Goal: Transaction & Acquisition: Purchase product/service

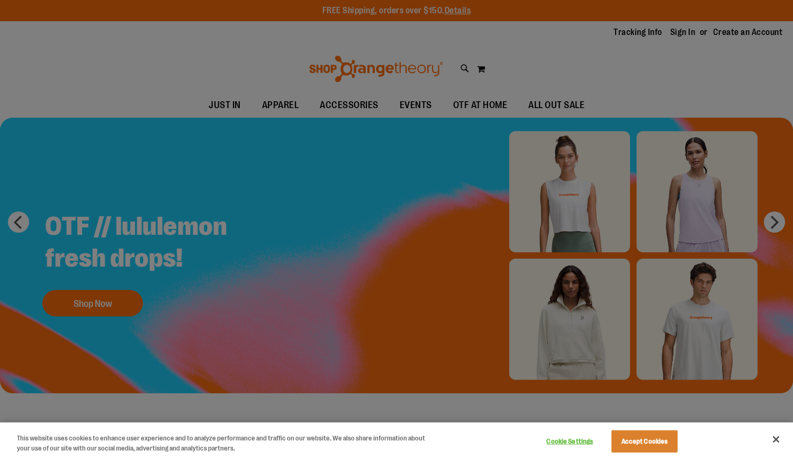
click at [642, 11] on div at bounding box center [396, 229] width 793 height 459
click at [576, 34] on div at bounding box center [396, 229] width 793 height 459
drag, startPoint x: 335, startPoint y: 70, endPoint x: 84, endPoint y: 8, distance: 258.4
click at [325, 66] on div at bounding box center [396, 229] width 793 height 459
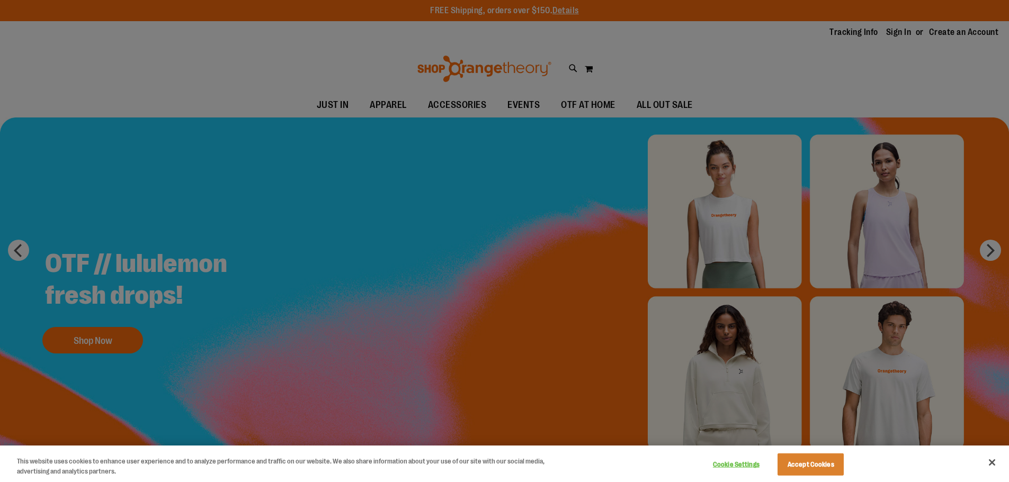
click at [793, 52] on div at bounding box center [504, 241] width 1009 height 482
drag, startPoint x: 849, startPoint y: 37, endPoint x: 842, endPoint y: 31, distance: 9.9
click at [793, 37] on div at bounding box center [504, 241] width 1009 height 482
drag, startPoint x: 842, startPoint y: 31, endPoint x: 826, endPoint y: 28, distance: 16.3
click at [793, 31] on div at bounding box center [504, 241] width 1009 height 482
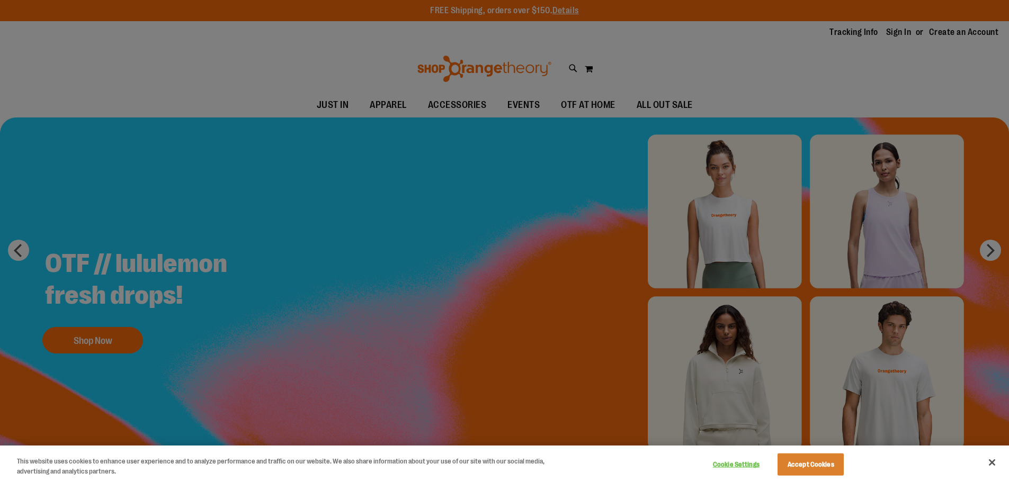
drag, startPoint x: 950, startPoint y: 41, endPoint x: 915, endPoint y: 4, distance: 51.3
click at [793, 40] on div at bounding box center [504, 241] width 1009 height 482
click at [991, 466] on button "Close" at bounding box center [991, 462] width 23 height 23
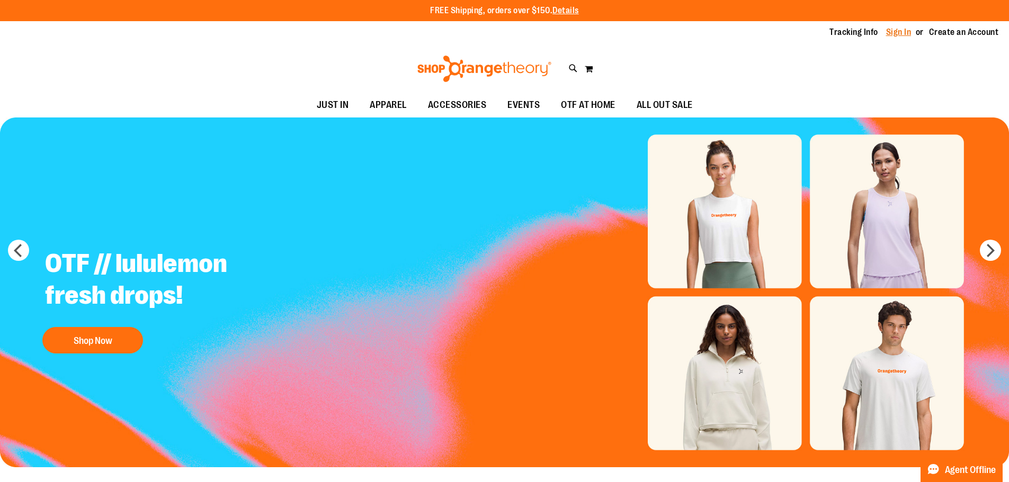
click at [894, 32] on link "Sign In" at bounding box center [898, 32] width 25 height 12
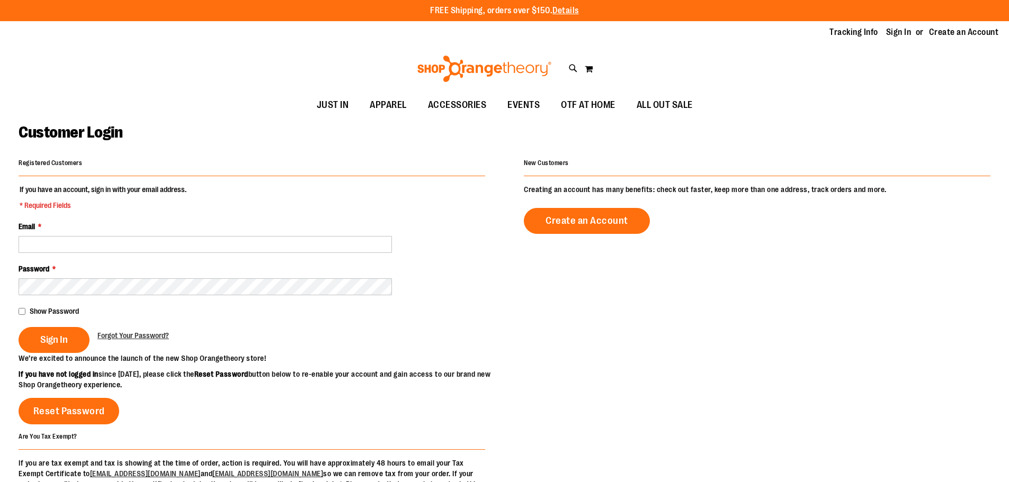
click at [60, 253] on fieldset "If you have an account, sign in with your email address. * Required Fields Emai…" at bounding box center [252, 268] width 467 height 169
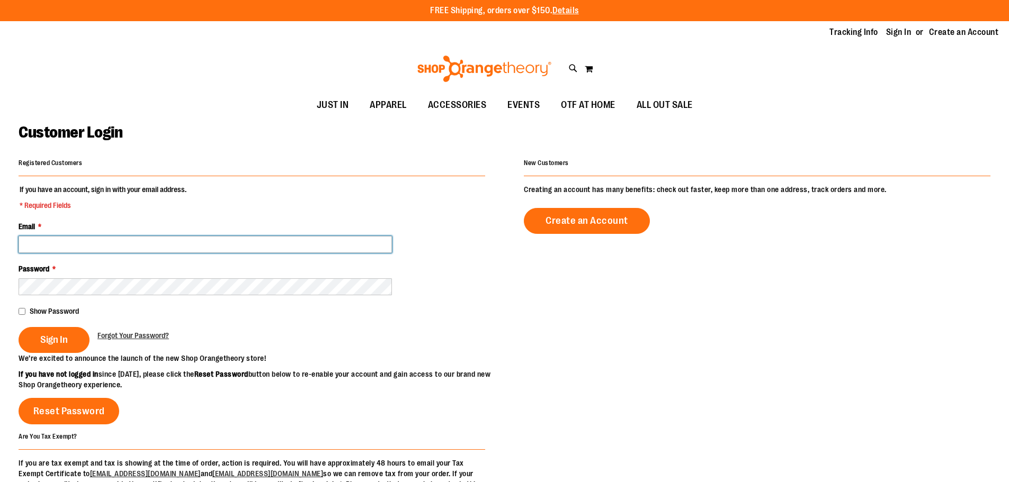
click at [50, 245] on input "Email *" at bounding box center [205, 244] width 373 height 17
type input "**********"
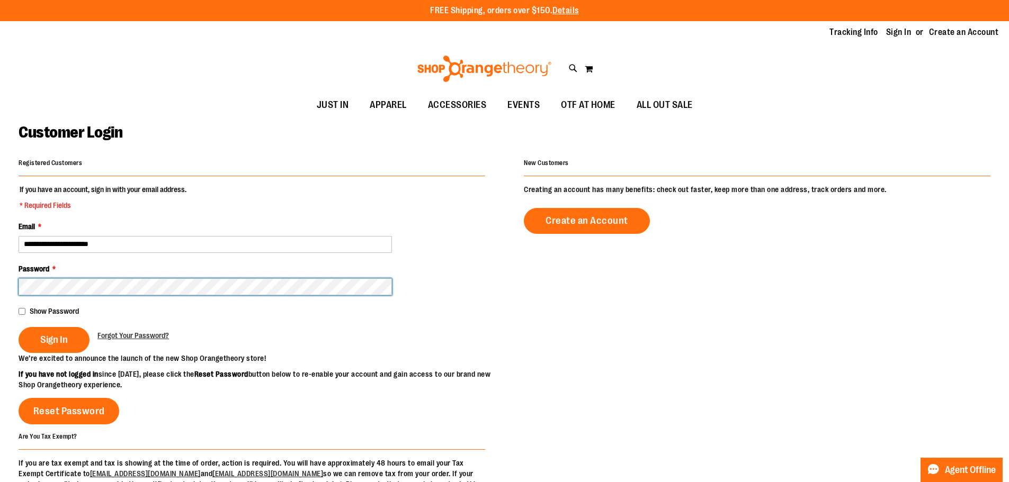
click at [19, 327] on button "Sign In" at bounding box center [54, 340] width 71 height 26
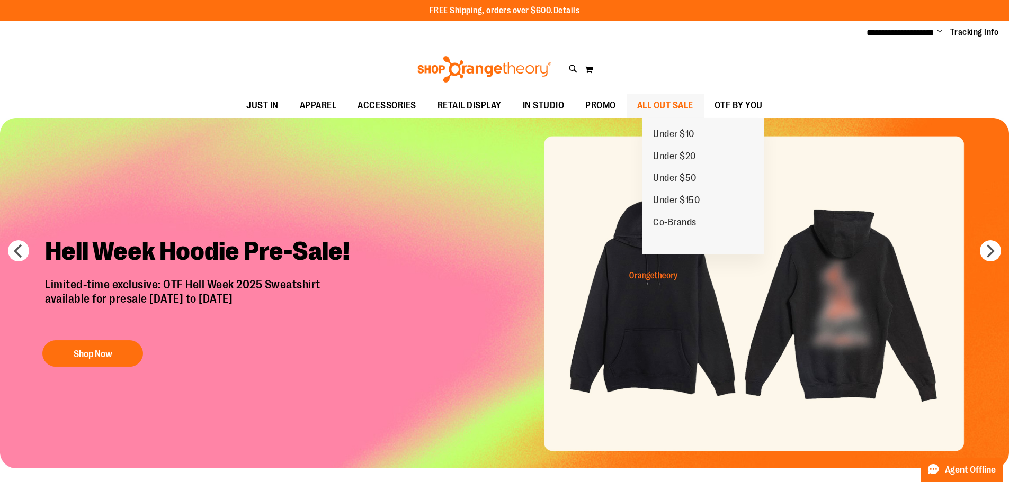
click at [693, 102] on span "ALL OUT SALE" at bounding box center [665, 106] width 56 height 24
click at [684, 131] on span "Under $10" at bounding box center [673, 135] width 41 height 13
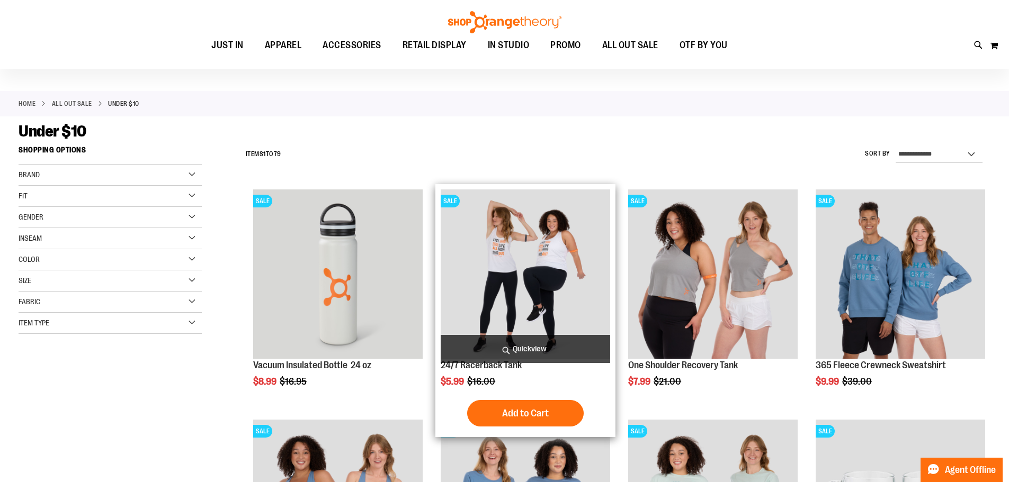
scroll to position [52, 0]
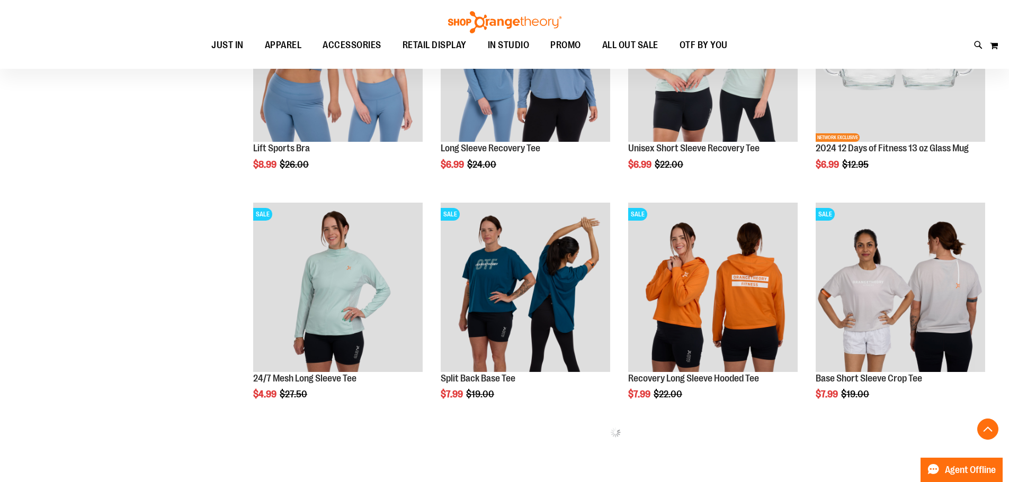
scroll to position [476, 0]
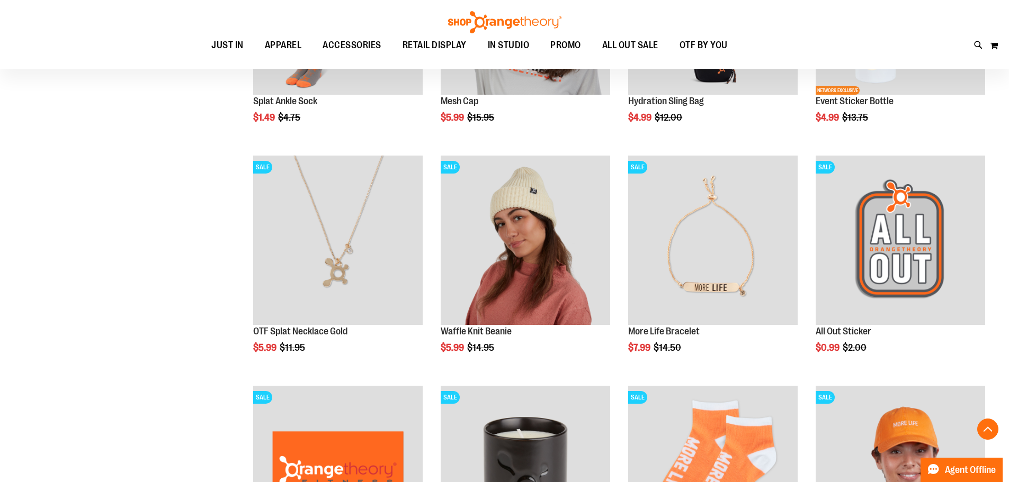
scroll to position [1989, 0]
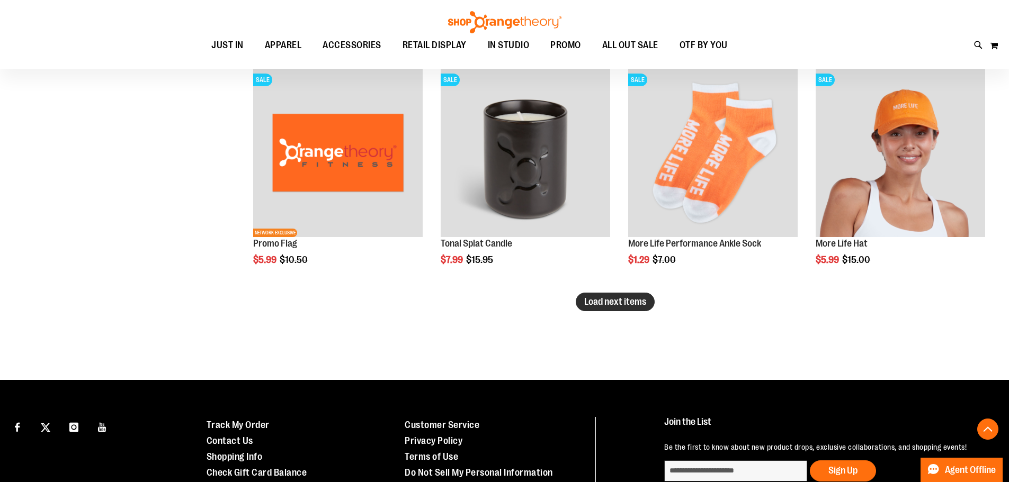
click at [580, 308] on button "Load next items" at bounding box center [615, 302] width 79 height 19
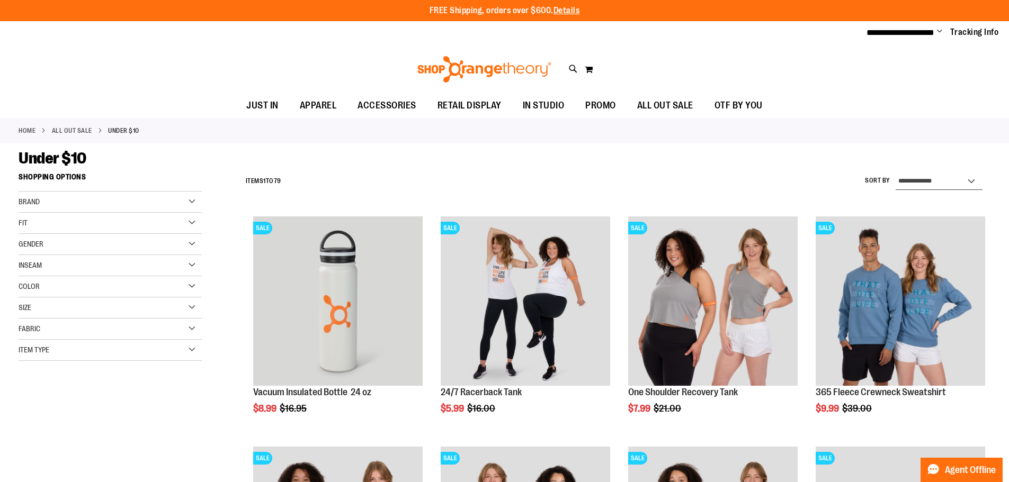
click at [927, 174] on select "**********" at bounding box center [939, 181] width 87 height 17
select select "**********"
click at [896, 173] on select "**********" at bounding box center [939, 181] width 87 height 17
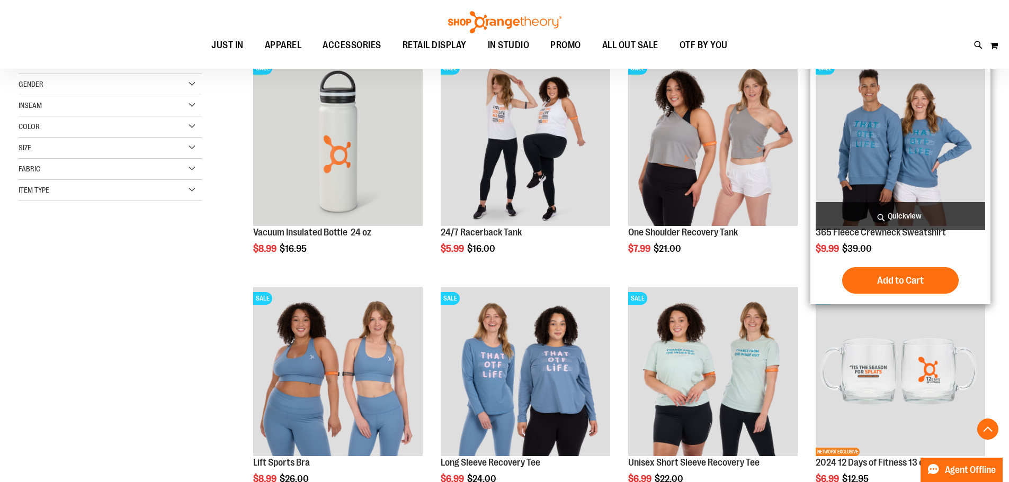
scroll to position [167, 0]
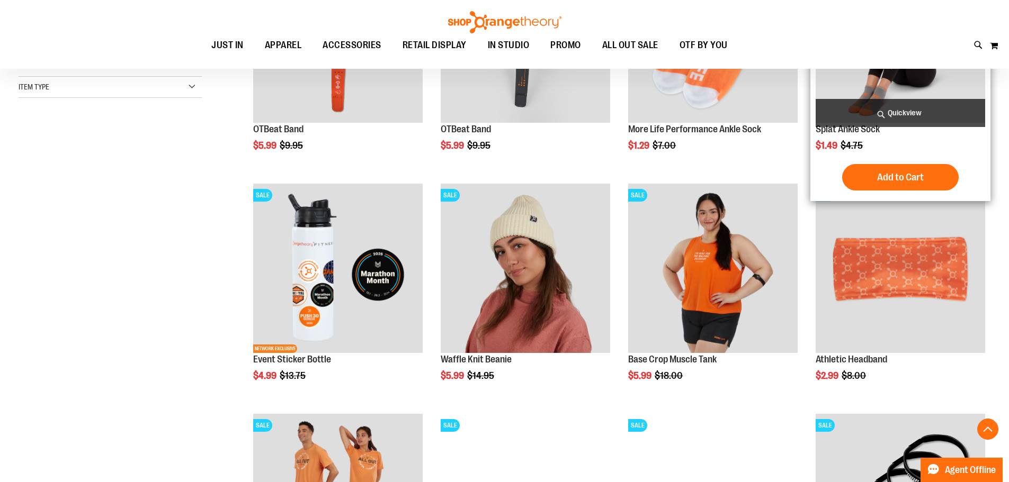
scroll to position [264, 0]
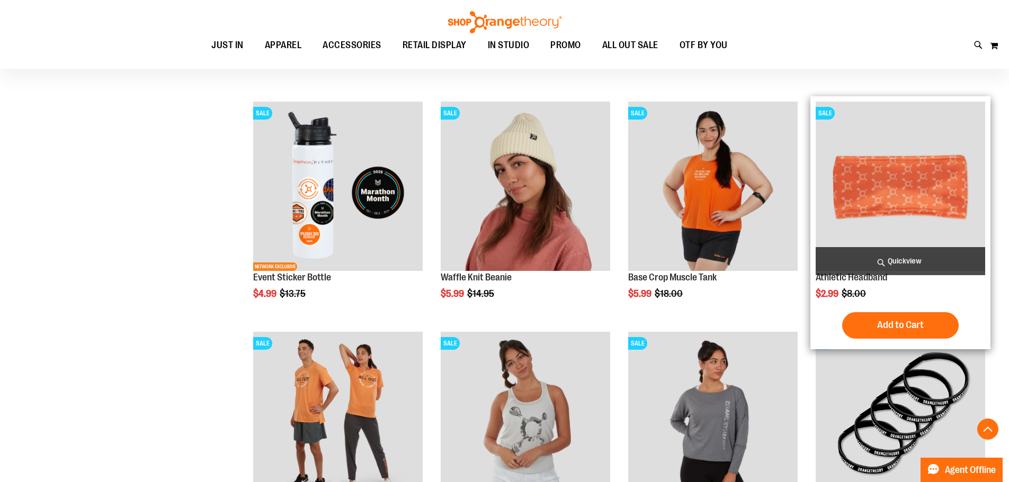
scroll to position [529, 0]
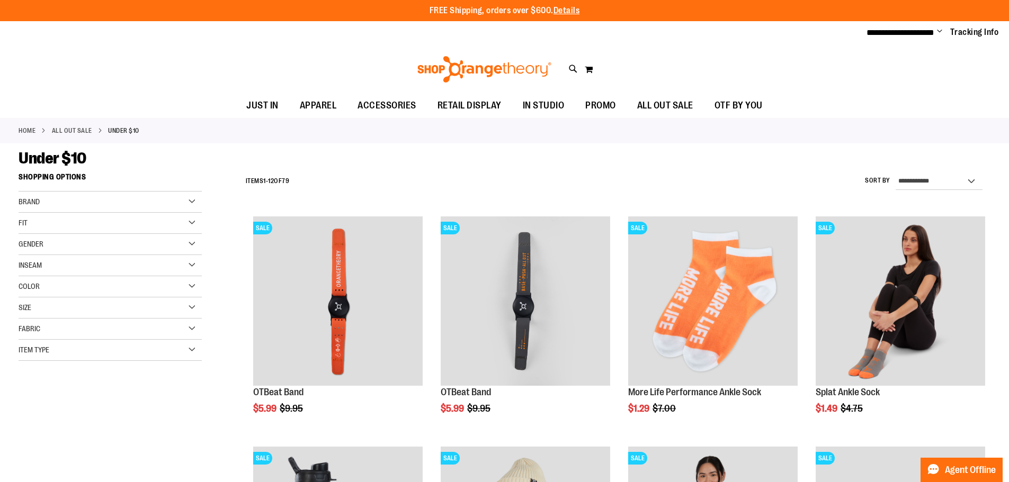
click at [71, 129] on link "ALL OUT SALE" at bounding box center [72, 131] width 40 height 10
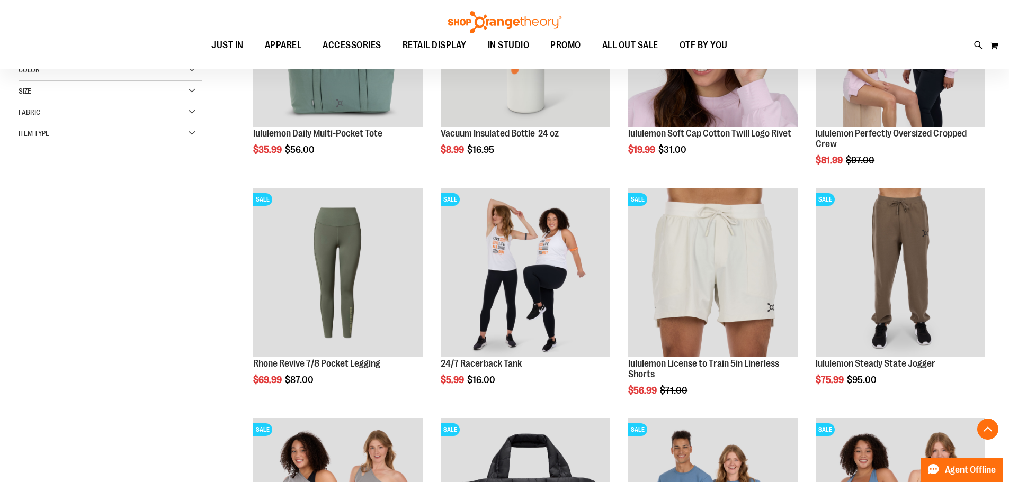
scroll to position [264, 0]
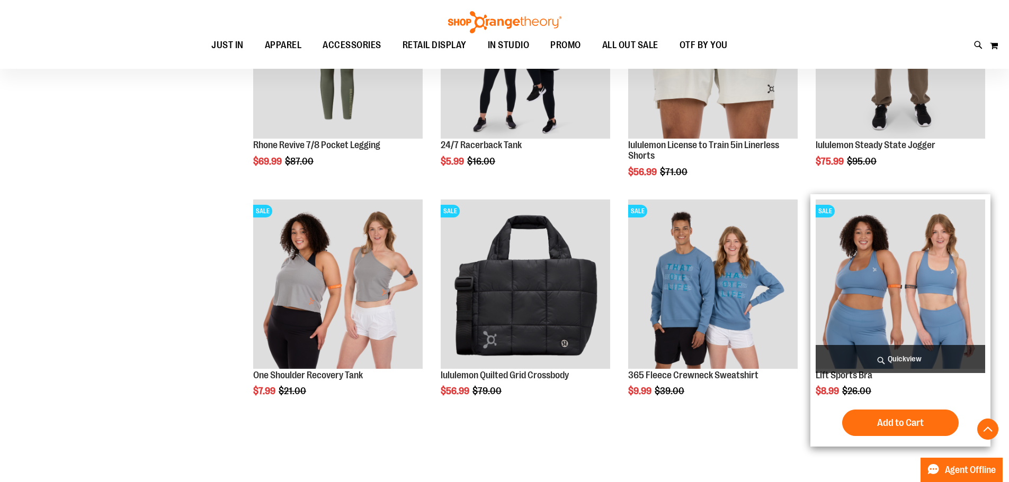
scroll to position [529, 0]
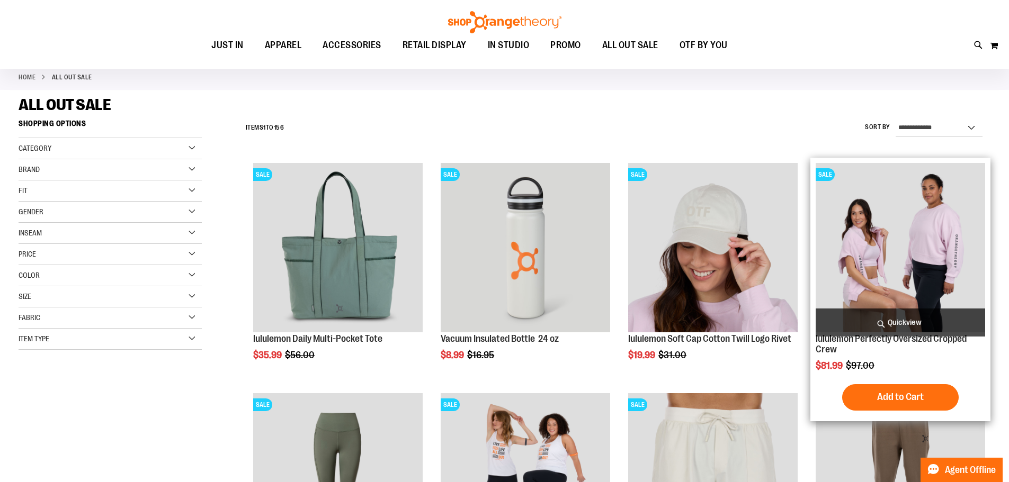
scroll to position [423, 0]
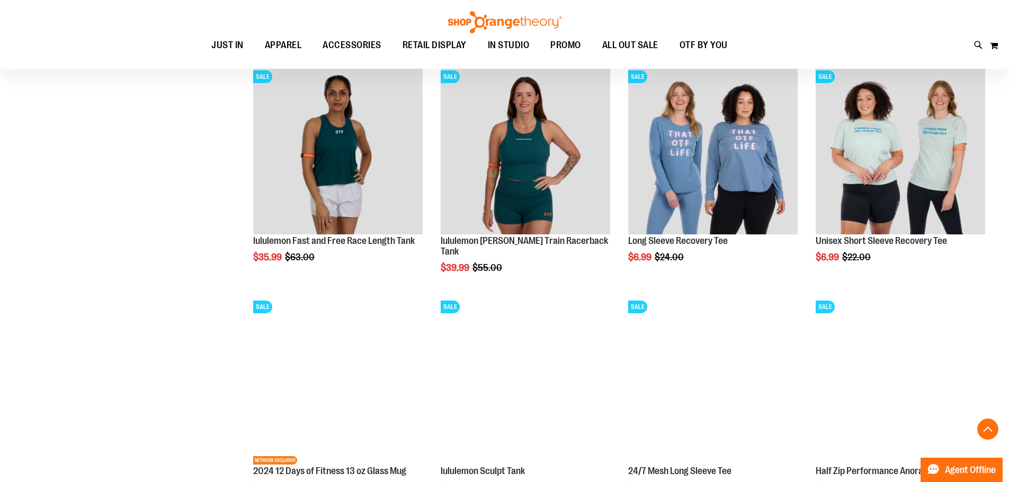
scroll to position [847, 0]
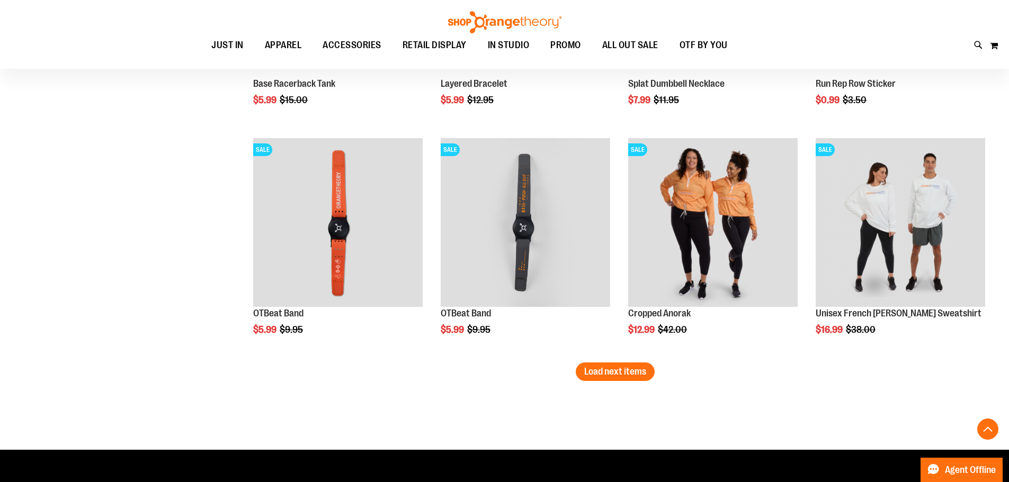
scroll to position [2095, 0]
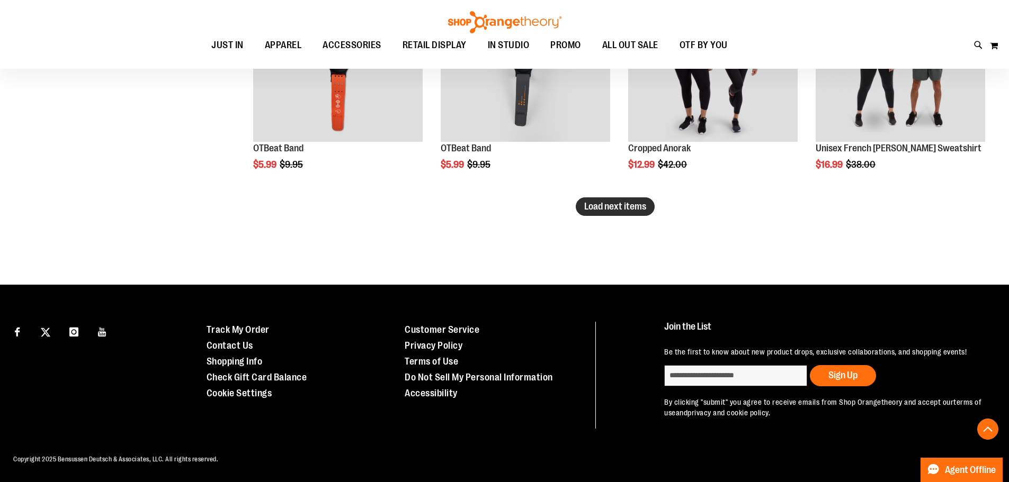
drag, startPoint x: 618, startPoint y: 222, endPoint x: 618, endPoint y: 203, distance: 18.5
click at [618, 201] on span "Load next items" at bounding box center [615, 206] width 62 height 11
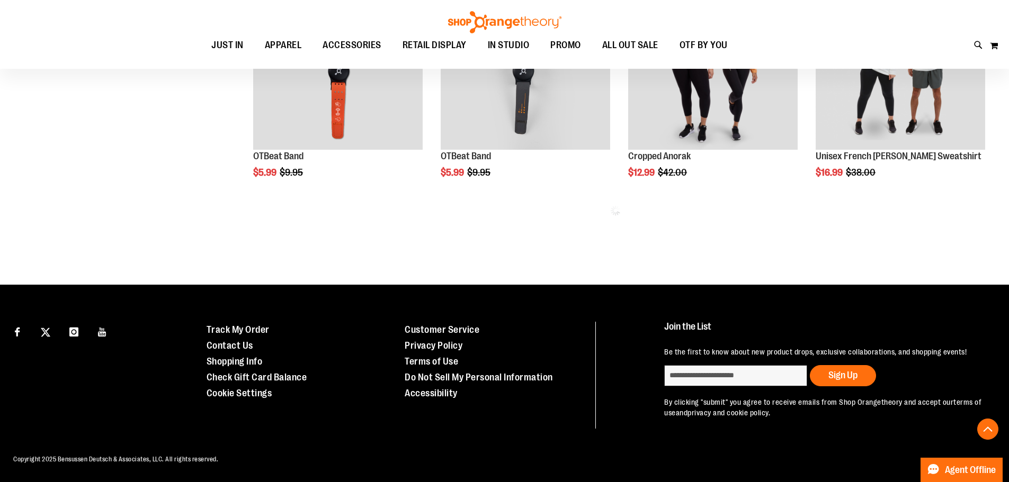
scroll to position [2087, 0]
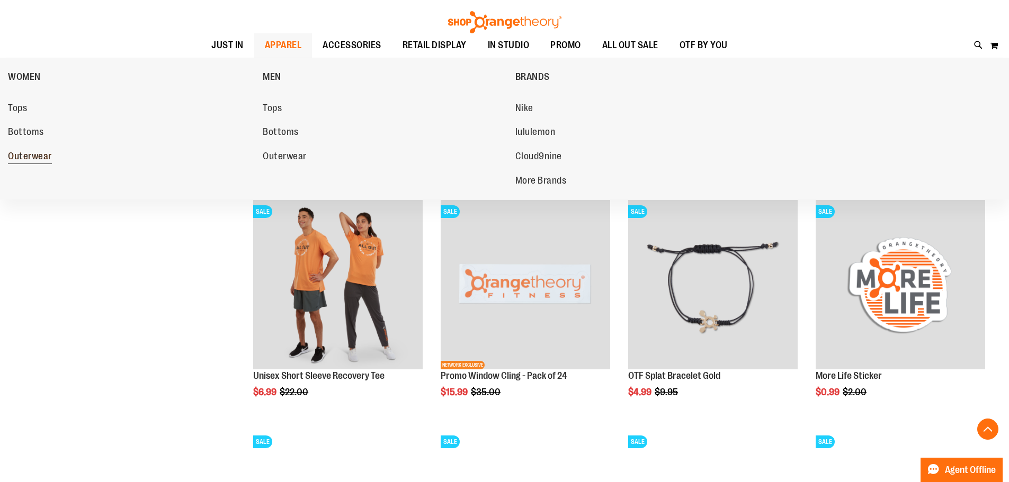
click at [44, 158] on span "Outerwear" at bounding box center [30, 157] width 44 height 13
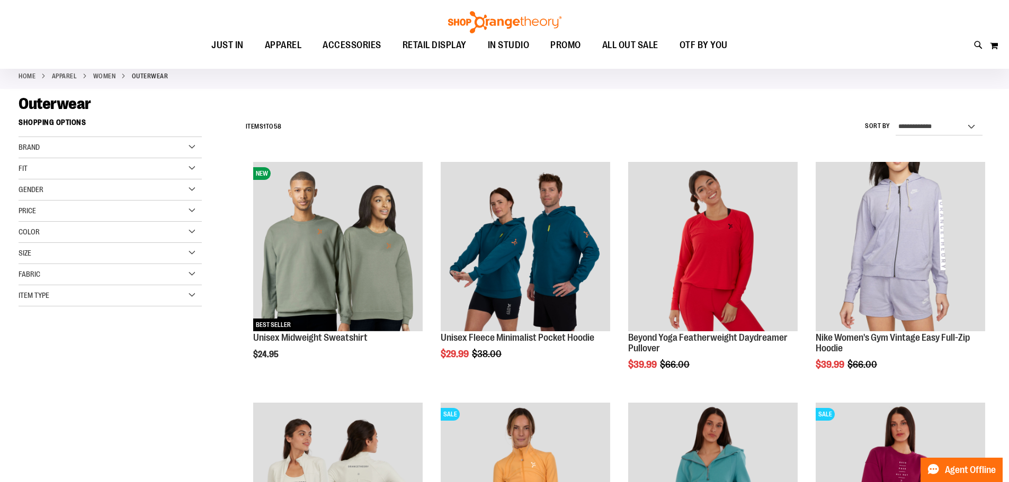
scroll to position [477, 0]
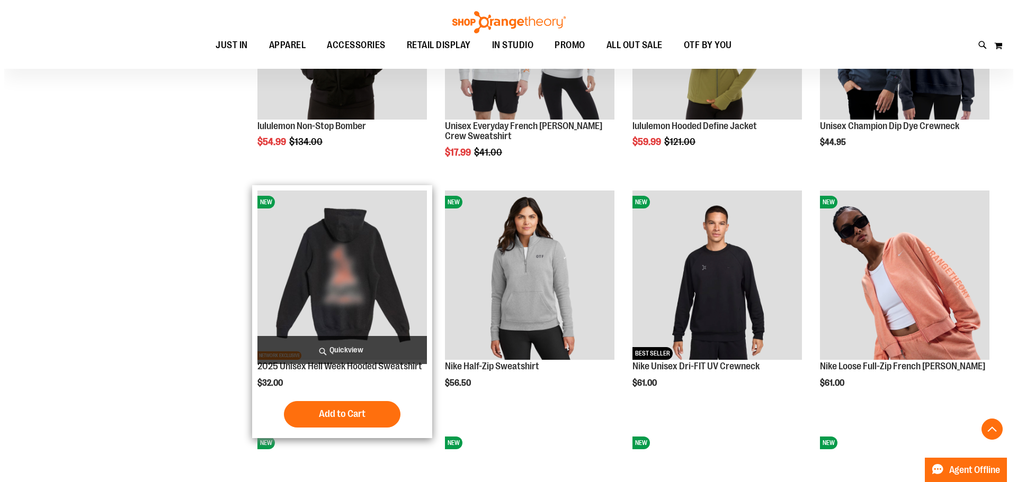
scroll to position [1007, 0]
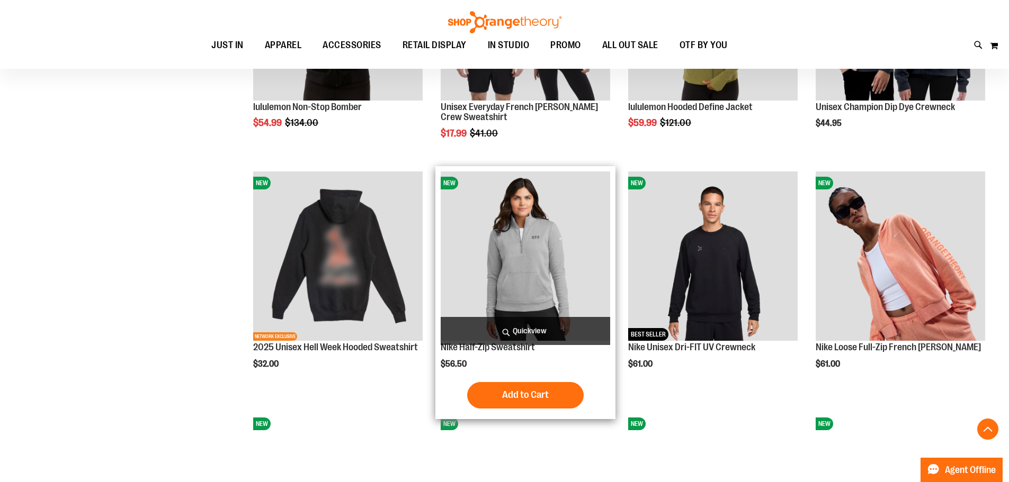
click at [530, 332] on span "Quickview" at bounding box center [525, 331] width 169 height 28
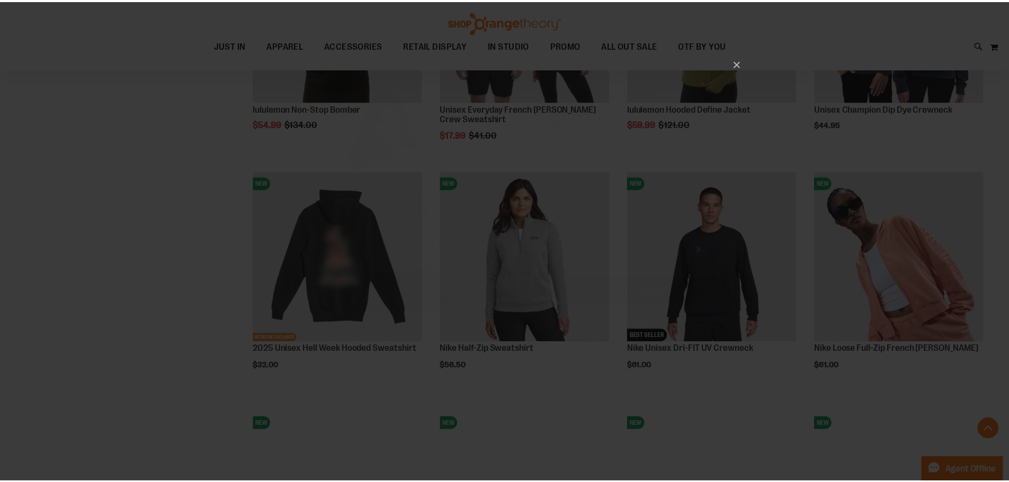
scroll to position [0, 0]
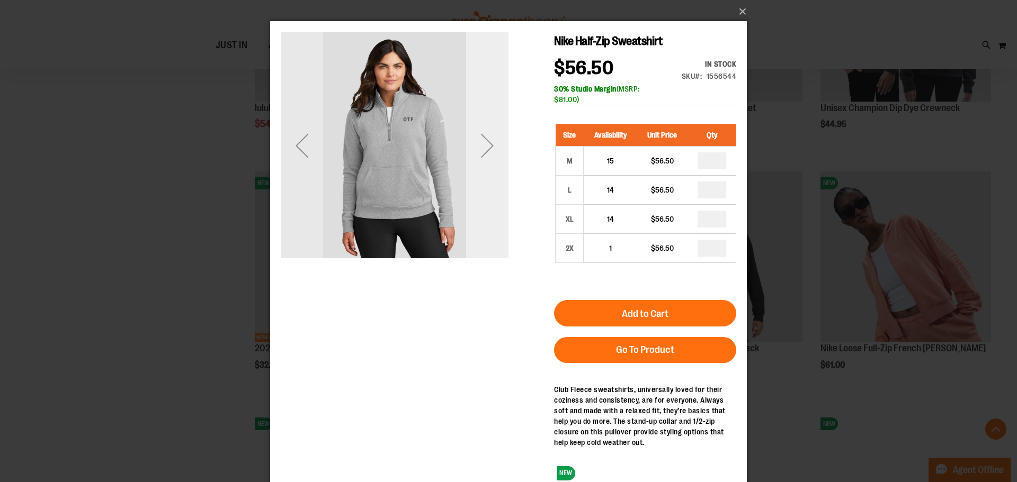
click at [489, 158] on div "Next" at bounding box center [487, 145] width 42 height 42
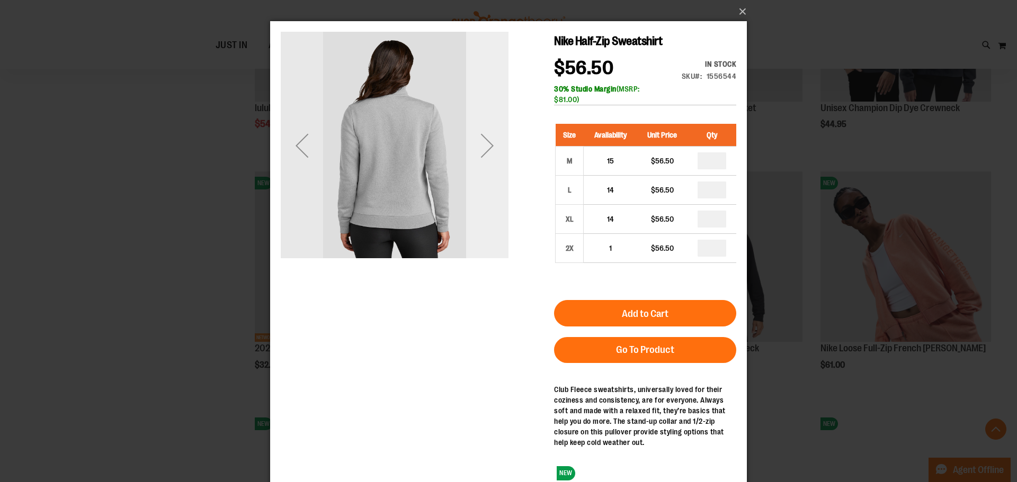
click at [484, 153] on div "Next" at bounding box center [487, 145] width 42 height 42
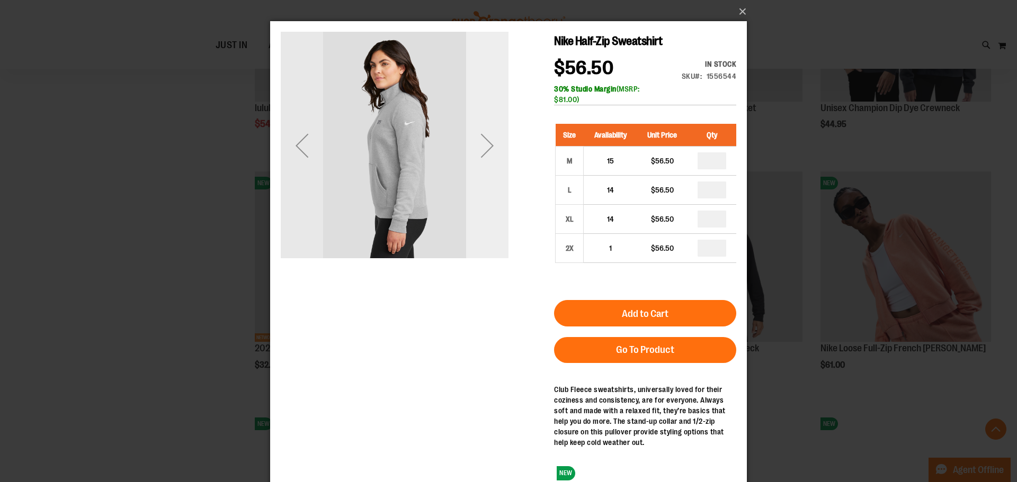
click at [484, 153] on div "Next" at bounding box center [487, 145] width 42 height 42
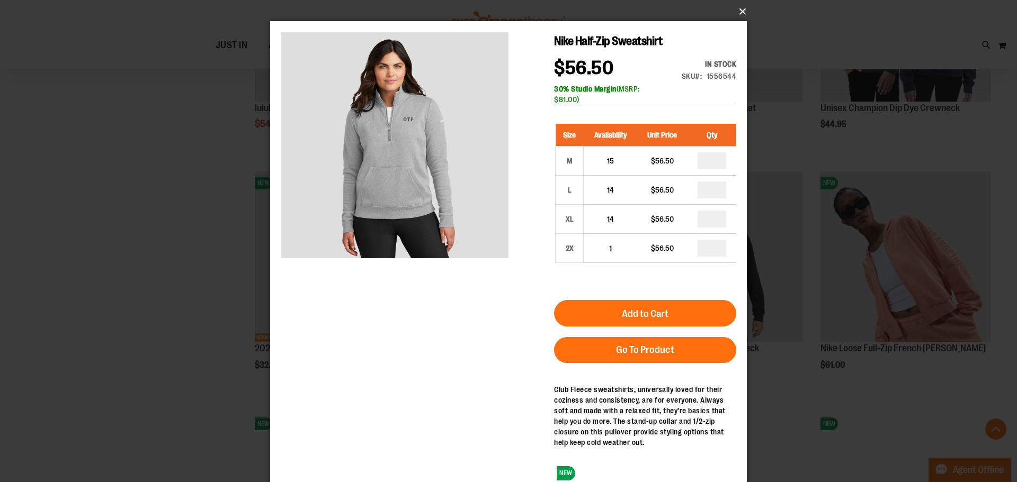
click at [739, 17] on button "×" at bounding box center [511, 11] width 477 height 23
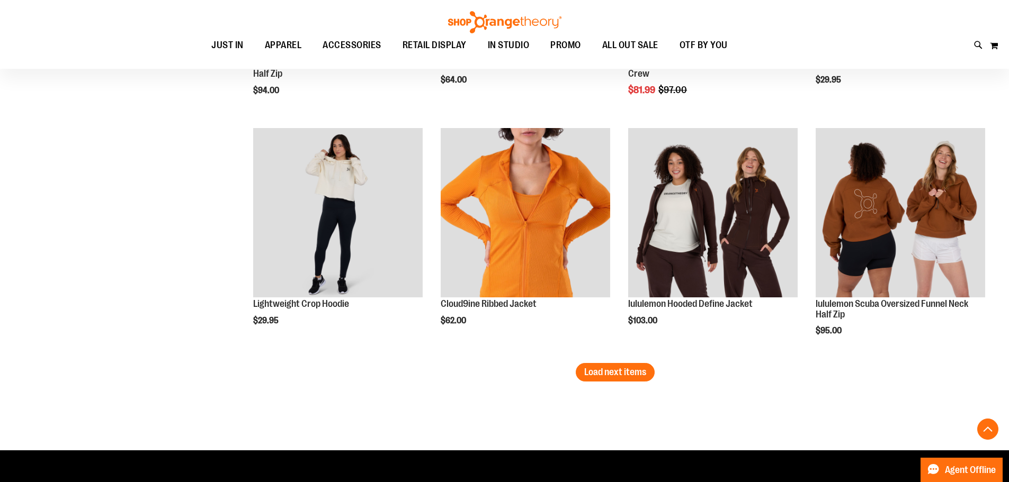
scroll to position [2189, 0]
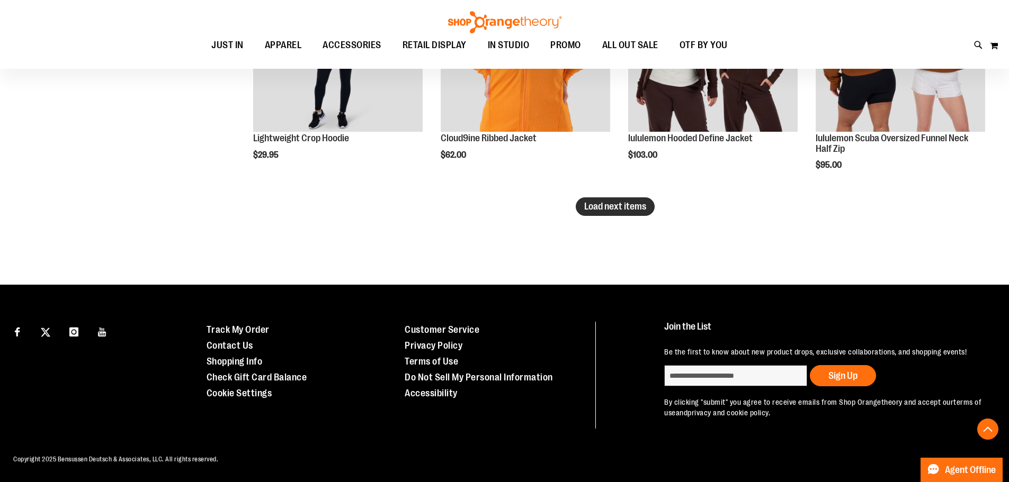
click at [632, 201] on span "Load next items" at bounding box center [615, 206] width 62 height 11
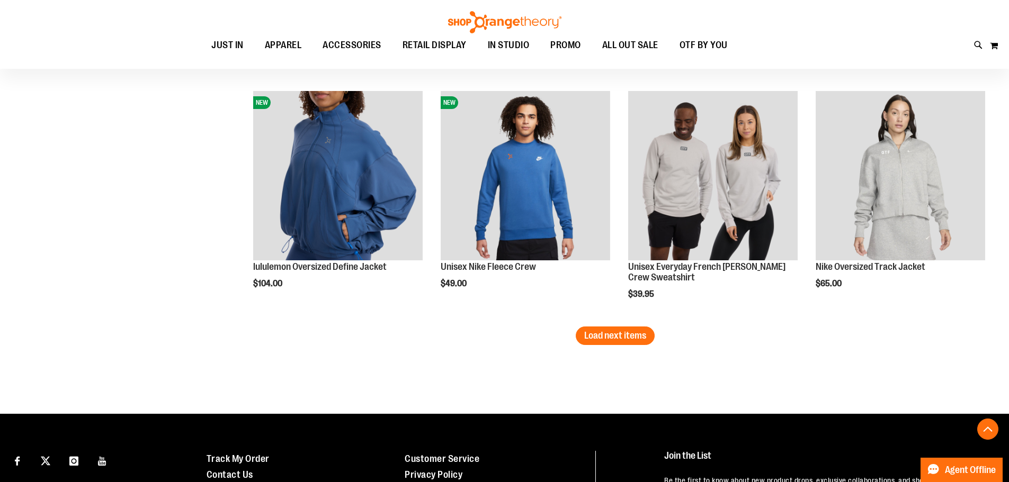
scroll to position [891, 0]
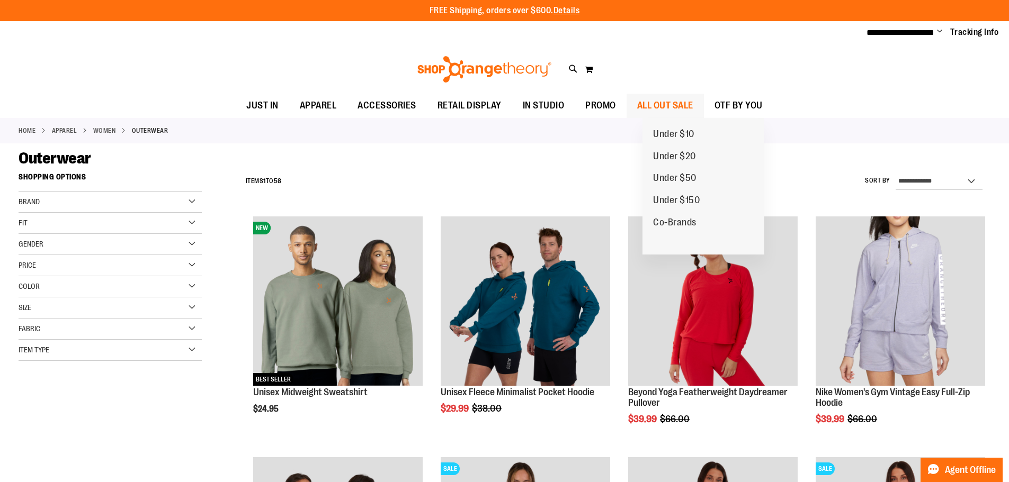
click at [691, 109] on span "ALL OUT SALE" at bounding box center [665, 106] width 56 height 24
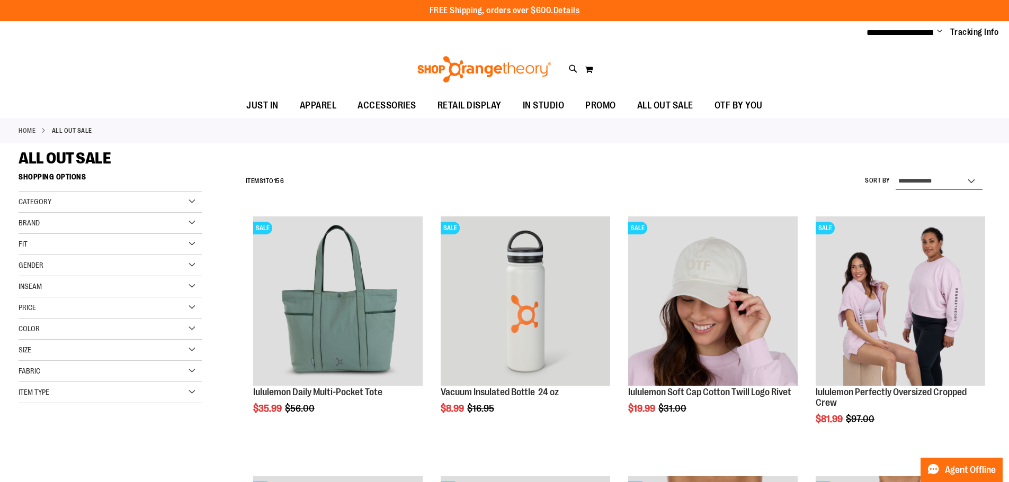
click at [932, 181] on select "**********" at bounding box center [939, 181] width 87 height 17
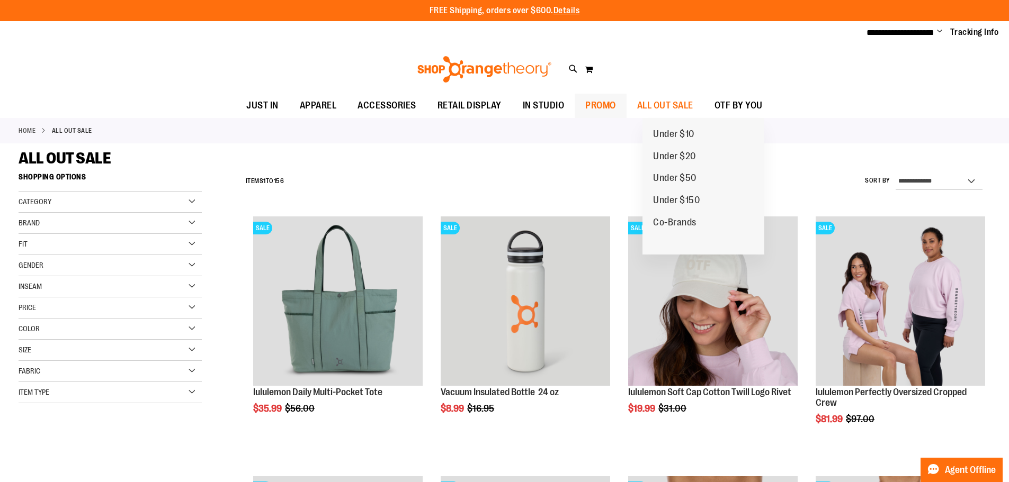
drag, startPoint x: 648, startPoint y: 115, endPoint x: 642, endPoint y: 115, distance: 6.4
click at [646, 118] on ul "Under $10 Under $20 Under $50 Under $150 Co-Brands" at bounding box center [703, 186] width 122 height 137
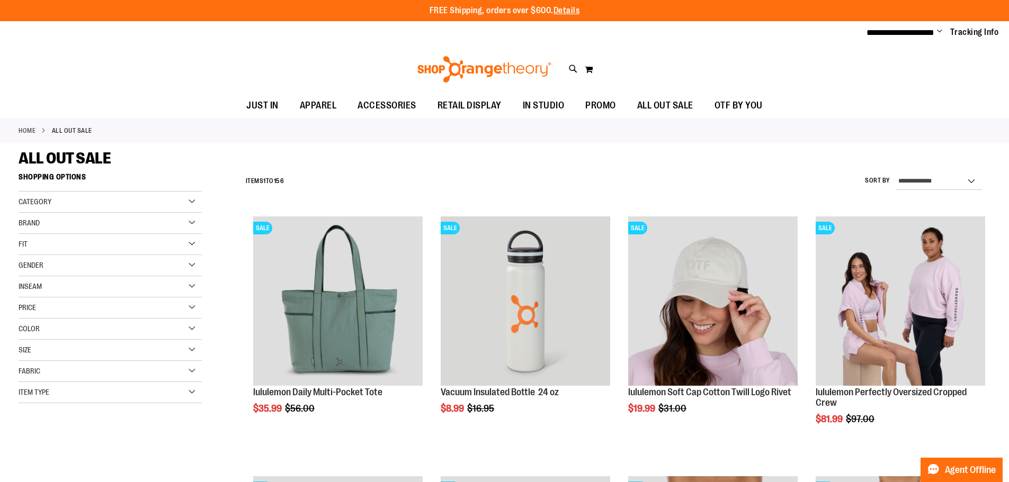
click at [87, 205] on div "Category" at bounding box center [110, 202] width 183 height 21
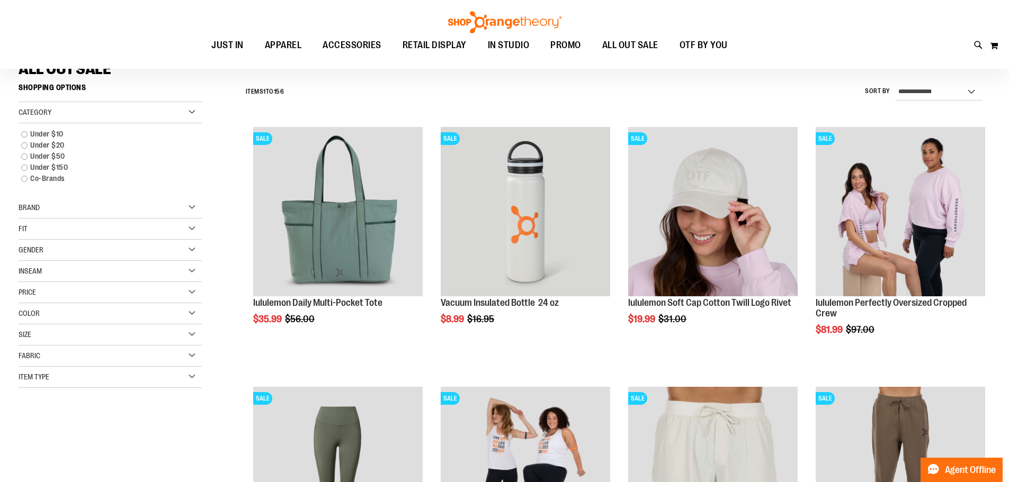
scroll to position [105, 0]
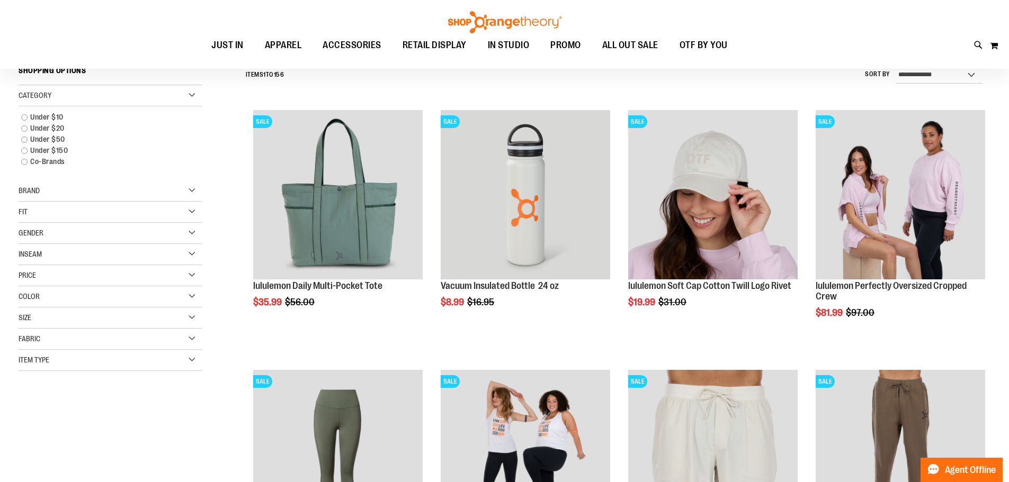
click at [71, 359] on div "Item Type" at bounding box center [110, 360] width 183 height 21
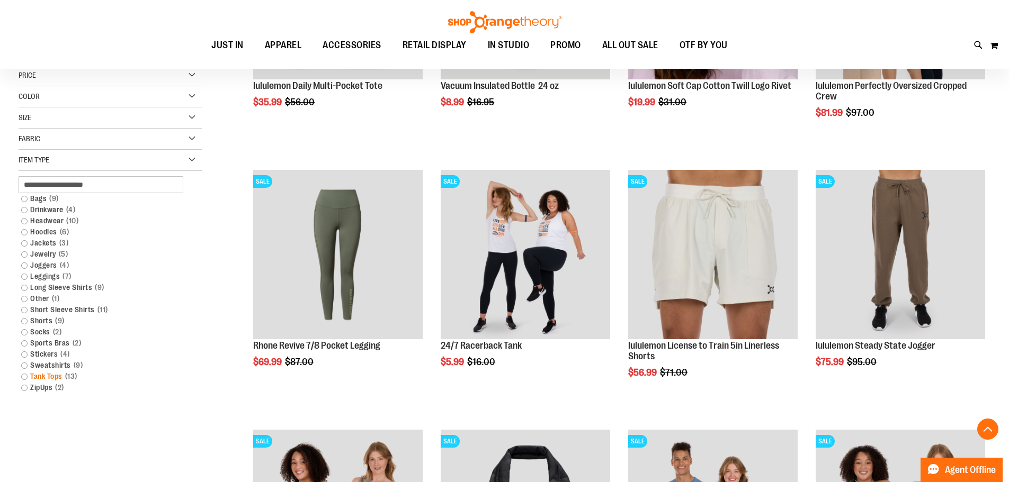
scroll to position [317, 0]
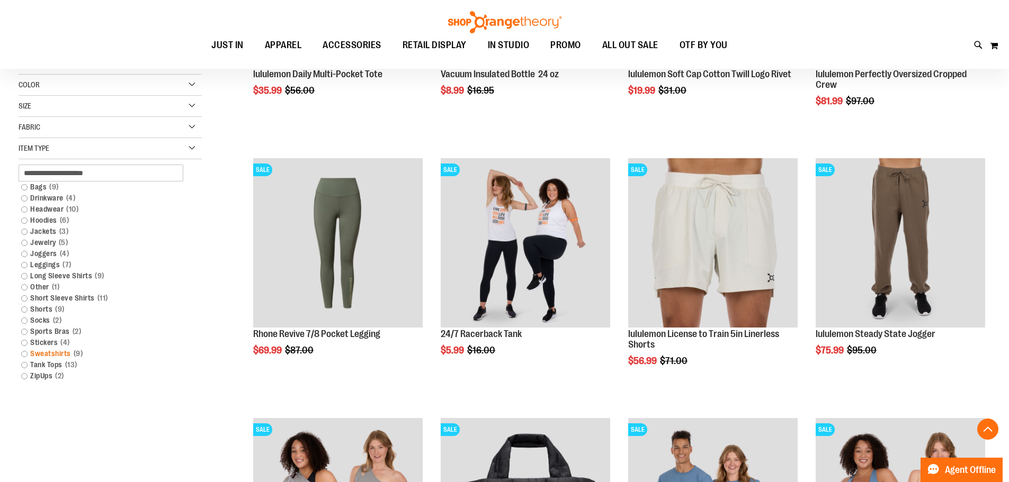
click at [40, 356] on link "Sweatshirts 9 items" at bounding box center [104, 353] width 176 height 11
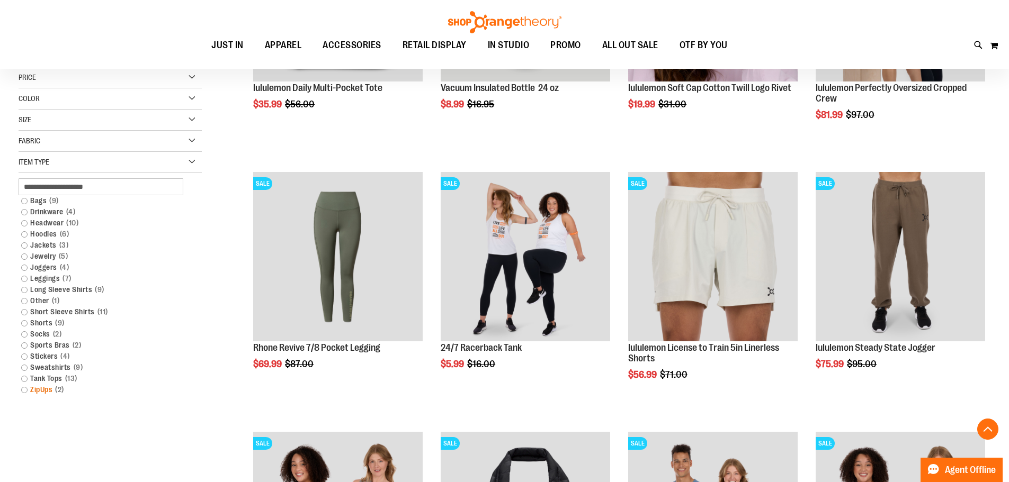
scroll to position [310, 0]
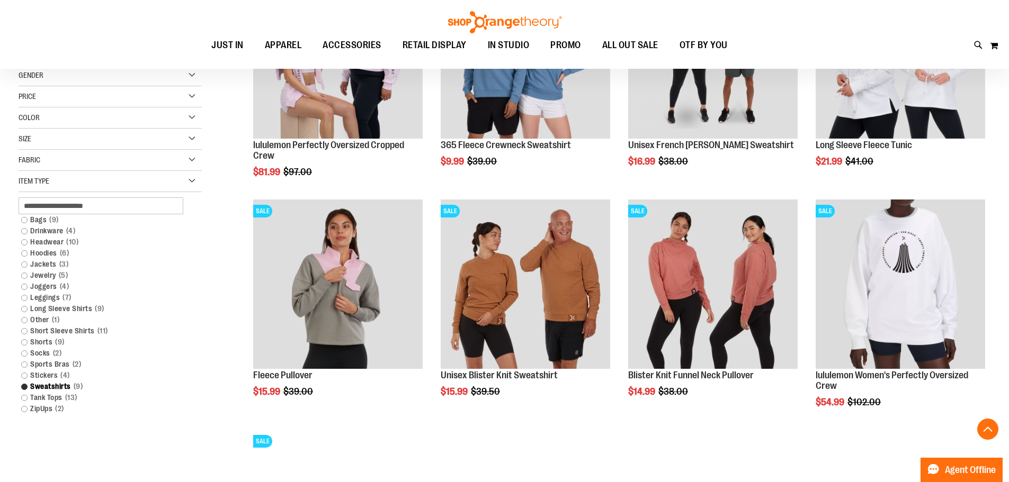
scroll to position [53, 0]
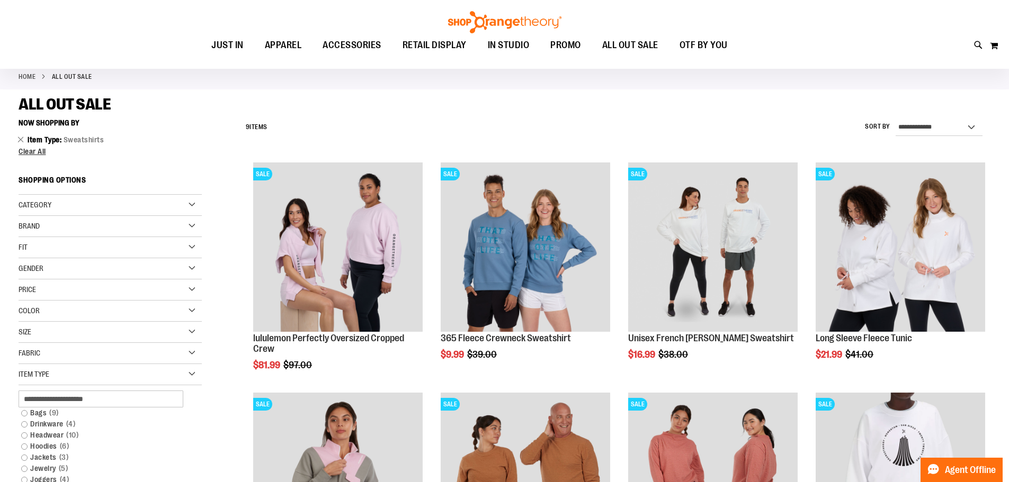
click at [477, 81] on div "Home ALL OUT SALE" at bounding box center [504, 76] width 1009 height 25
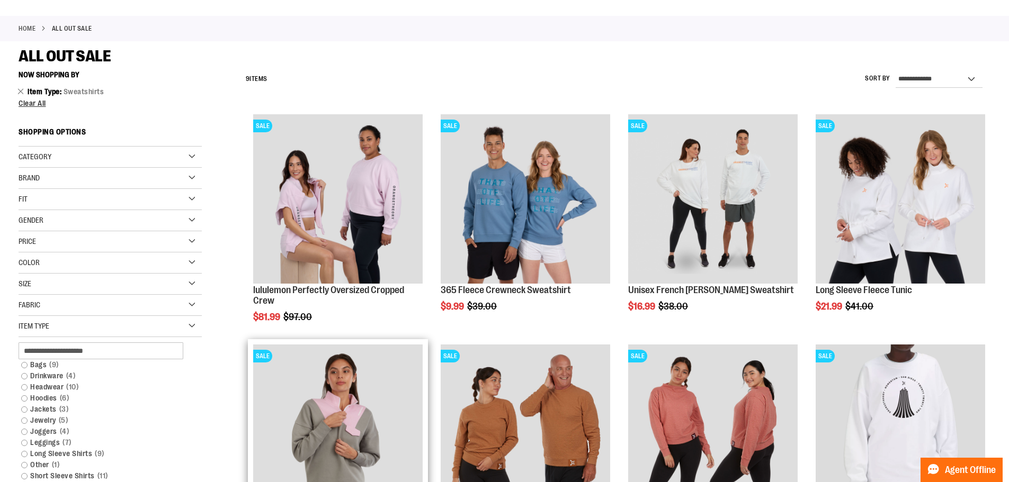
scroll to position [0, 0]
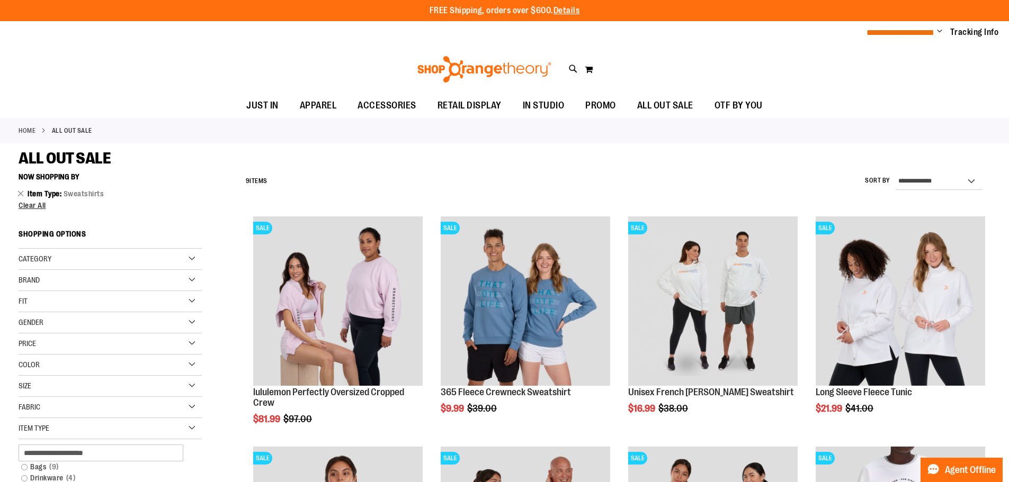
click at [928, 35] on span "**********" at bounding box center [900, 33] width 68 height 8
click at [937, 33] on span "Change" at bounding box center [939, 32] width 5 height 10
click at [914, 41] on link "My Account" at bounding box center [901, 51] width 93 height 20
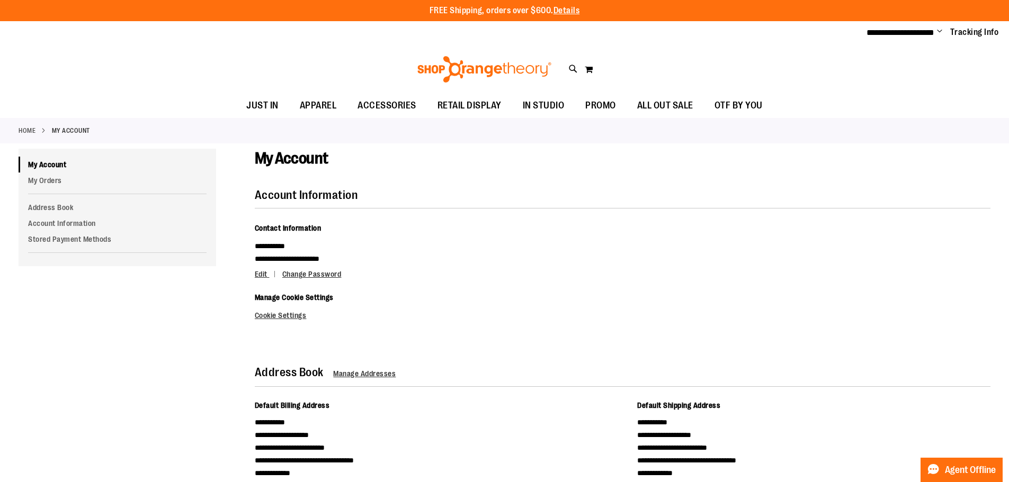
click at [937, 33] on span "Change" at bounding box center [939, 32] width 5 height 10
click at [64, 176] on link "My Orders" at bounding box center [118, 181] width 198 height 16
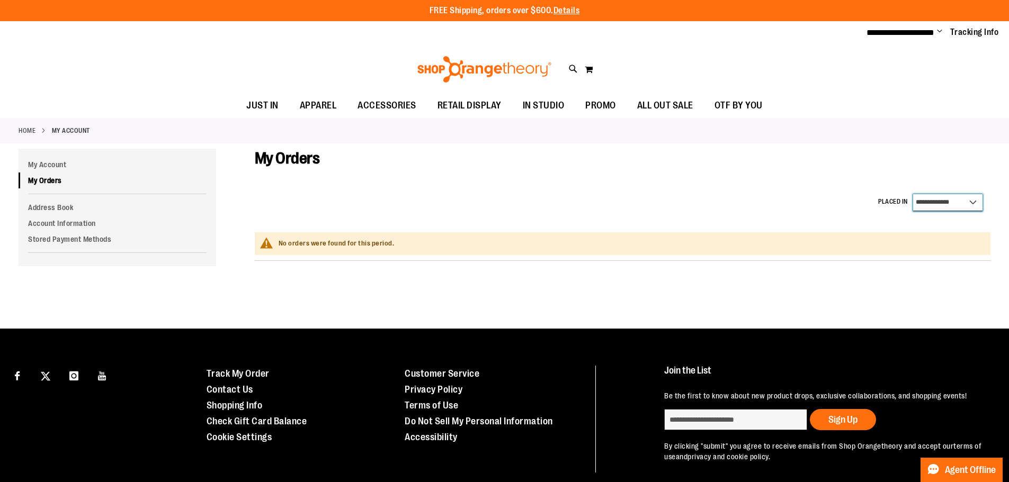
click at [946, 206] on select "**********" at bounding box center [947, 202] width 69 height 17
select select "*"
click at [913, 194] on select "**********" at bounding box center [947, 202] width 69 height 17
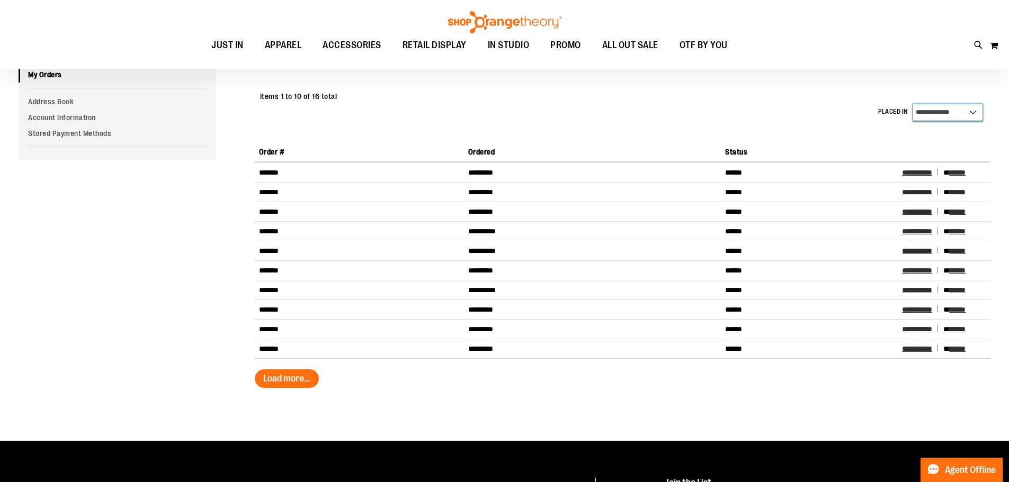
scroll to position [105, 0]
click at [921, 191] on span "**********" at bounding box center [917, 191] width 30 height 7
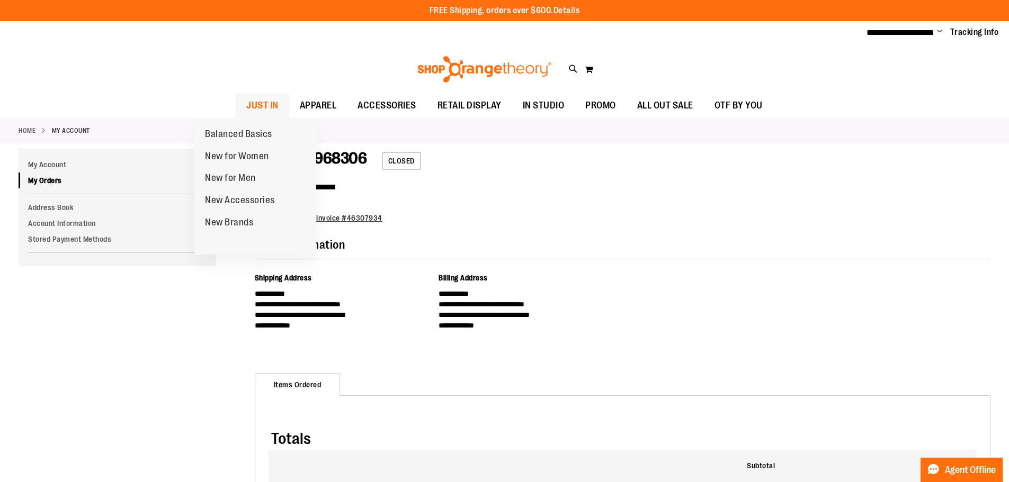
click at [246, 109] on span "JUST IN" at bounding box center [262, 106] width 32 height 24
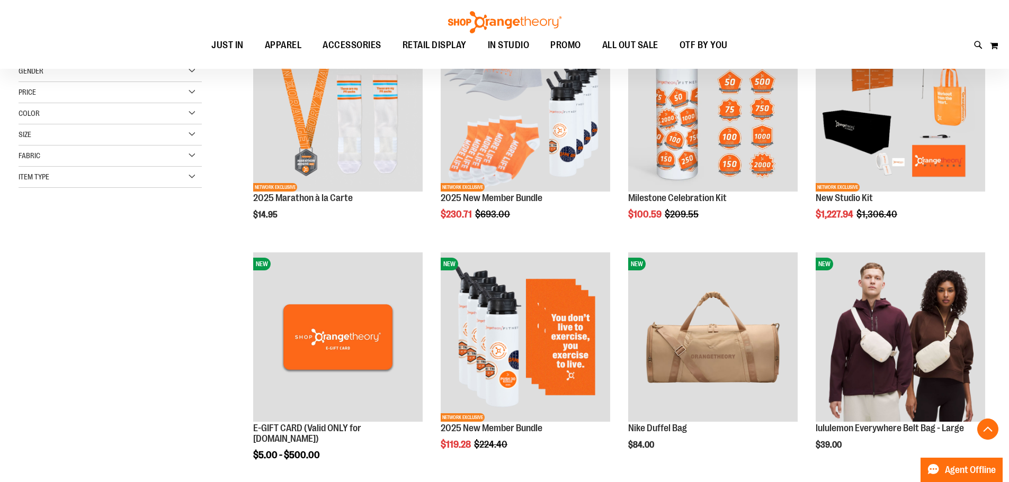
scroll to position [211, 0]
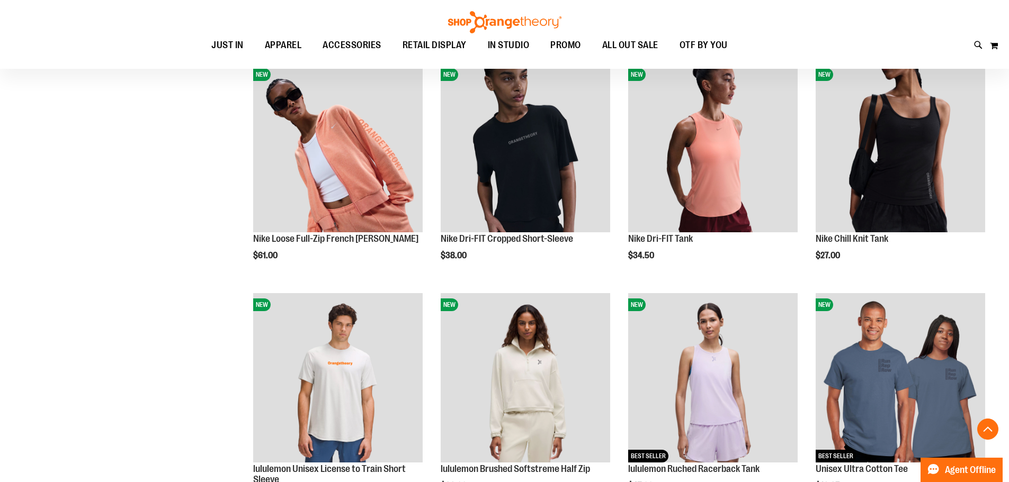
scroll to position [847, 0]
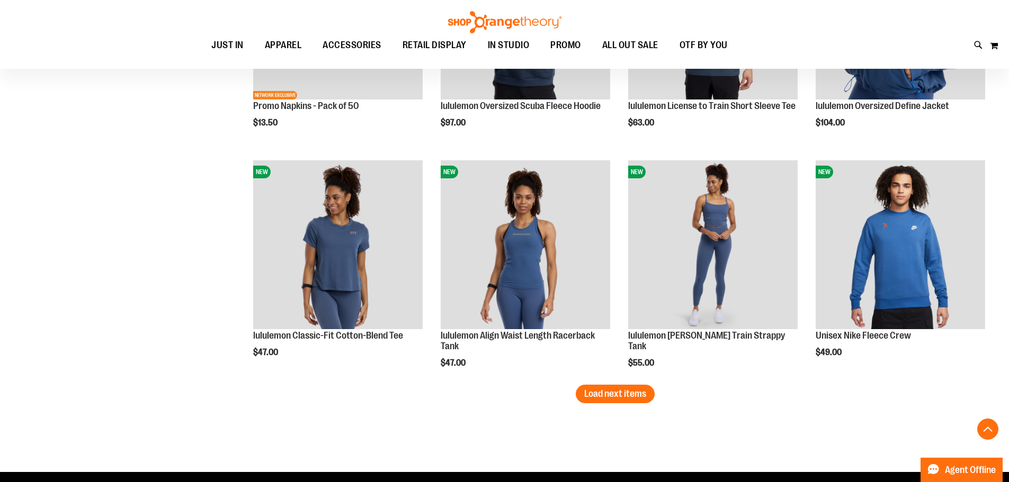
scroll to position [1979, 0]
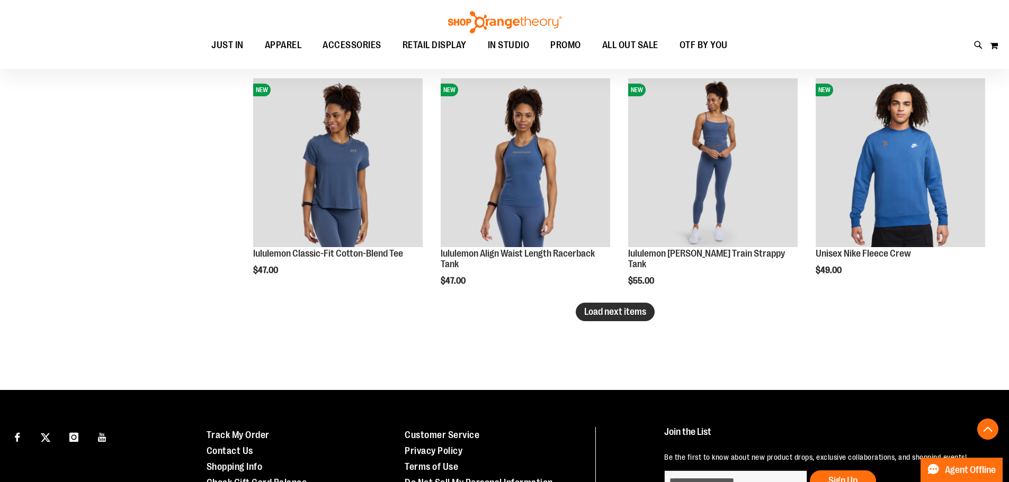
click at [595, 319] on button "Load next items" at bounding box center [615, 312] width 79 height 19
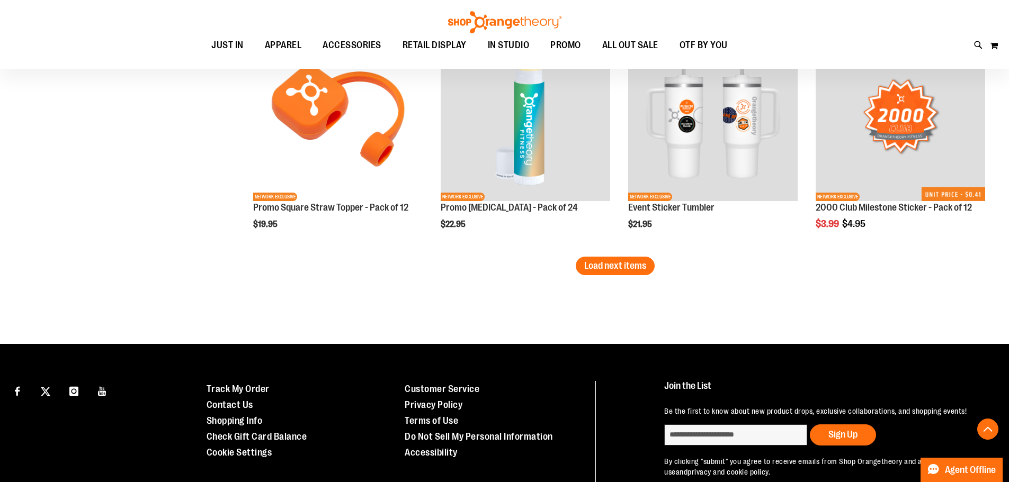
scroll to position [2668, 0]
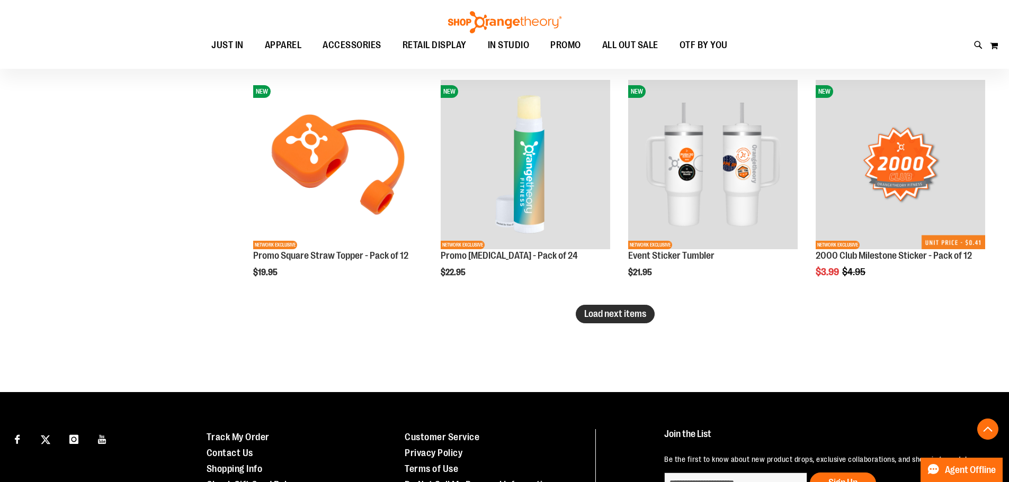
click at [598, 308] on button "Load next items" at bounding box center [615, 314] width 79 height 19
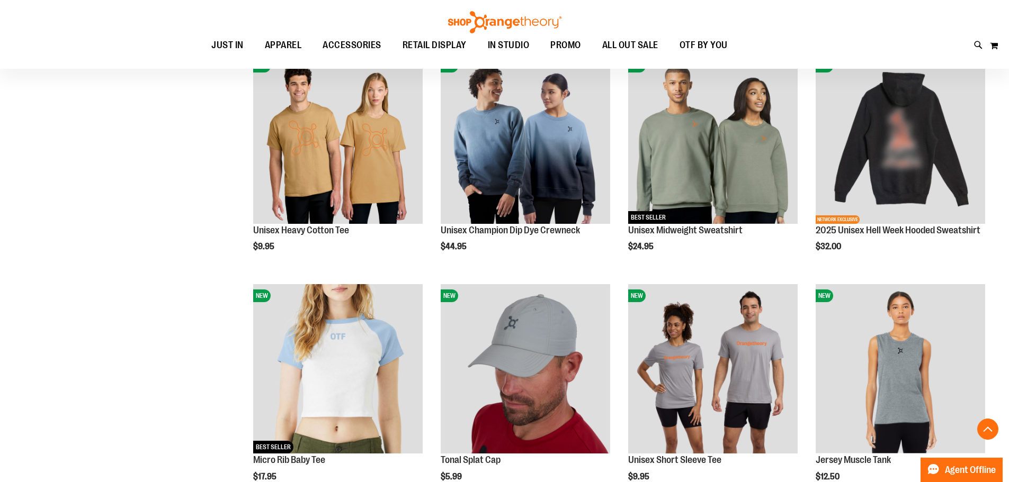
scroll to position [3254, 0]
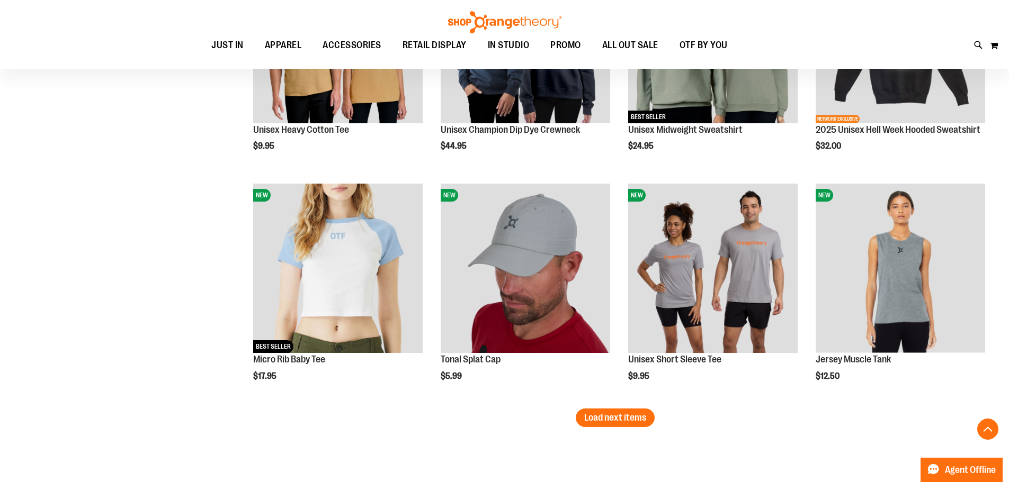
click at [622, 419] on span "Load next items" at bounding box center [615, 418] width 62 height 11
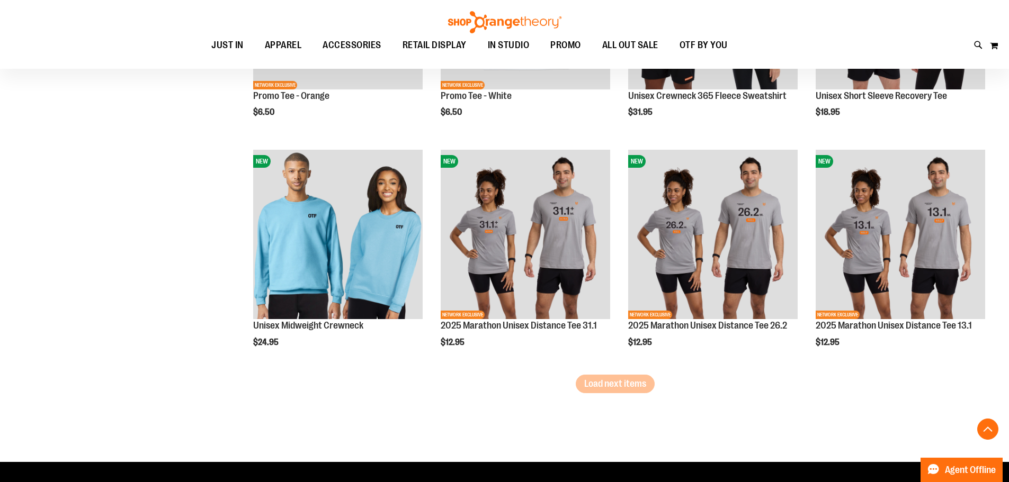
scroll to position [3998, 0]
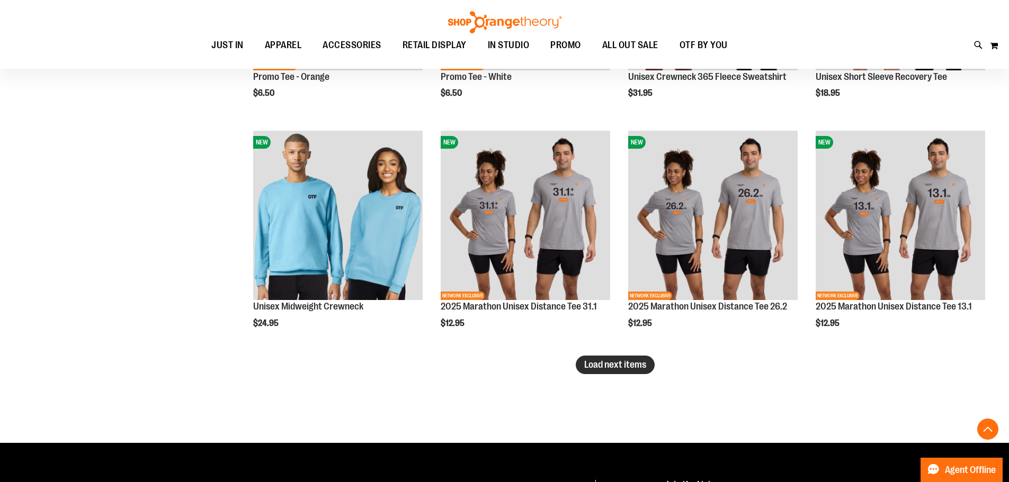
click at [603, 372] on button "Load next items" at bounding box center [615, 365] width 79 height 19
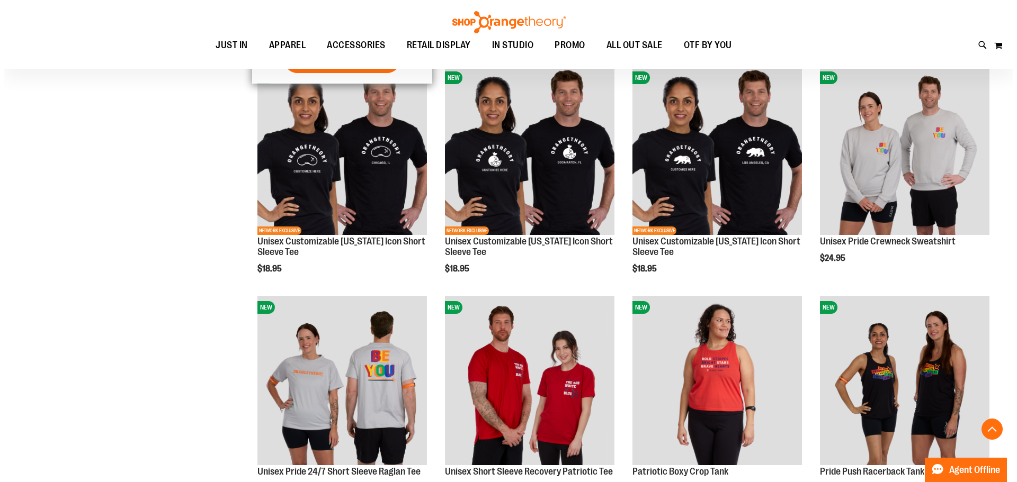
scroll to position [4528, 0]
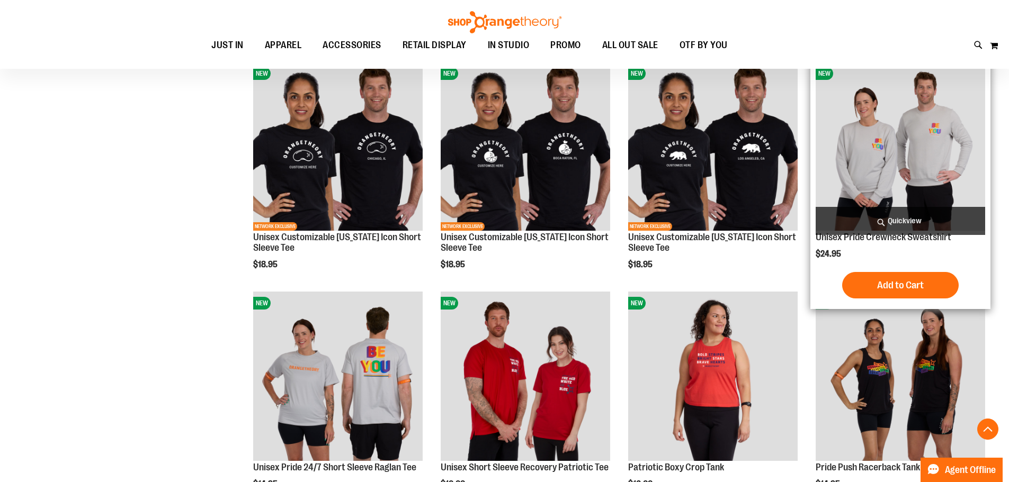
click at [912, 216] on span "Quickview" at bounding box center [900, 221] width 169 height 28
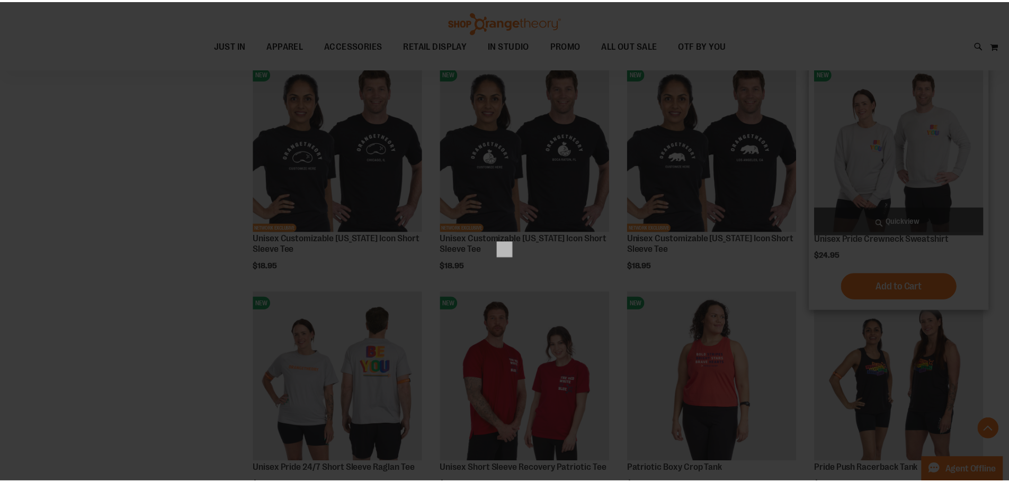
scroll to position [0, 0]
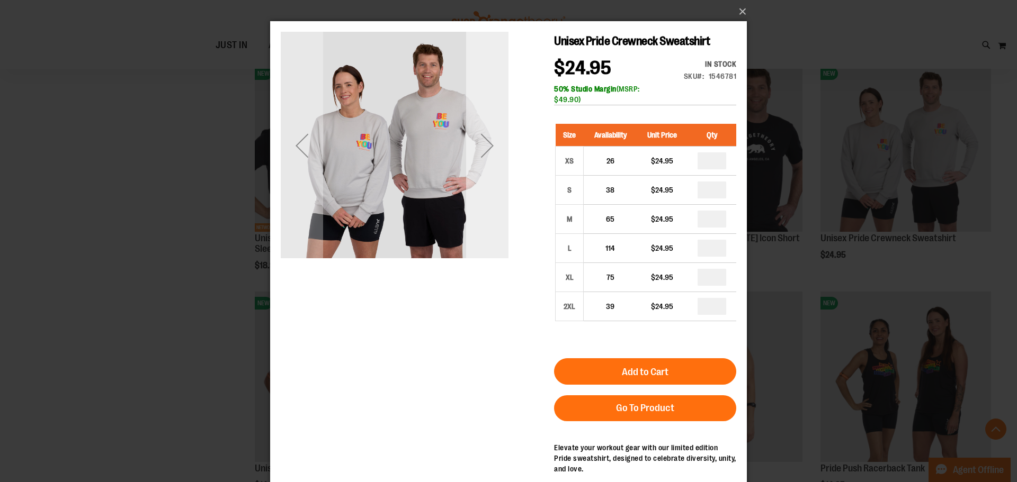
click at [491, 154] on div "Next" at bounding box center [487, 145] width 42 height 42
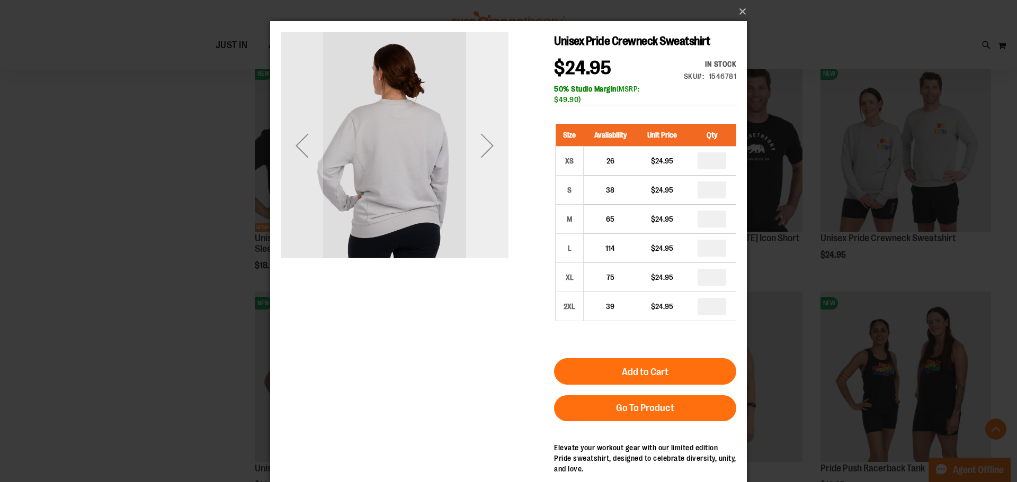
click at [491, 154] on div "Next" at bounding box center [487, 145] width 42 height 42
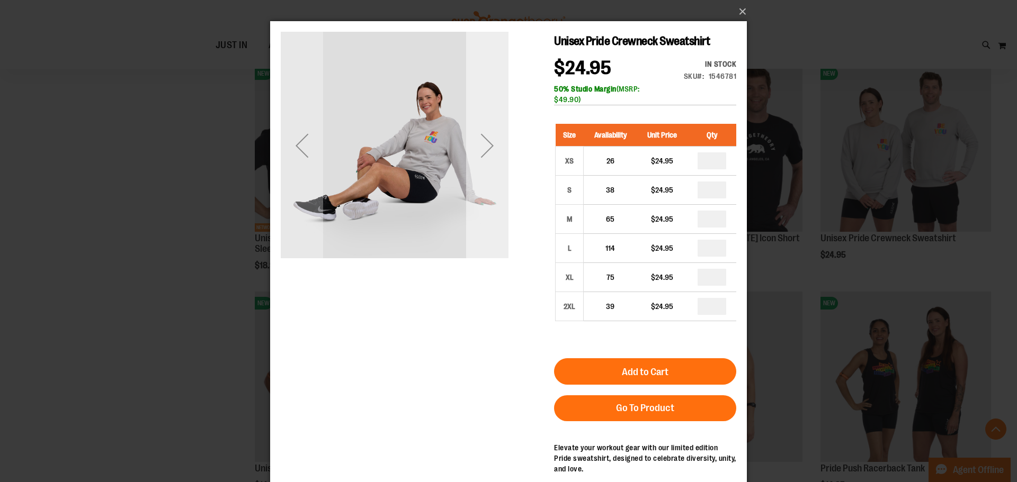
click at [491, 154] on div "Next" at bounding box center [487, 145] width 42 height 42
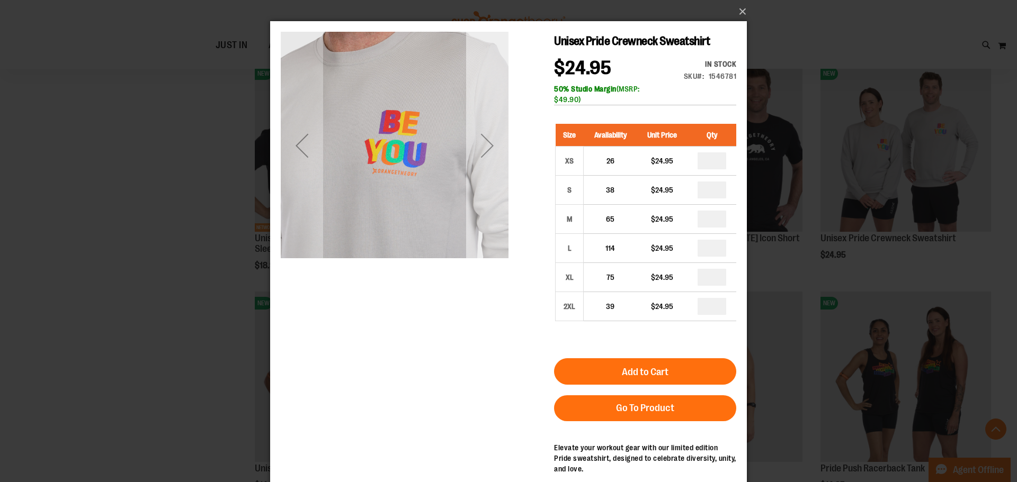
click at [491, 154] on div "Next" at bounding box center [487, 145] width 42 height 42
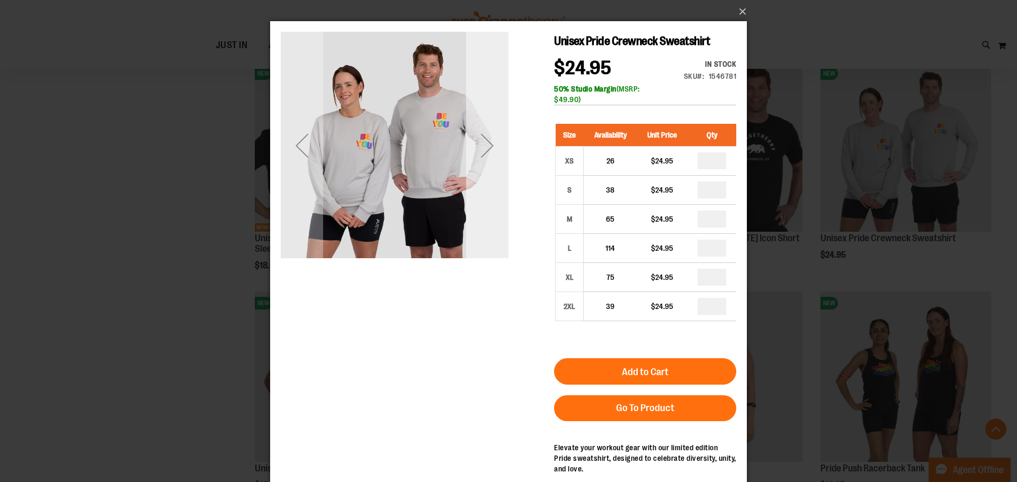
click at [491, 154] on div "Next" at bounding box center [487, 145] width 42 height 42
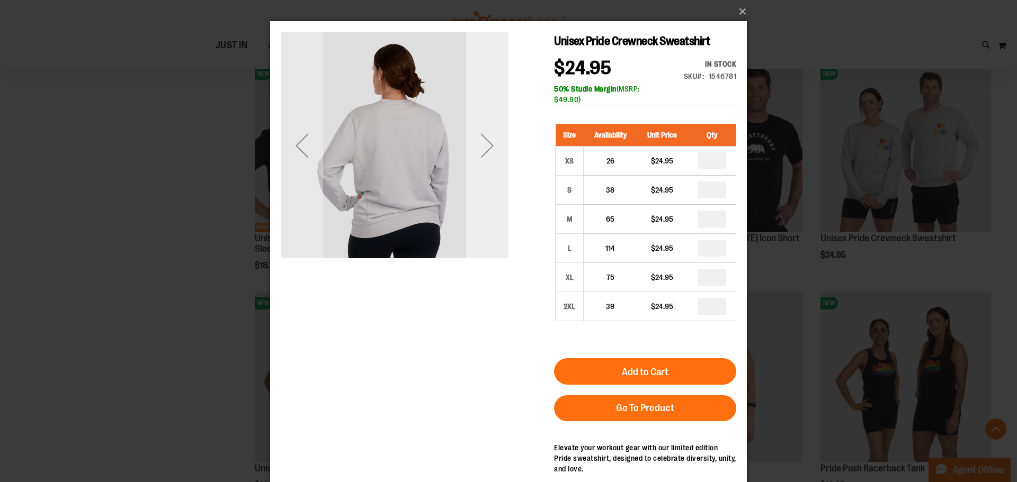
click at [491, 154] on div "Next" at bounding box center [487, 145] width 42 height 42
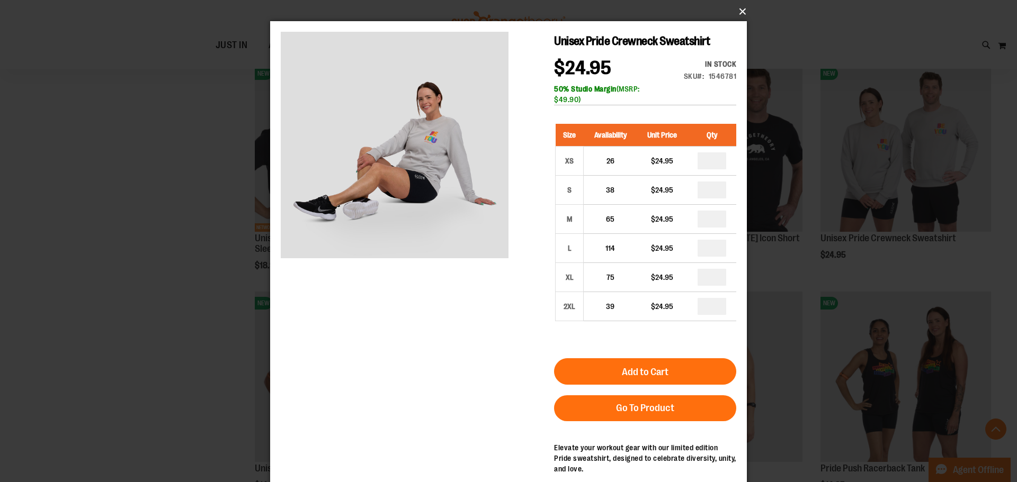
click at [743, 3] on button "×" at bounding box center [511, 11] width 477 height 23
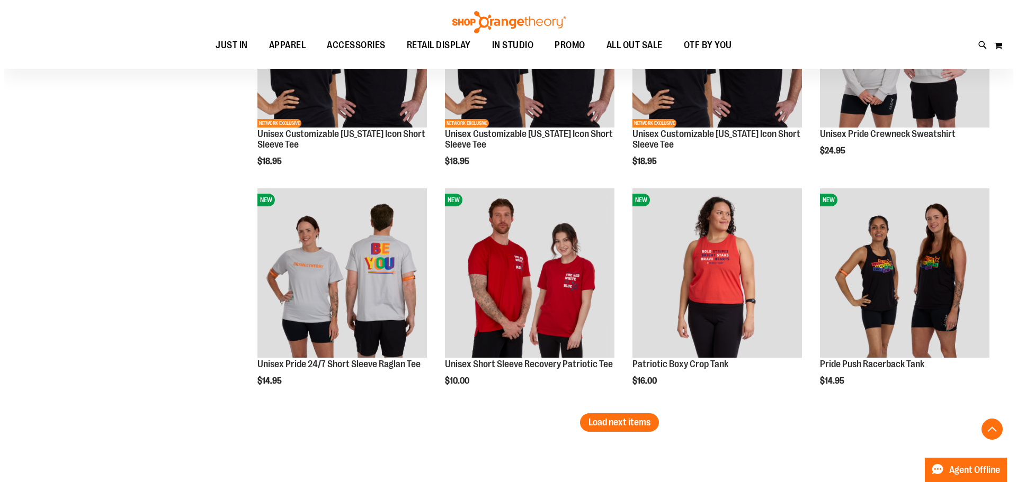
scroll to position [4633, 0]
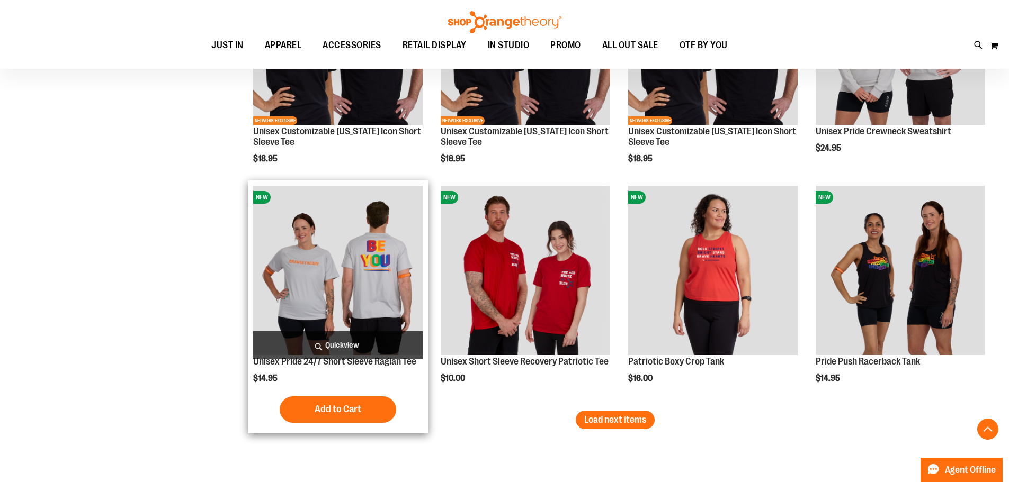
click at [344, 345] on span "Quickview" at bounding box center [337, 346] width 169 height 28
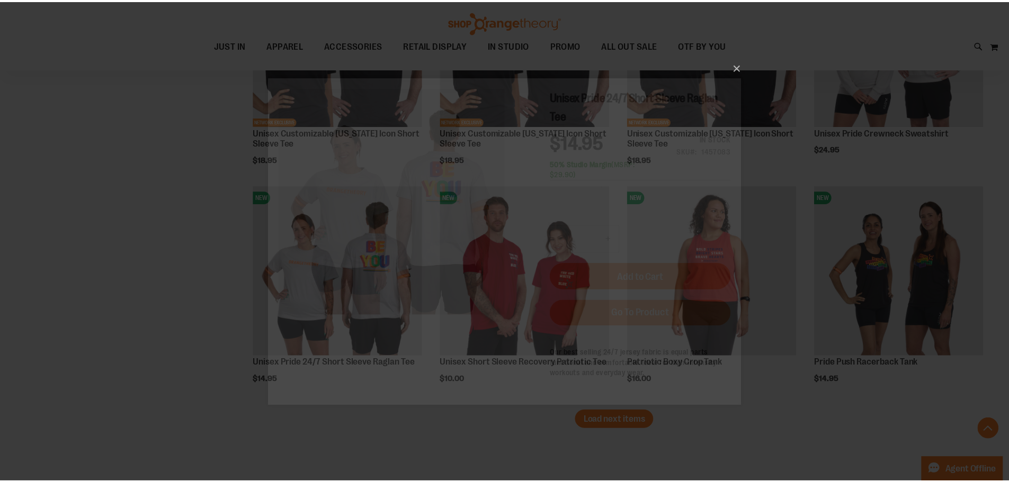
scroll to position [0, 0]
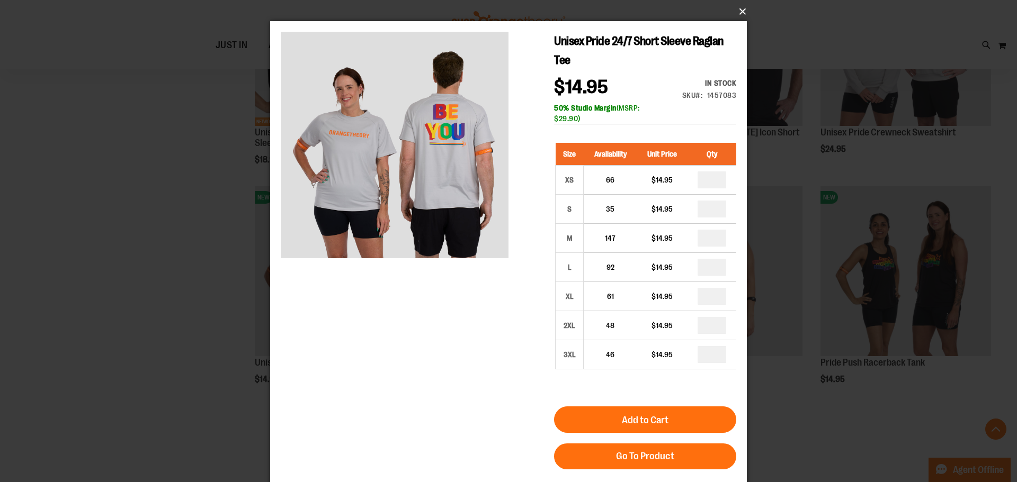
click at [737, 8] on button "×" at bounding box center [511, 11] width 477 height 23
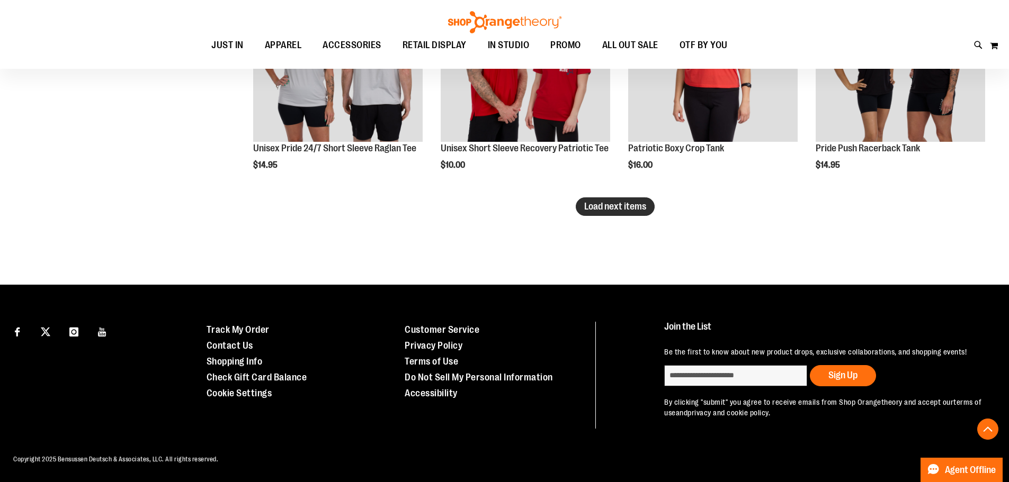
click at [613, 198] on button "Load next items" at bounding box center [615, 207] width 79 height 19
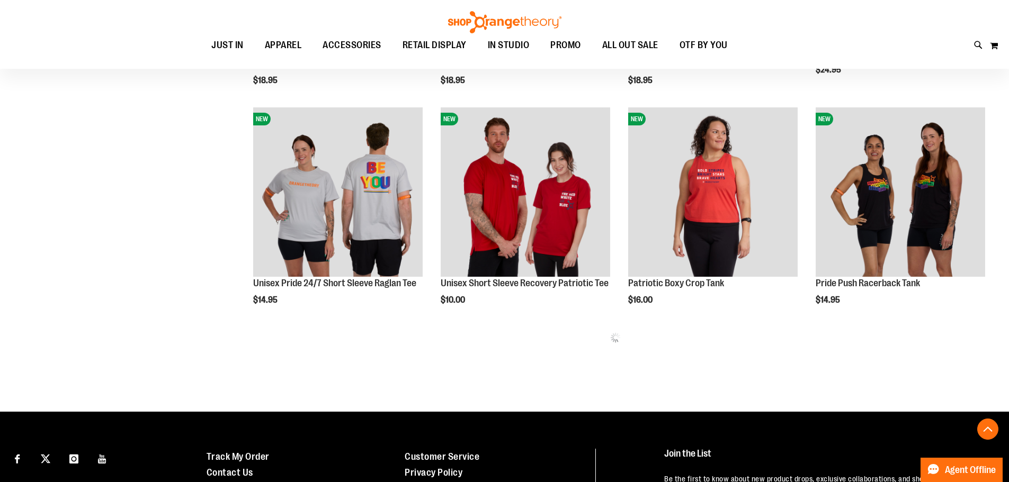
scroll to position [4691, 0]
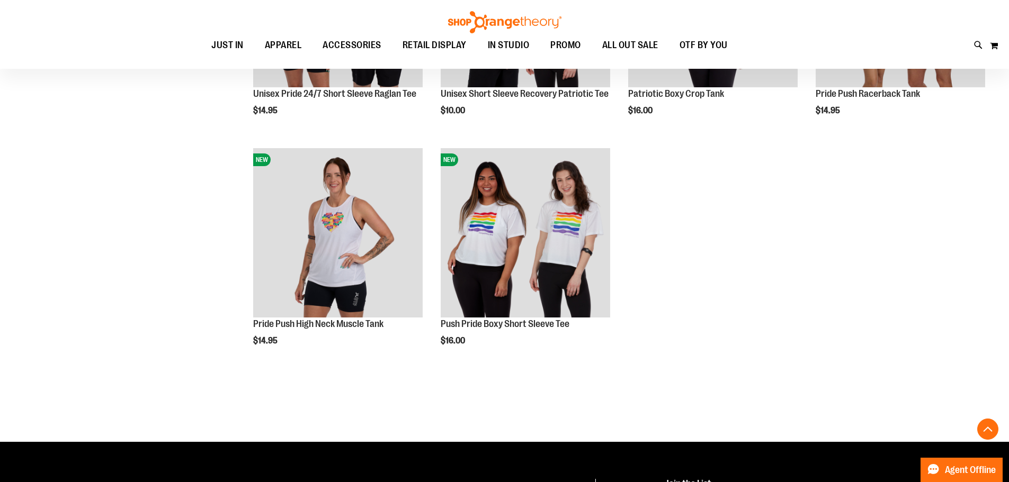
scroll to position [4902, 0]
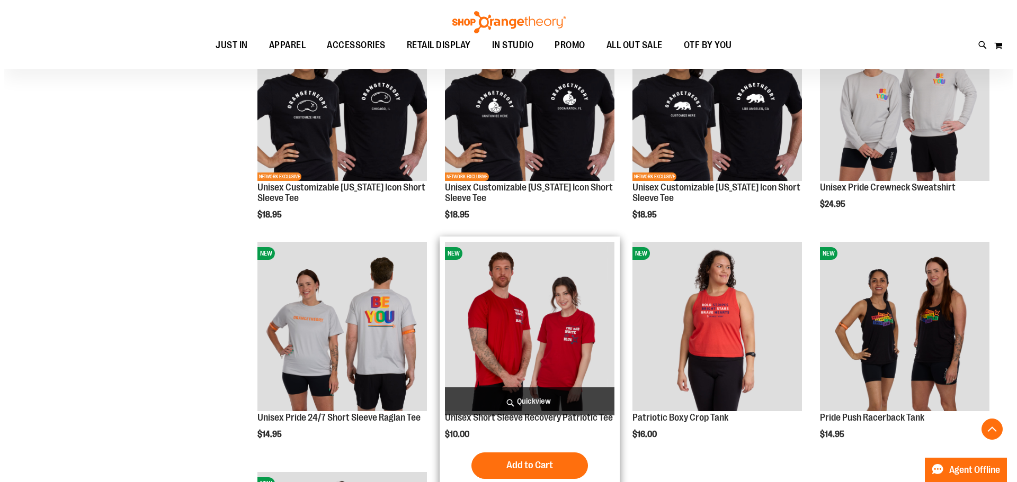
scroll to position [4532, 0]
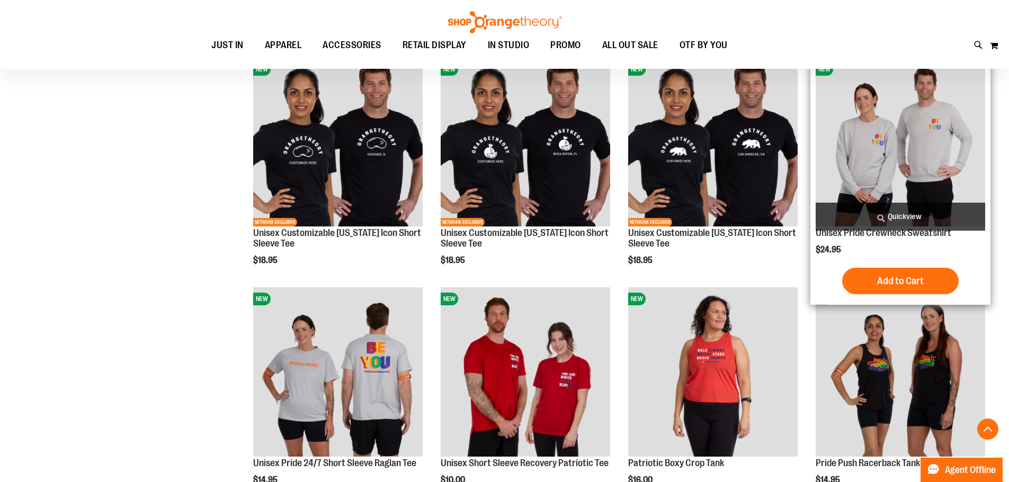
click at [879, 212] on span "Quickview" at bounding box center [900, 217] width 169 height 28
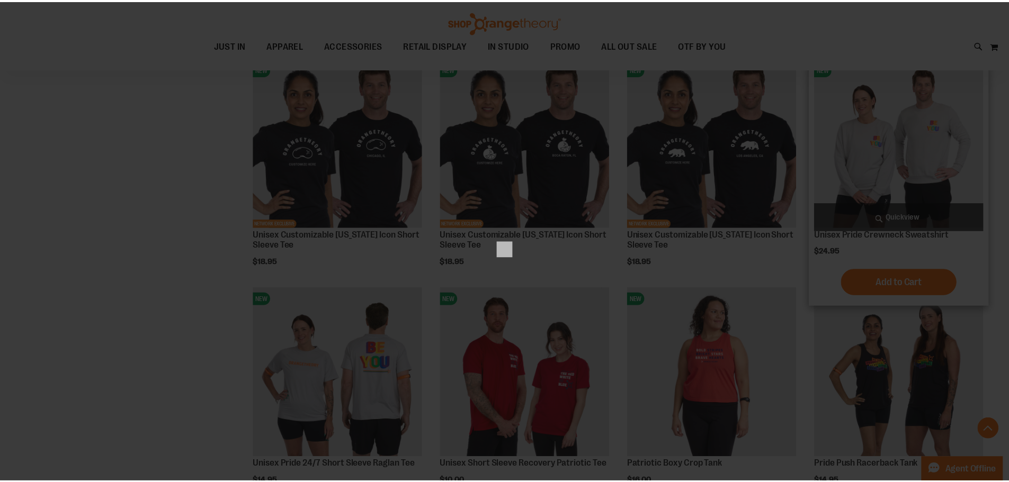
scroll to position [0, 0]
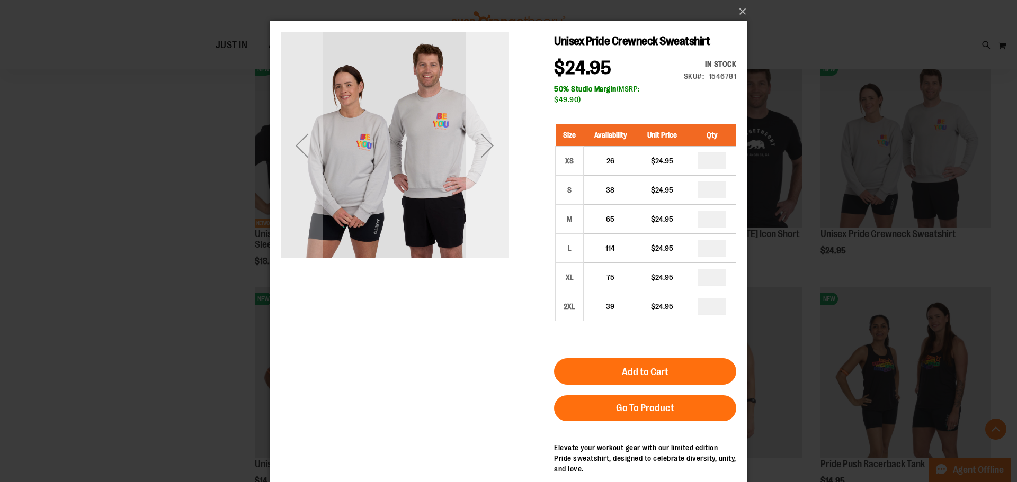
click at [470, 172] on div "Next" at bounding box center [487, 146] width 42 height 228
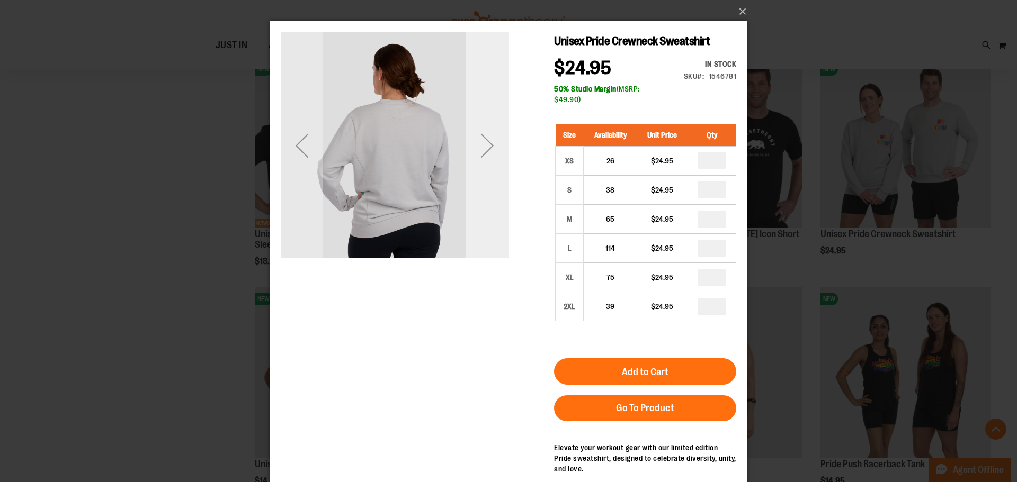
click at [470, 172] on div "Next" at bounding box center [487, 146] width 42 height 228
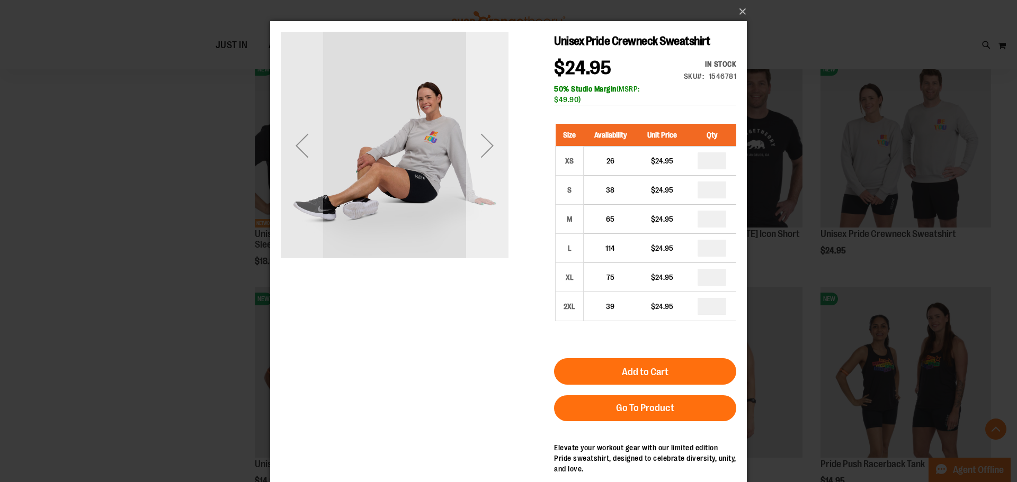
click at [470, 172] on div "Next" at bounding box center [487, 146] width 42 height 228
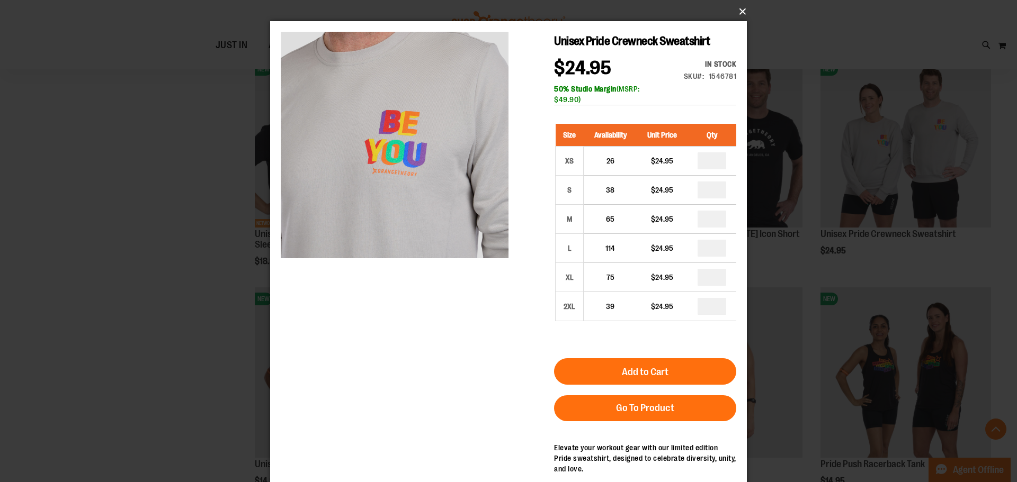
click at [740, 15] on button "×" at bounding box center [511, 11] width 477 height 23
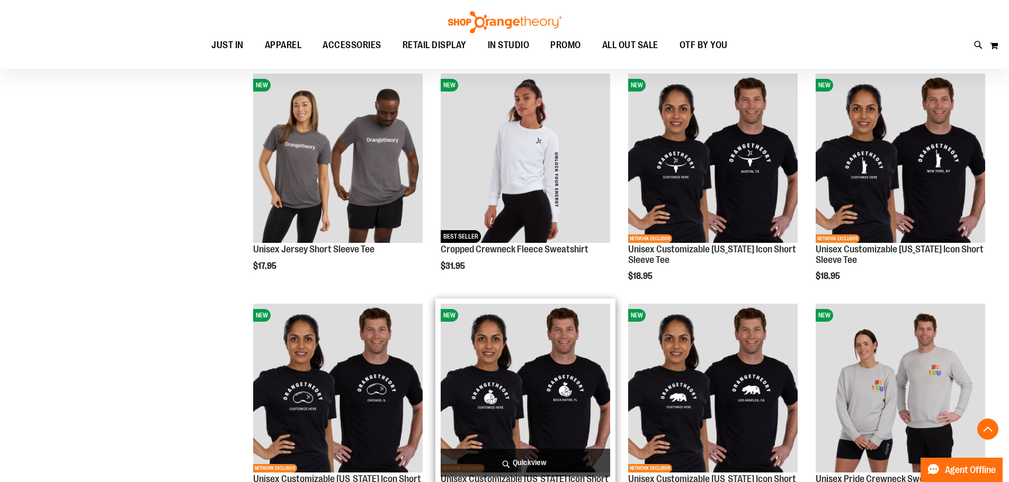
scroll to position [4267, 0]
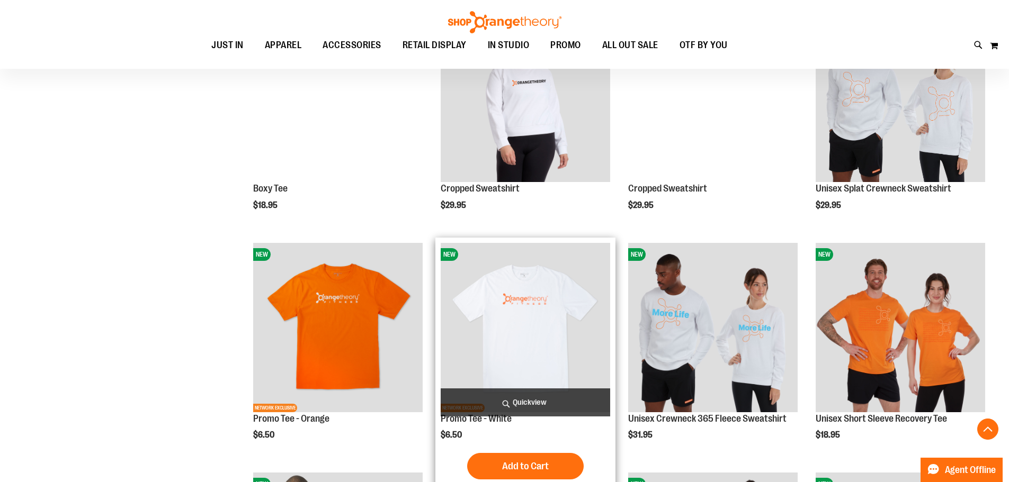
scroll to position [3473, 0]
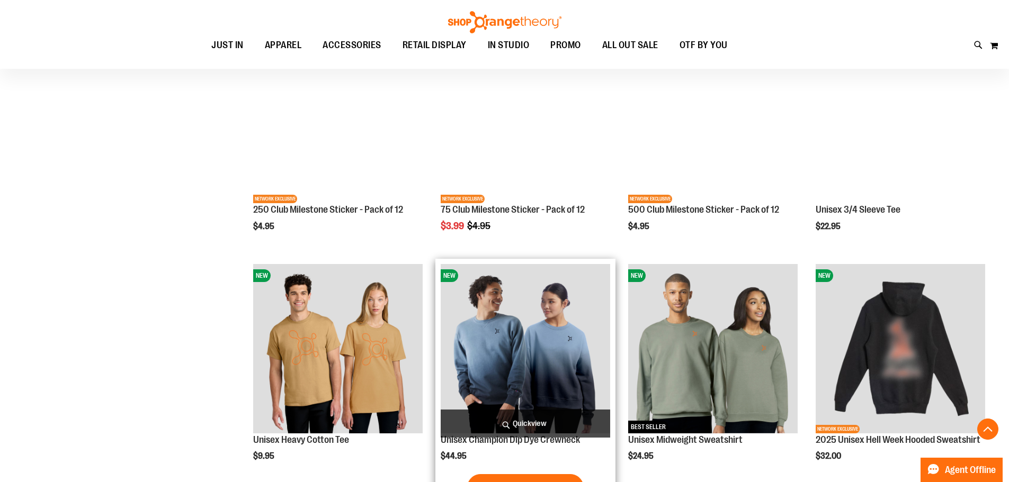
scroll to position [2943, 0]
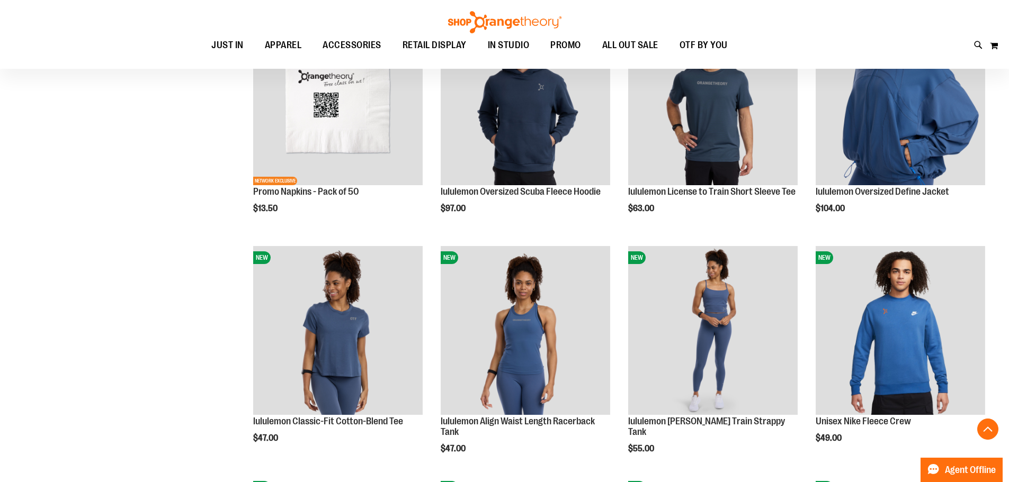
scroll to position [1725, 0]
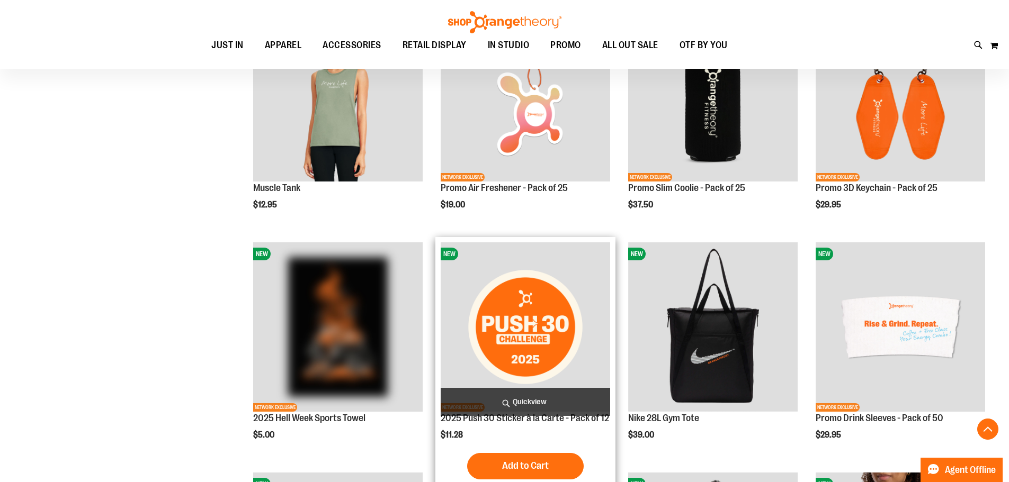
scroll to position [1301, 0]
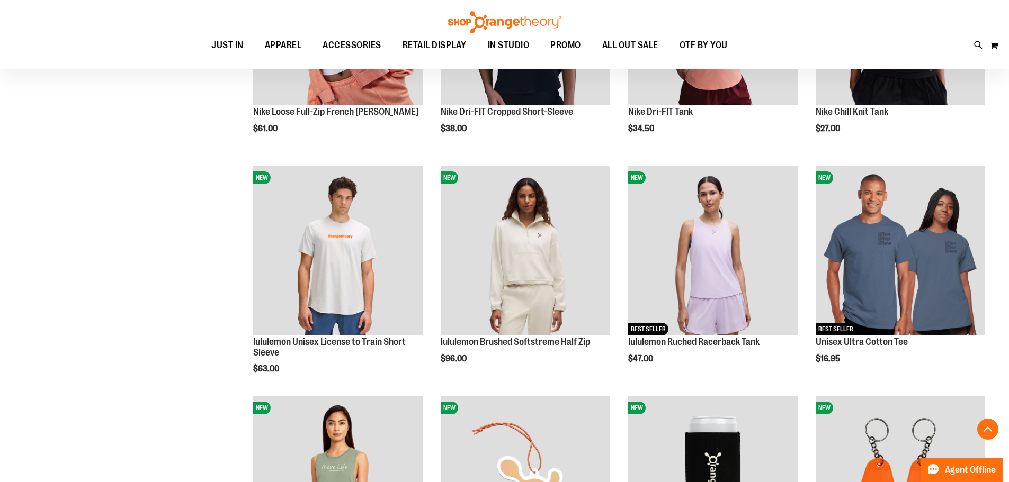
scroll to position [930, 0]
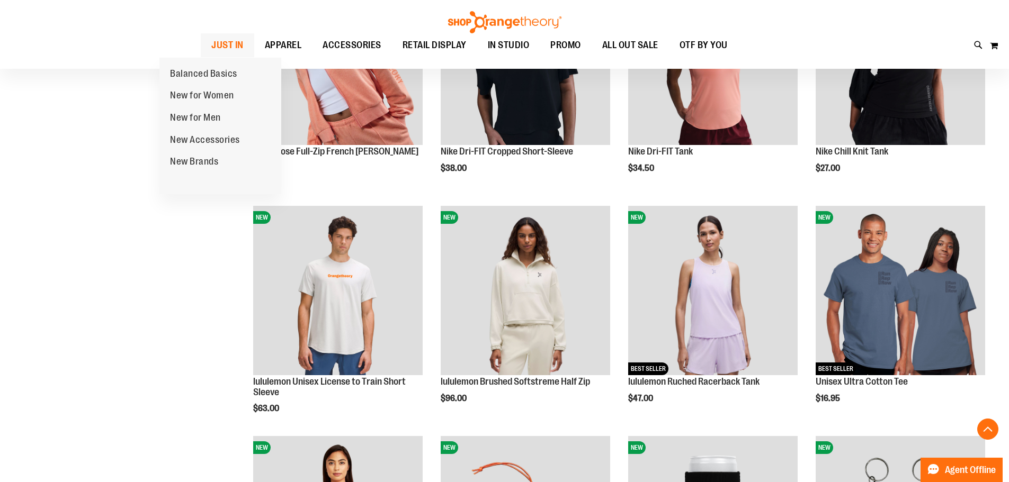
click at [201, 39] on link "JUST IN" at bounding box center [227, 45] width 53 height 24
click at [196, 158] on span "New Brands" at bounding box center [194, 162] width 48 height 13
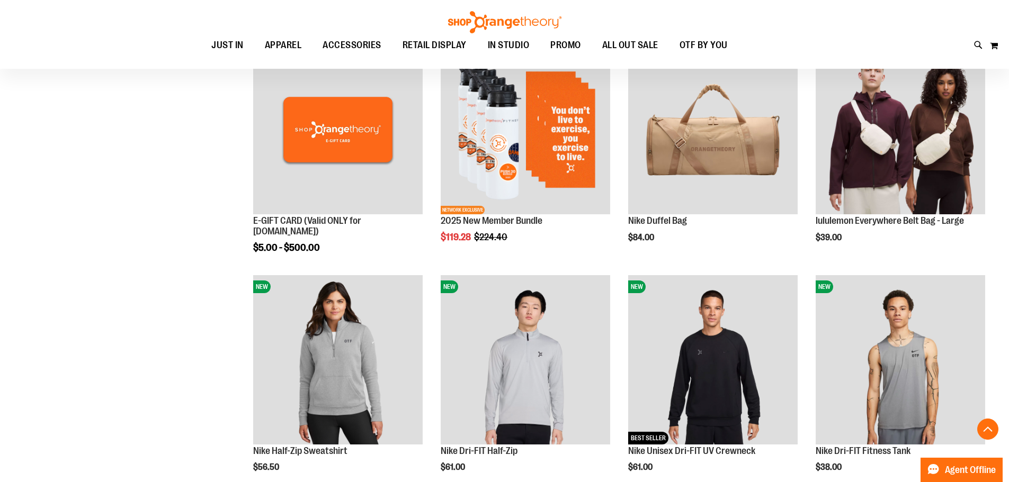
scroll to position [362, 0]
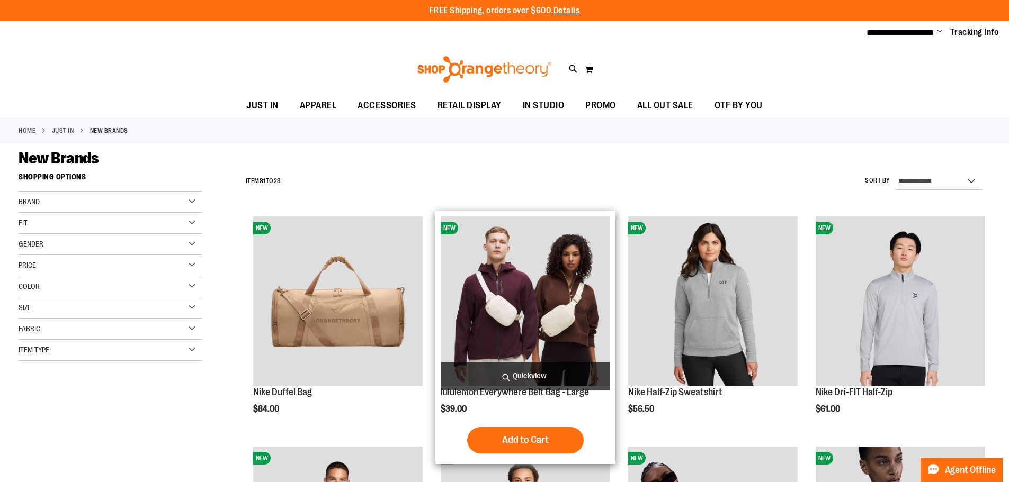
click at [495, 309] on img "product" at bounding box center [525, 301] width 169 height 169
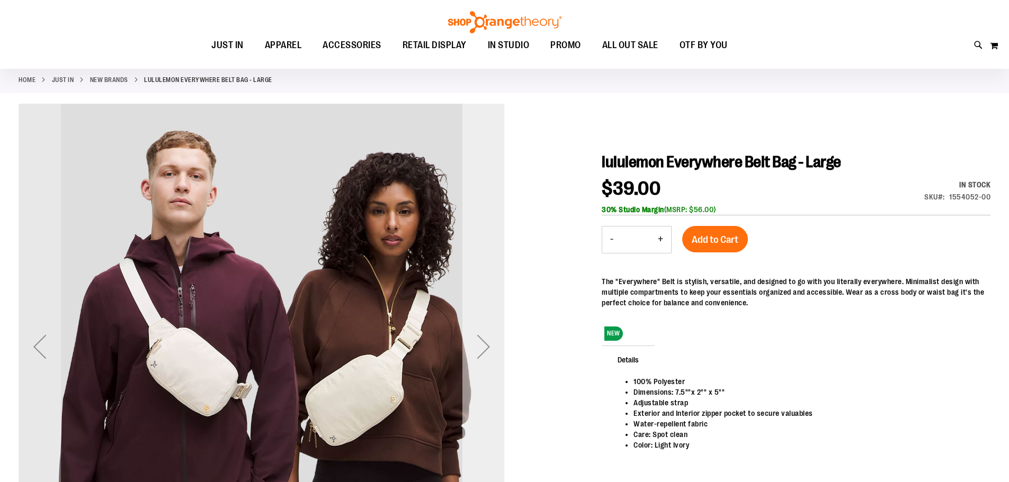
scroll to position [105, 0]
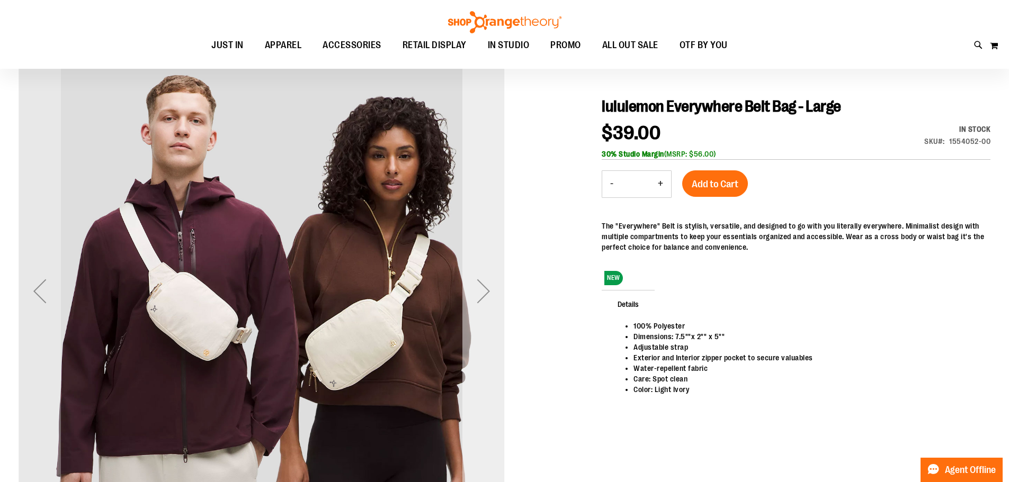
click at [503, 290] on div "Next" at bounding box center [483, 291] width 42 height 42
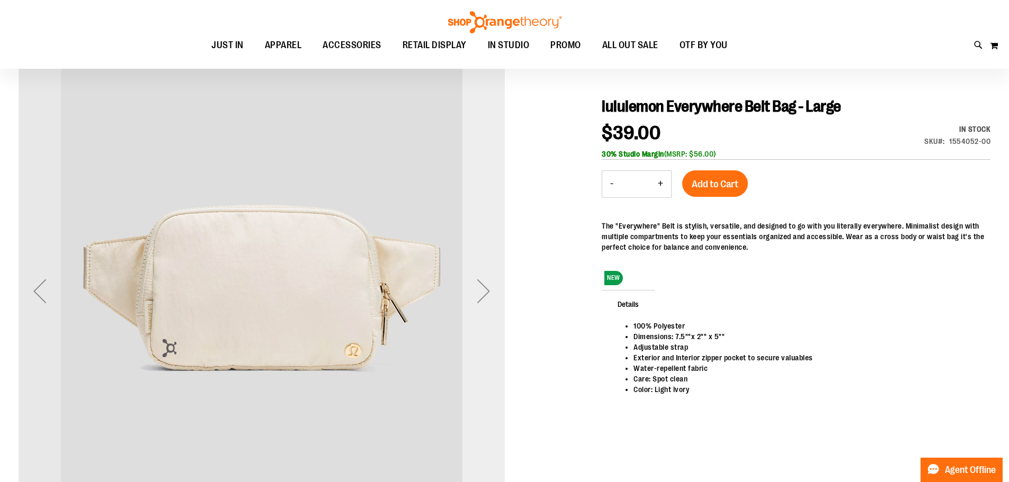
click at [502, 289] on div "Next" at bounding box center [483, 291] width 42 height 42
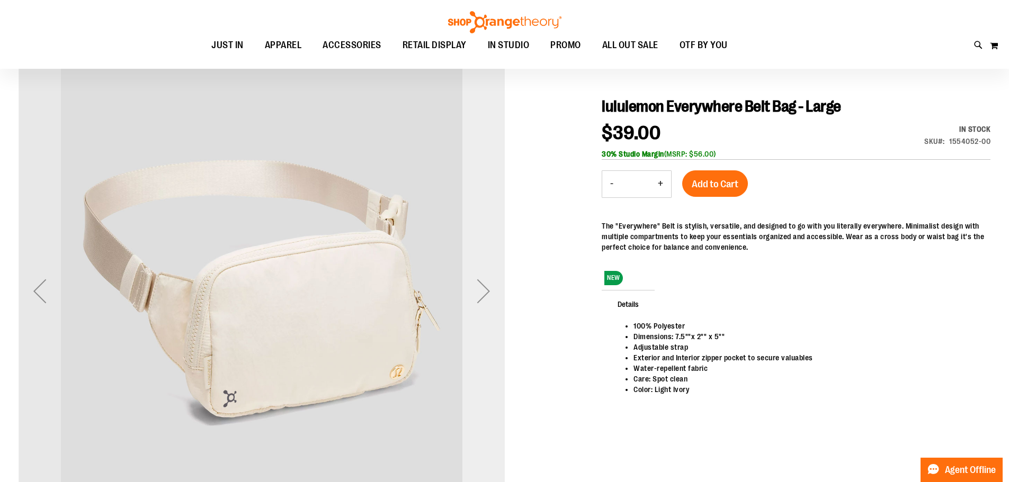
click at [502, 289] on div "Next" at bounding box center [483, 291] width 42 height 42
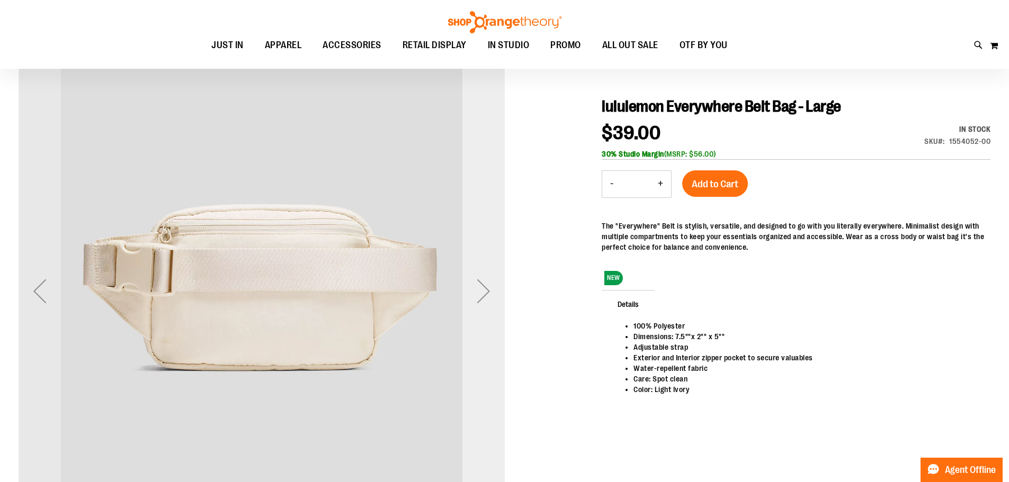
click at [502, 288] on div "Next" at bounding box center [483, 291] width 42 height 42
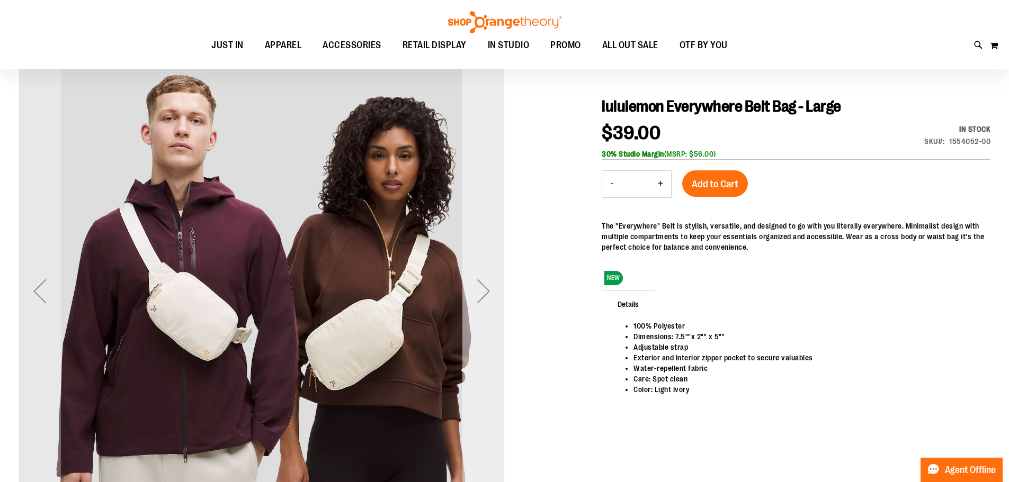
click at [502, 288] on div "Next" at bounding box center [483, 291] width 42 height 42
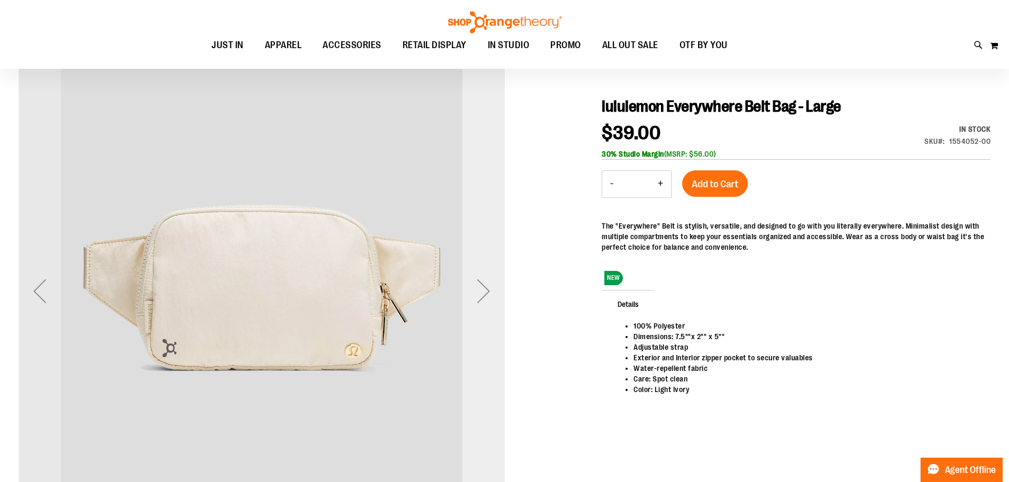
click at [502, 288] on div "Next" at bounding box center [483, 291] width 42 height 42
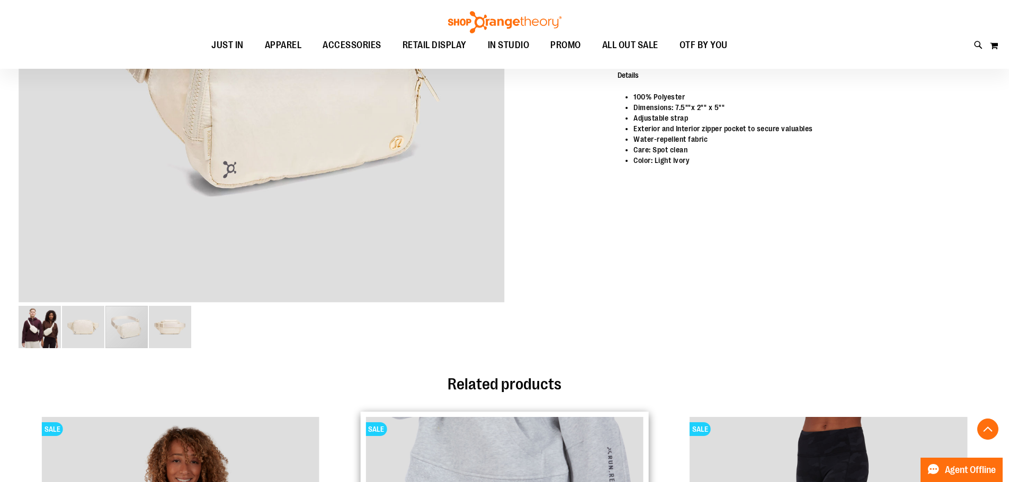
scroll to position [195, 0]
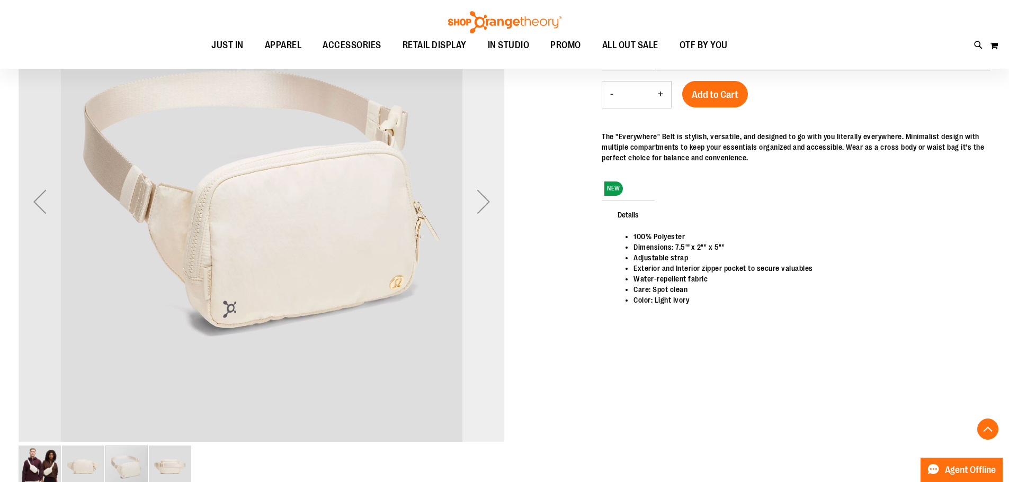
click at [497, 230] on div "Next" at bounding box center [483, 202] width 42 height 486
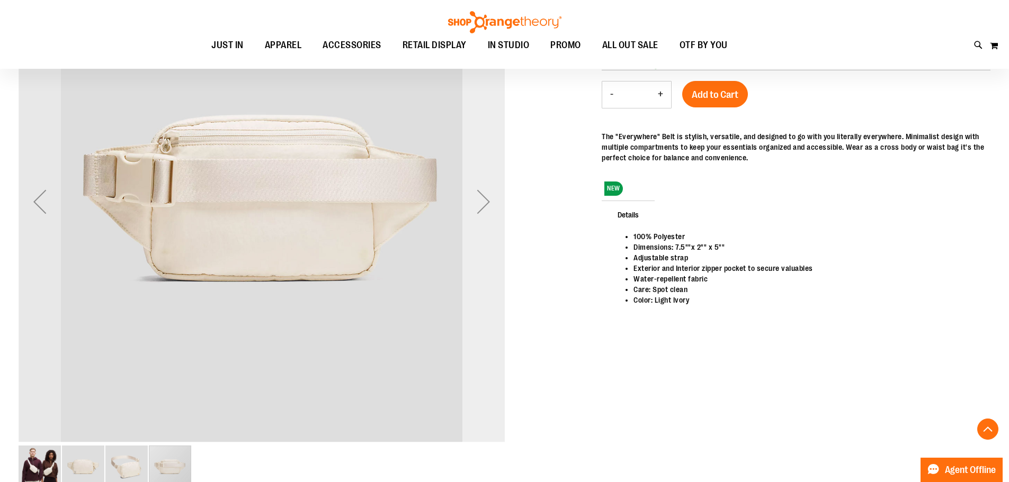
click at [497, 230] on div "Next" at bounding box center [483, 202] width 42 height 486
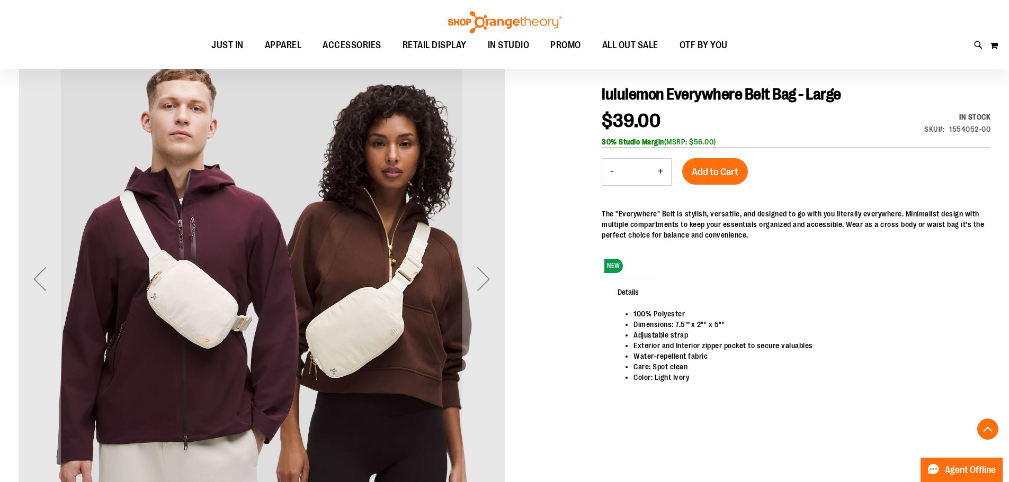
scroll to position [36, 0]
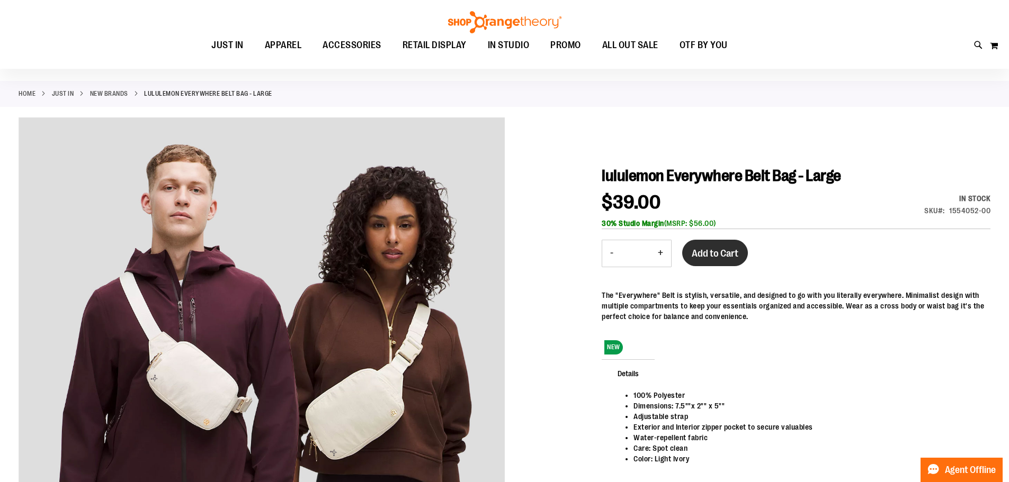
click at [696, 250] on span "Add to Cart" at bounding box center [715, 254] width 47 height 12
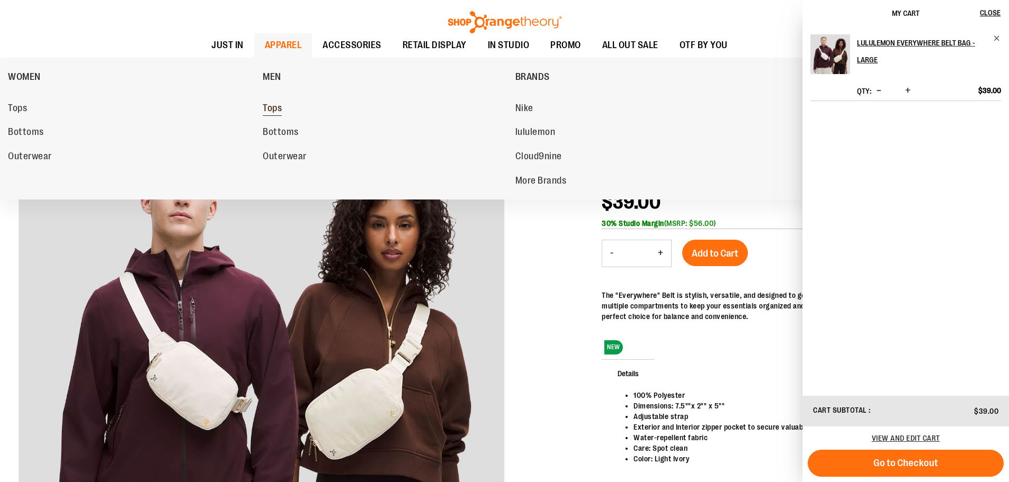
click at [276, 103] on span "Tops" at bounding box center [272, 109] width 19 height 13
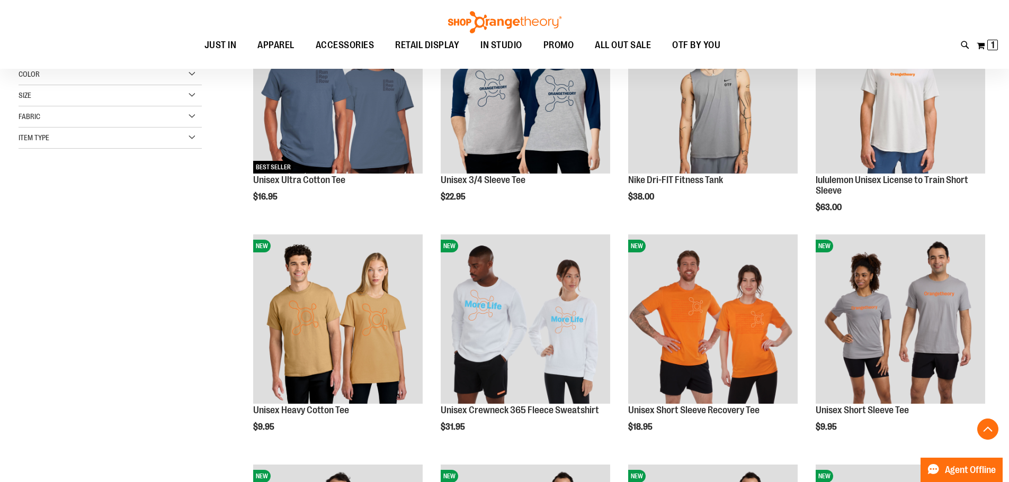
scroll to position [212, 0]
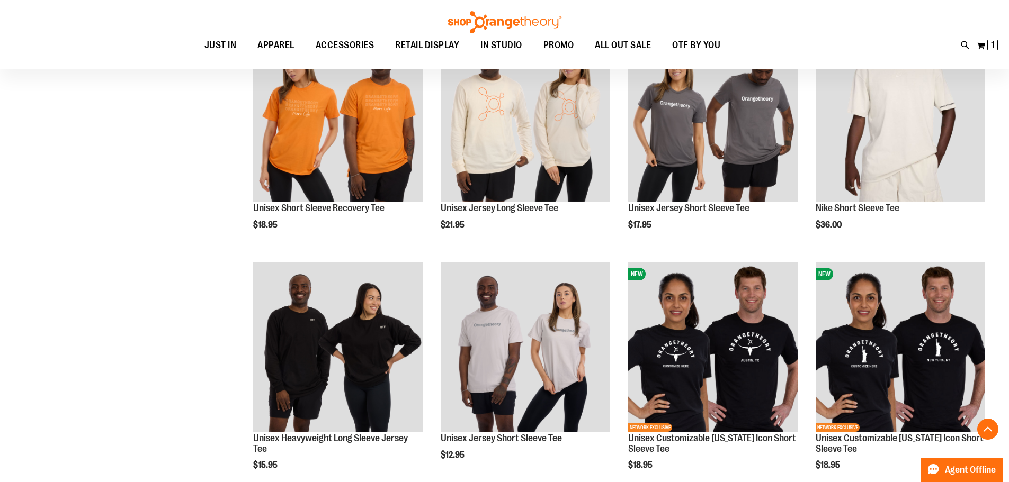
scroll to position [1059, 0]
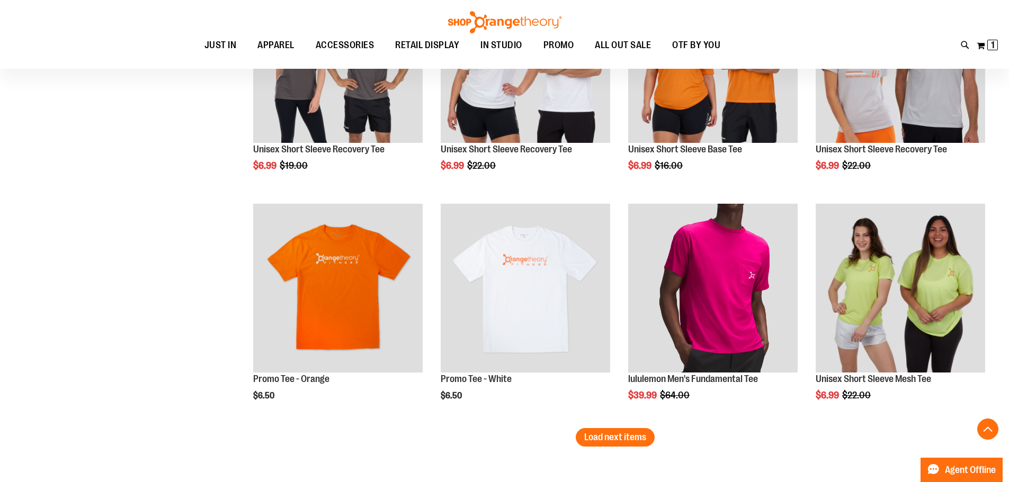
scroll to position [2012, 0]
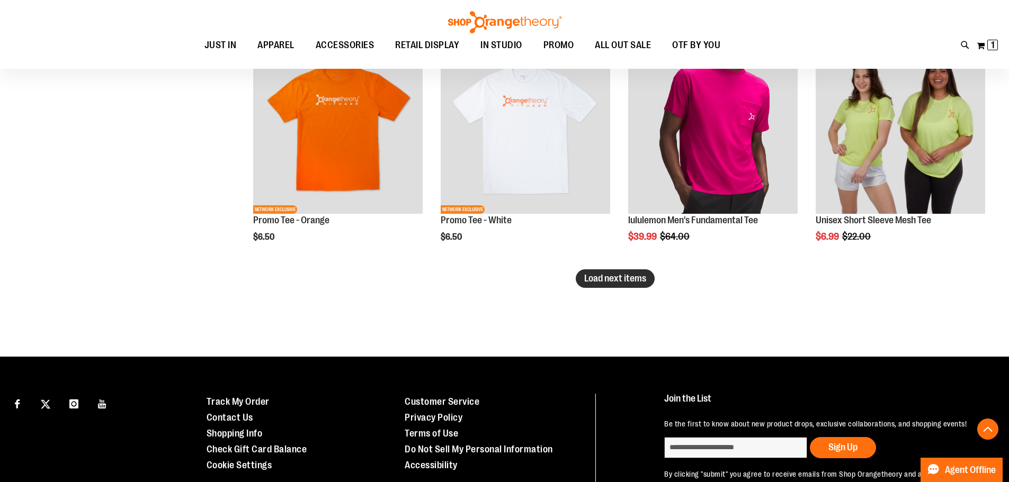
click at [590, 278] on span "Load next items" at bounding box center [615, 278] width 62 height 11
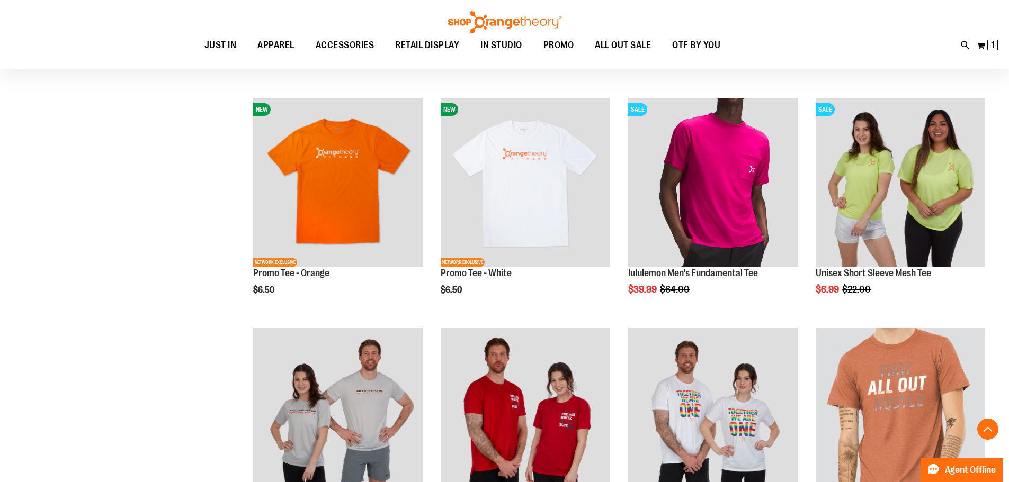
scroll to position [2012, 0]
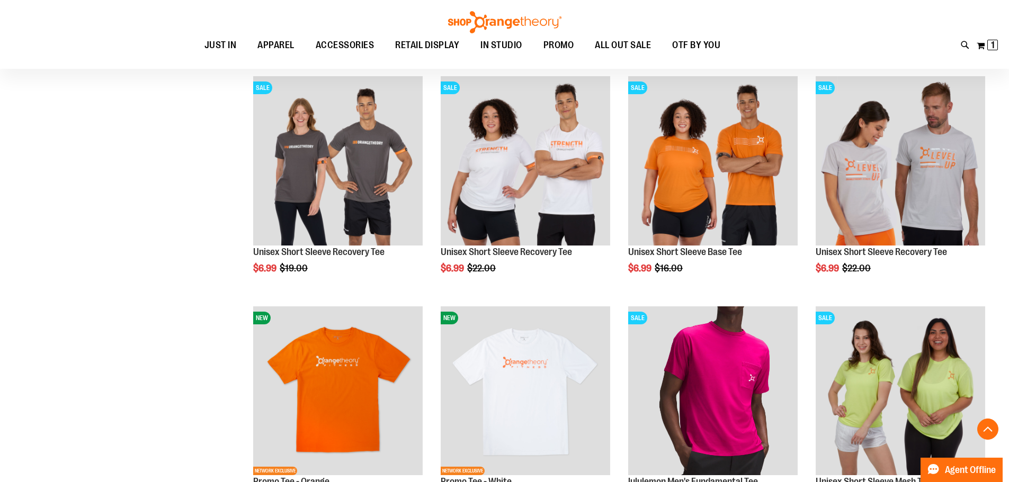
scroll to position [1748, 0]
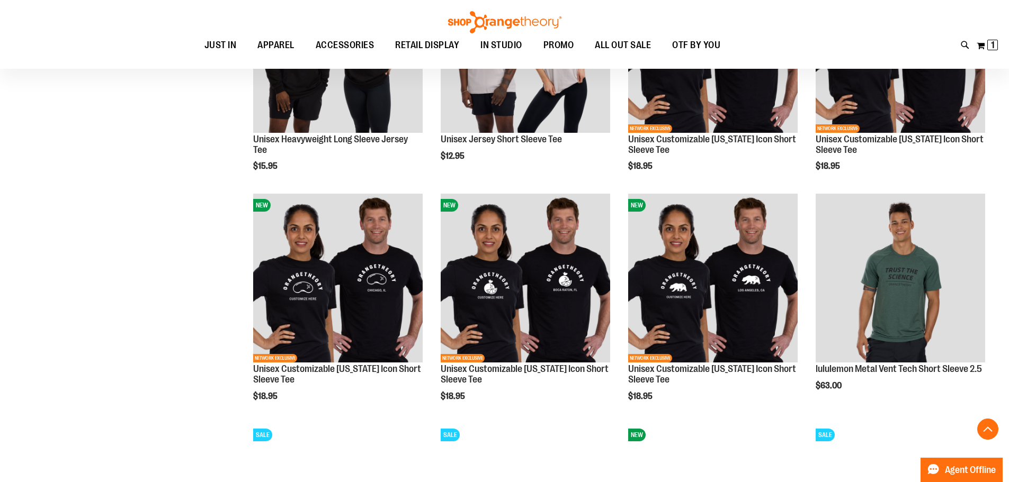
scroll to position [953, 0]
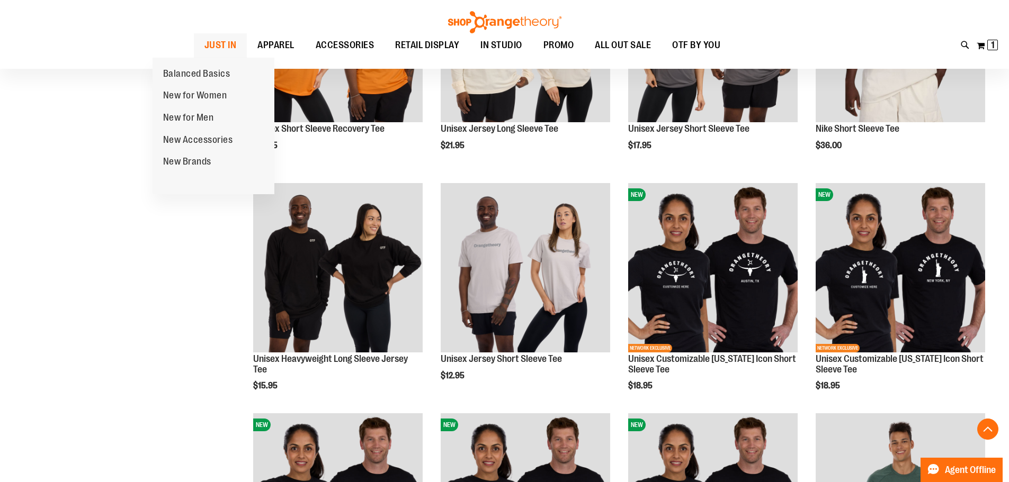
click at [204, 44] on span "JUST IN" at bounding box center [220, 45] width 32 height 24
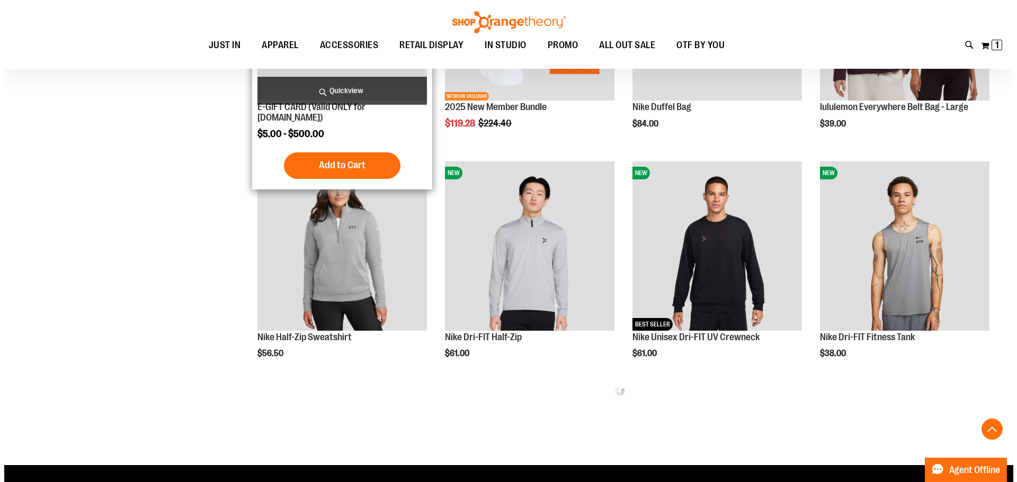
scroll to position [529, 0]
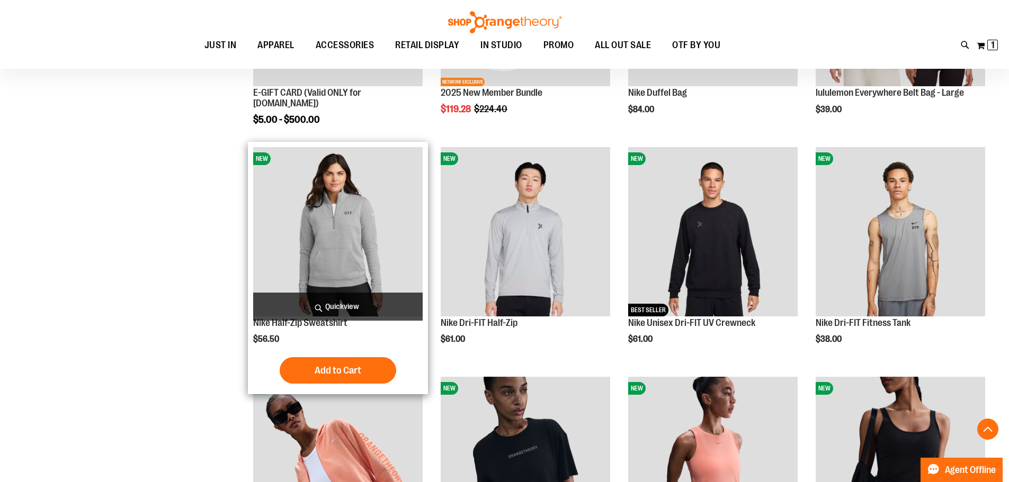
click at [384, 306] on span "Quickview" at bounding box center [337, 307] width 169 height 28
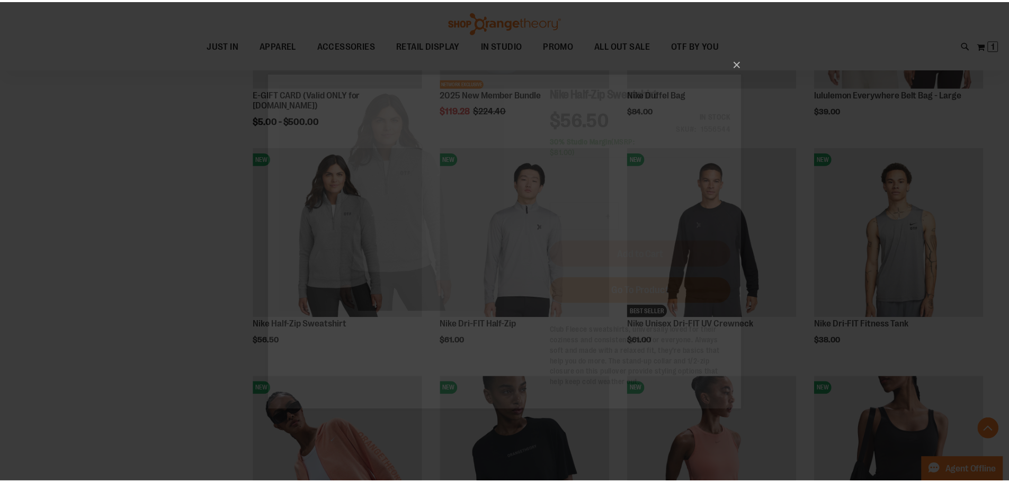
scroll to position [0, 0]
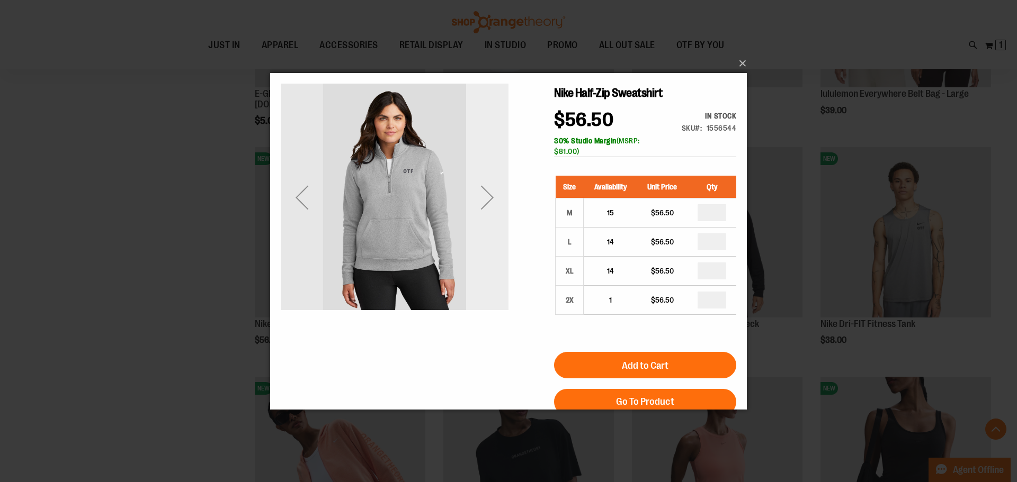
click at [480, 231] on div "Next" at bounding box center [487, 197] width 42 height 228
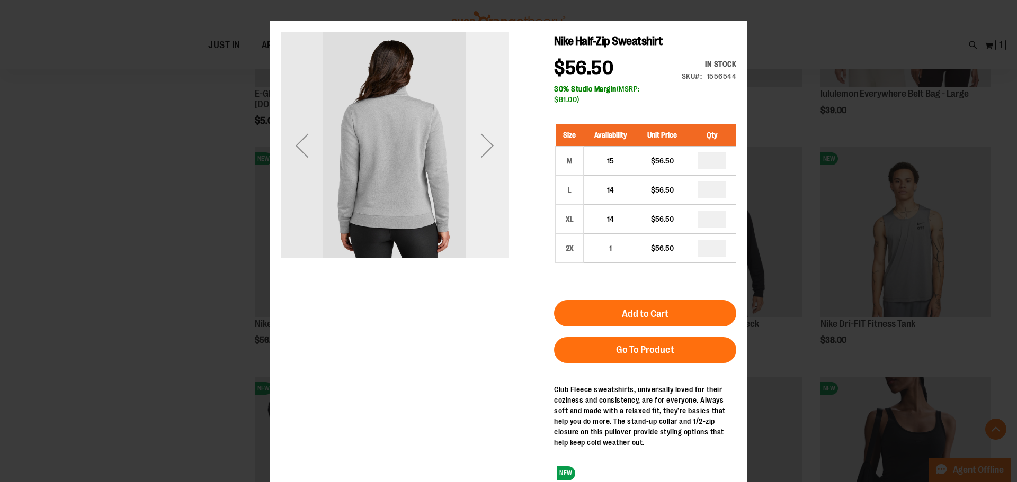
click at [484, 164] on div "Next" at bounding box center [487, 145] width 42 height 42
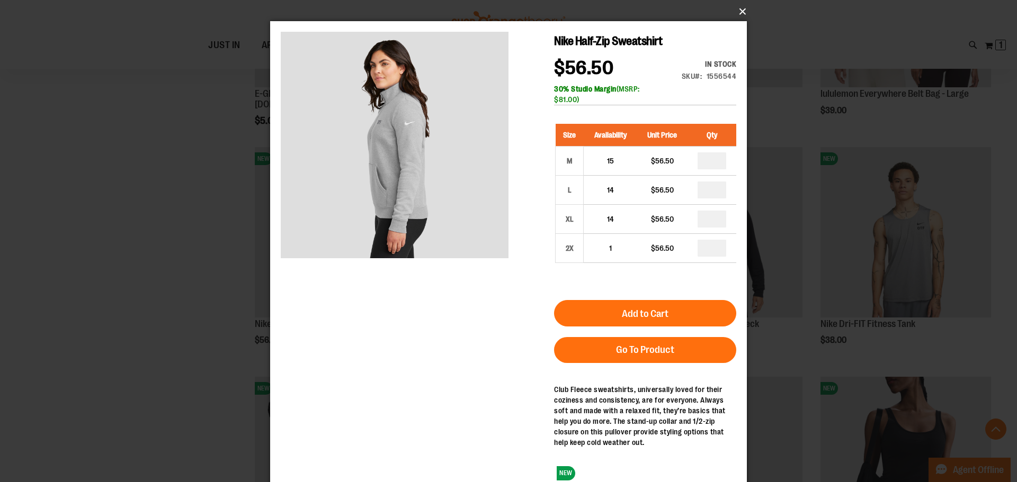
click at [744, 11] on button "×" at bounding box center [511, 11] width 477 height 23
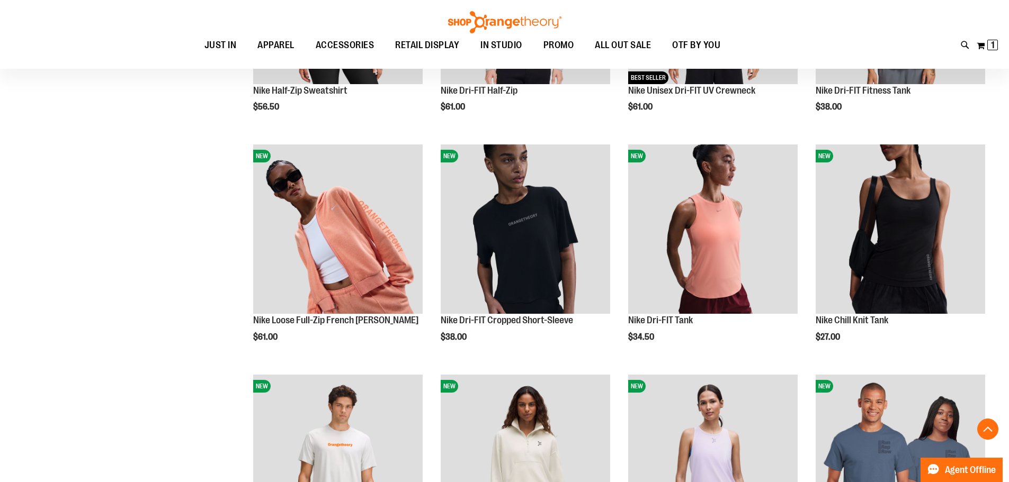
scroll to position [900, 0]
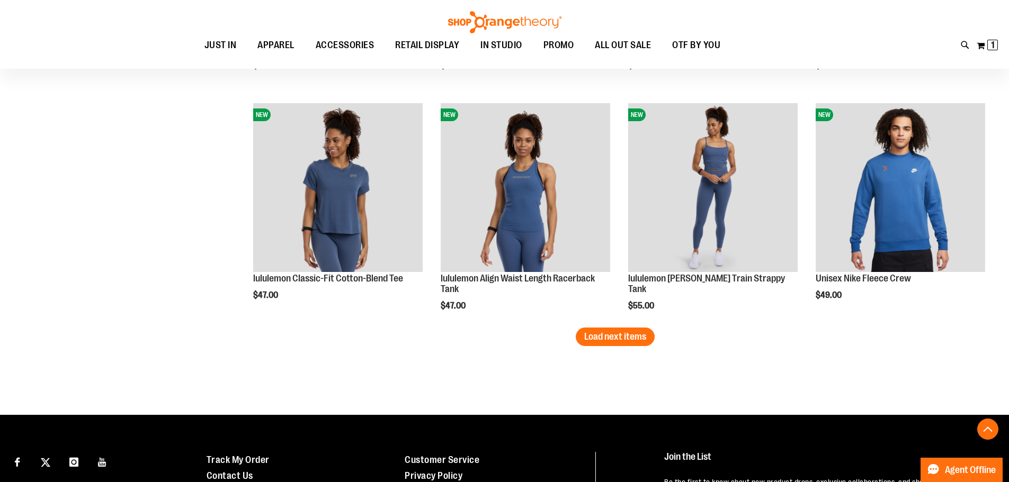
scroll to position [2065, 0]
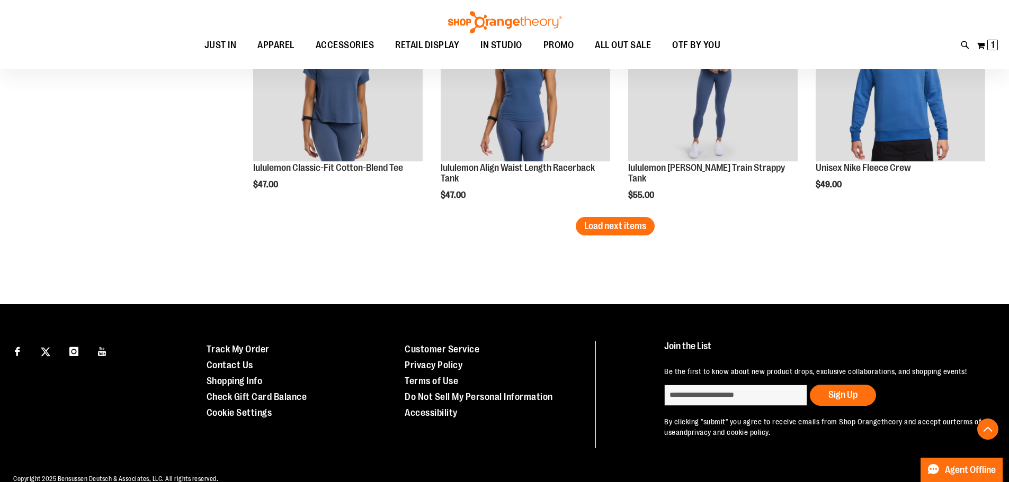
click at [606, 229] on span "Load next items" at bounding box center [615, 226] width 62 height 11
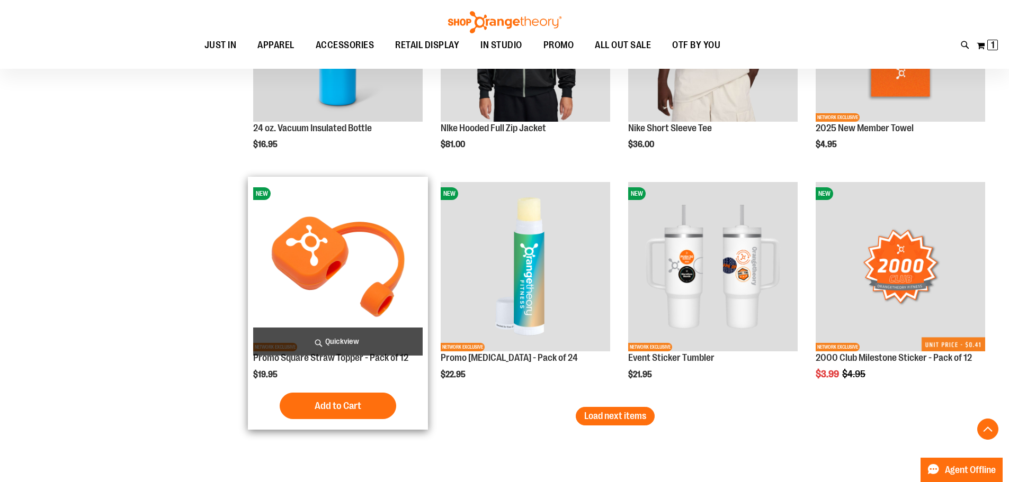
scroll to position [2753, 0]
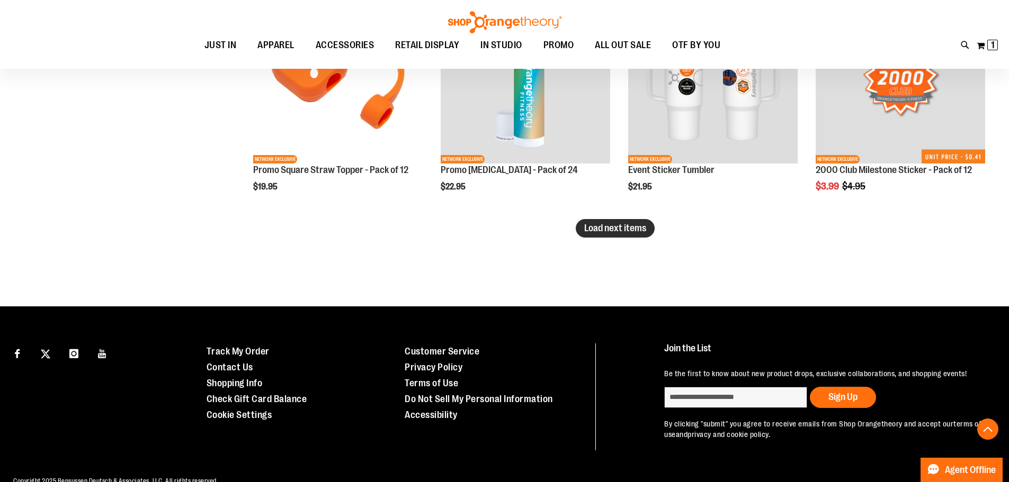
click at [607, 229] on span "Load next items" at bounding box center [615, 228] width 62 height 11
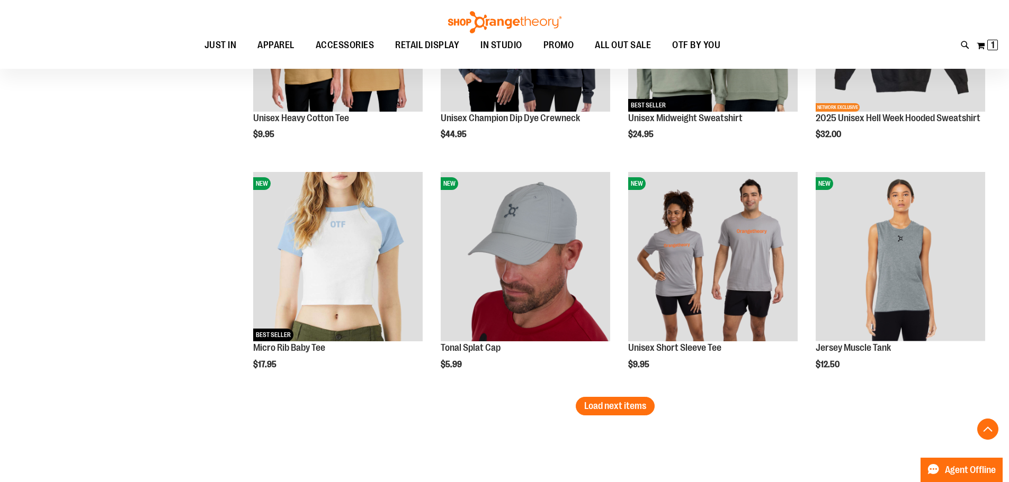
scroll to position [3283, 0]
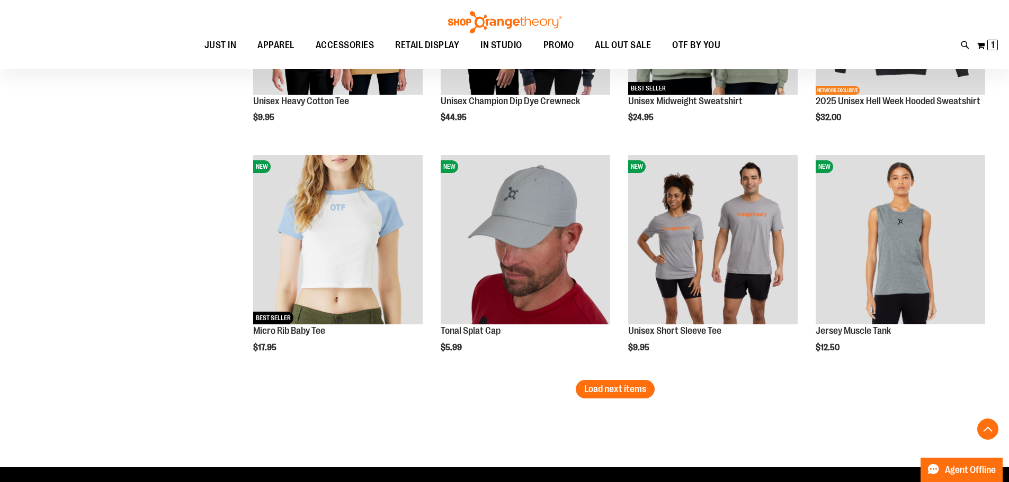
click at [629, 391] on span "Load next items" at bounding box center [615, 389] width 62 height 11
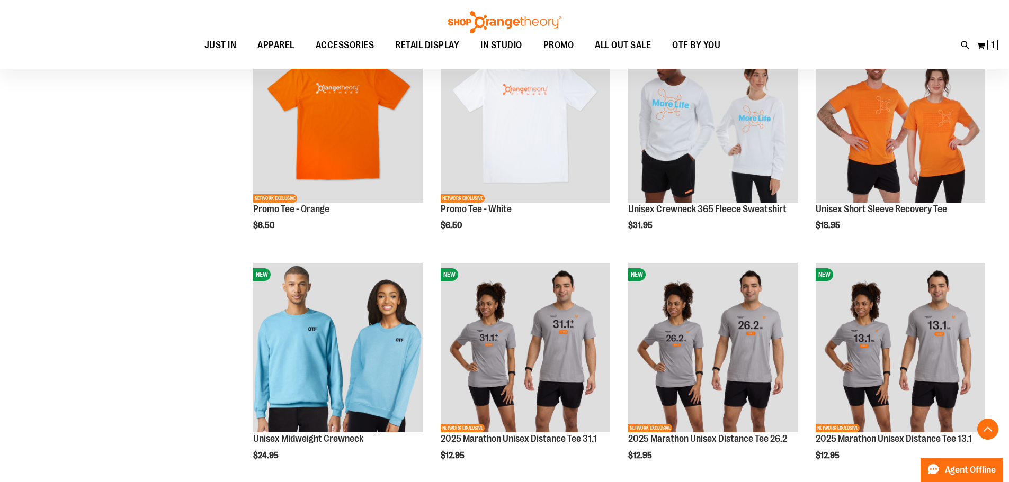
scroll to position [4130, 0]
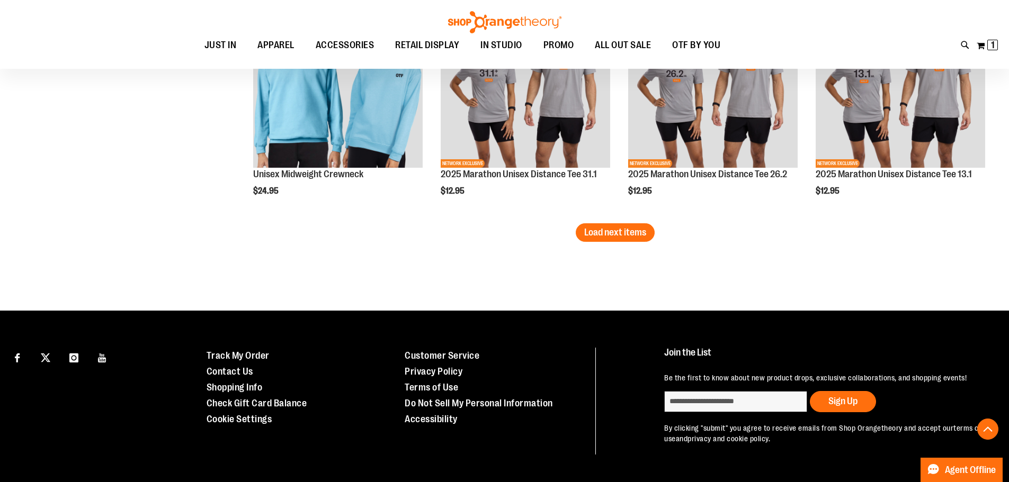
click at [611, 239] on button "Load next items" at bounding box center [615, 232] width 79 height 19
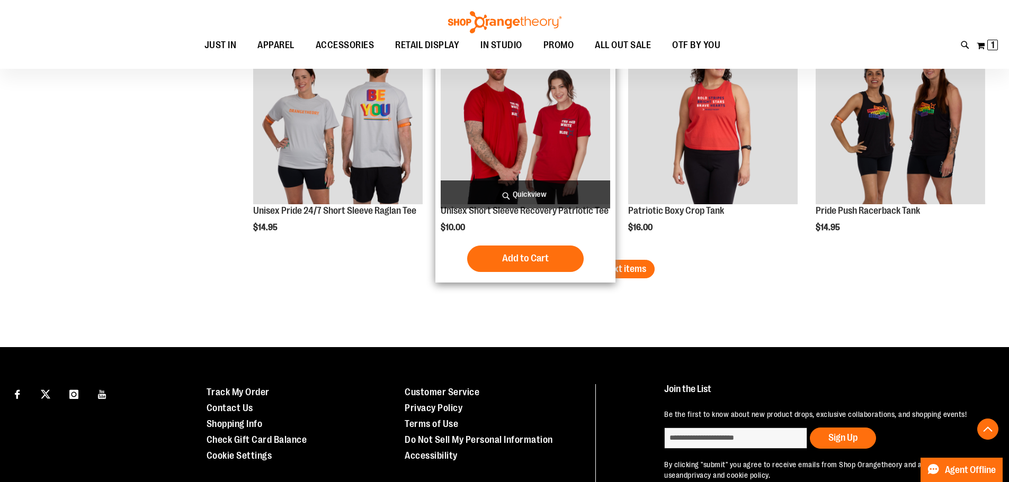
scroll to position [4857, 0]
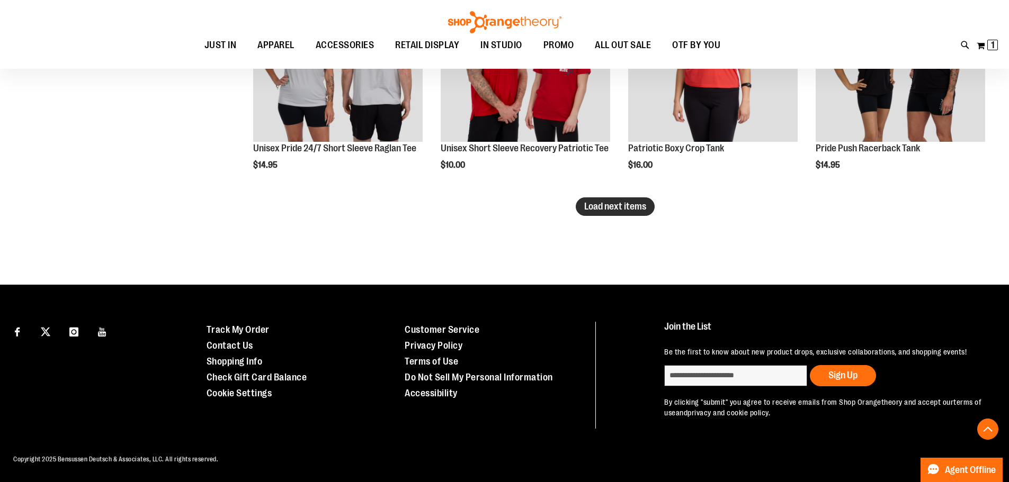
click at [623, 201] on span "Load next items" at bounding box center [615, 206] width 62 height 11
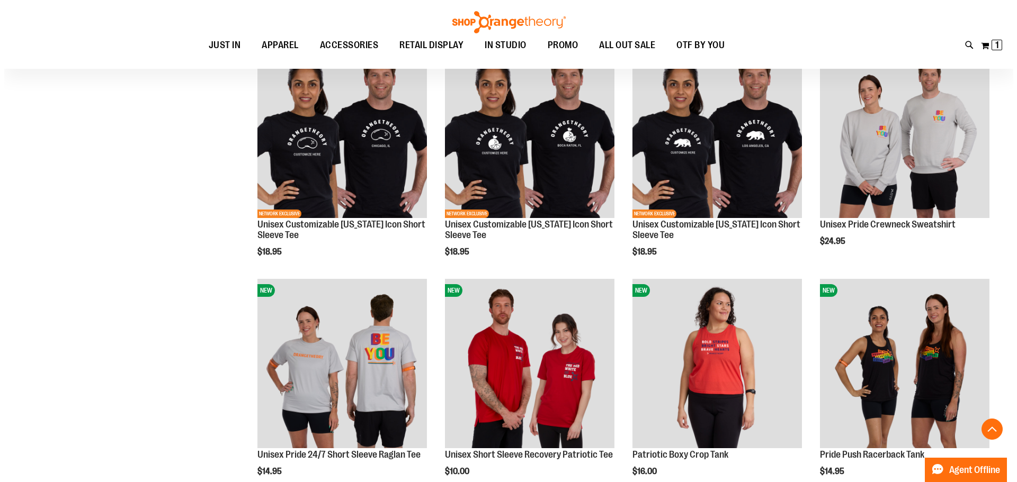
scroll to position [4539, 0]
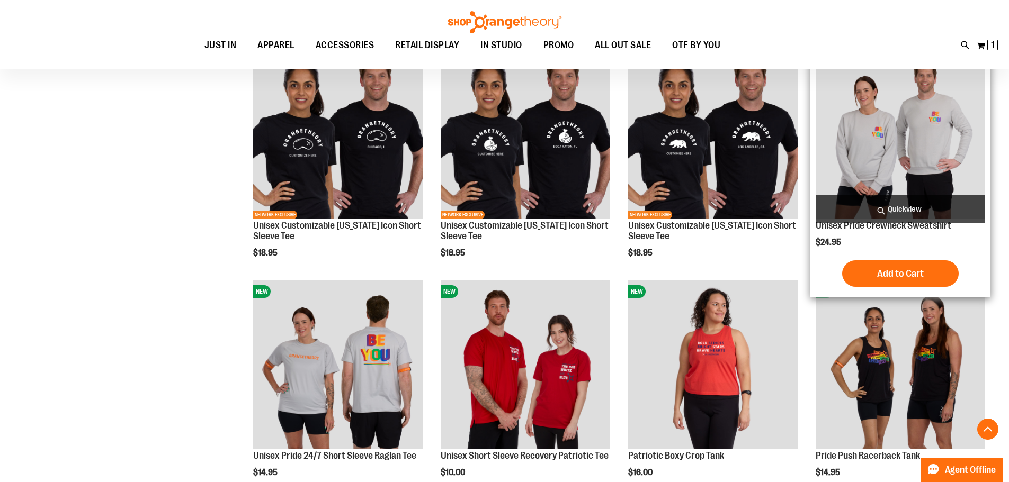
click at [923, 202] on span "Quickview" at bounding box center [900, 209] width 169 height 28
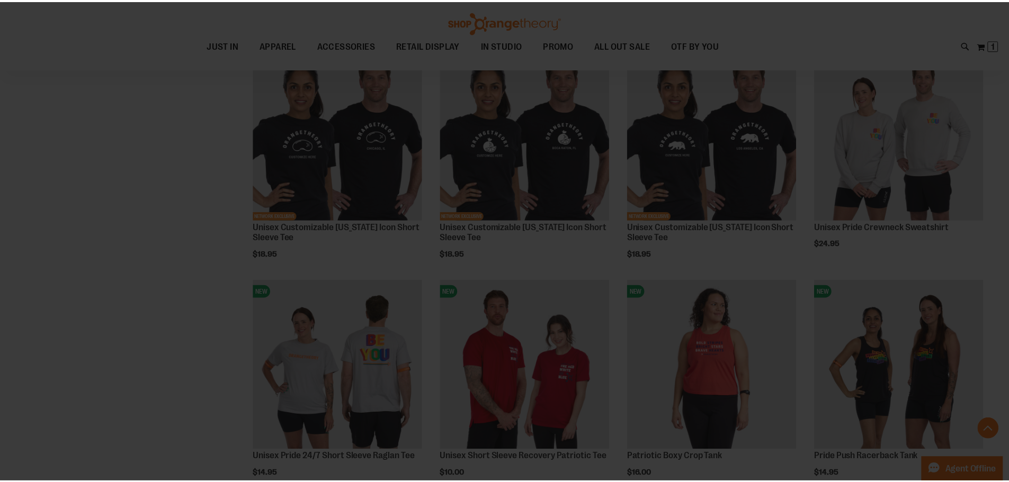
scroll to position [0, 0]
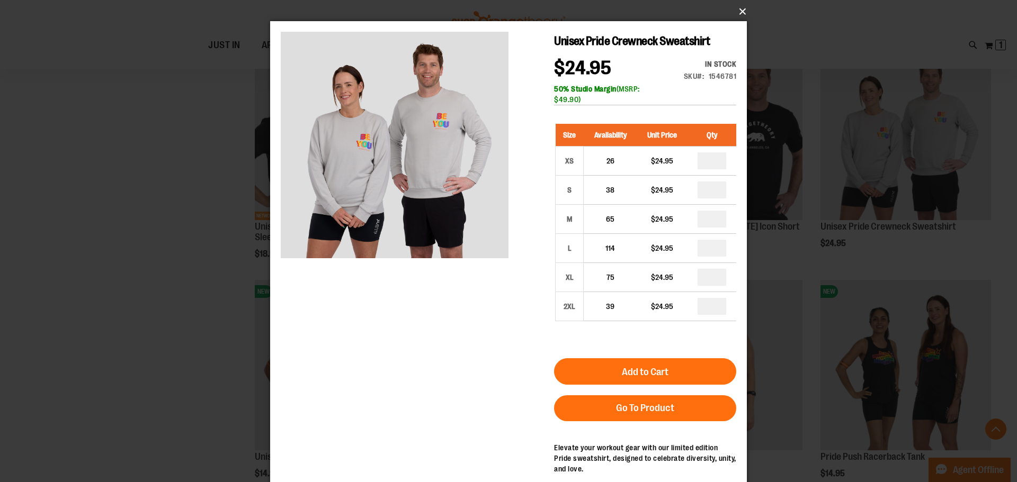
click at [741, 17] on button "×" at bounding box center [511, 11] width 477 height 23
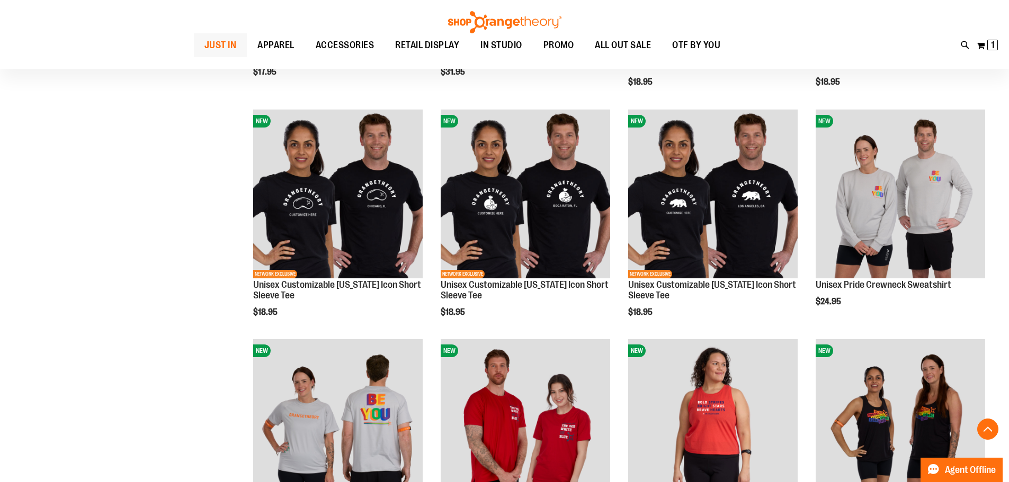
scroll to position [4327, 0]
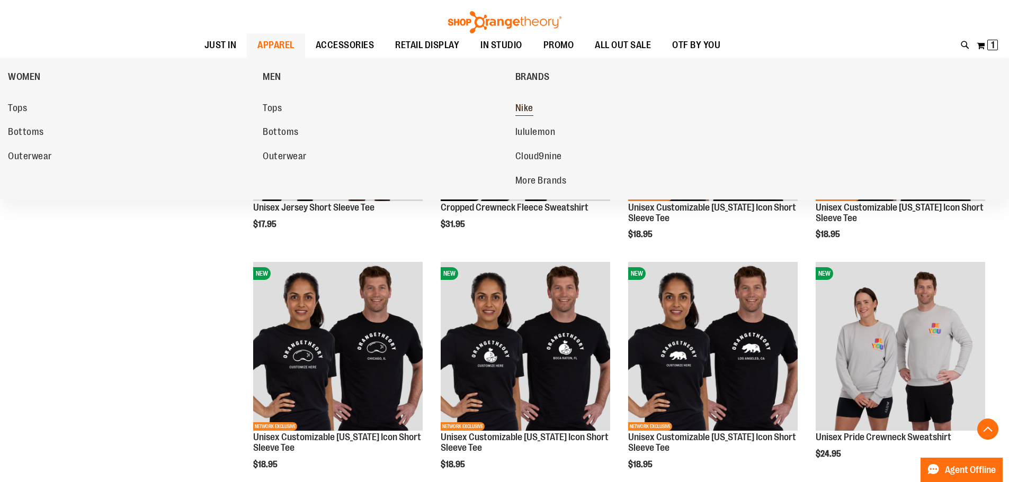
click at [533, 114] on span "Nike" at bounding box center [524, 109] width 18 height 13
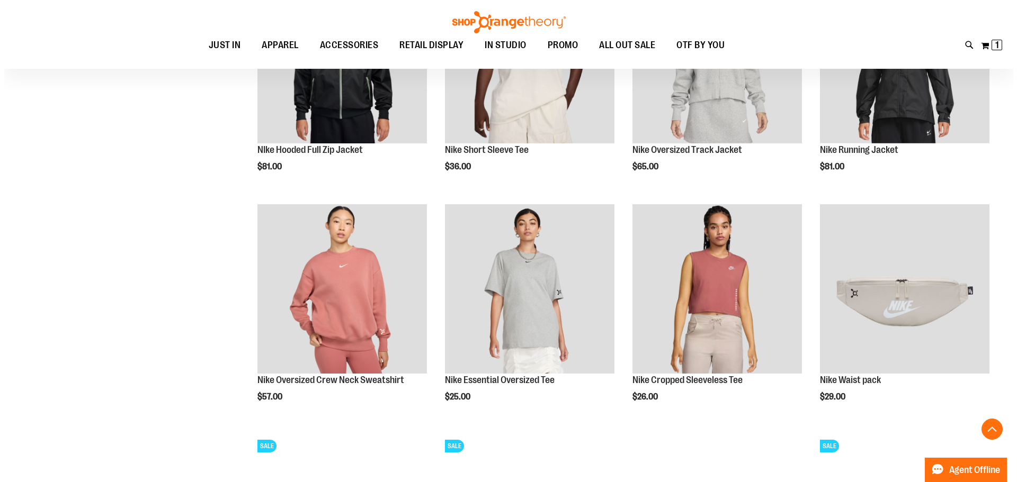
scroll to position [1024, 0]
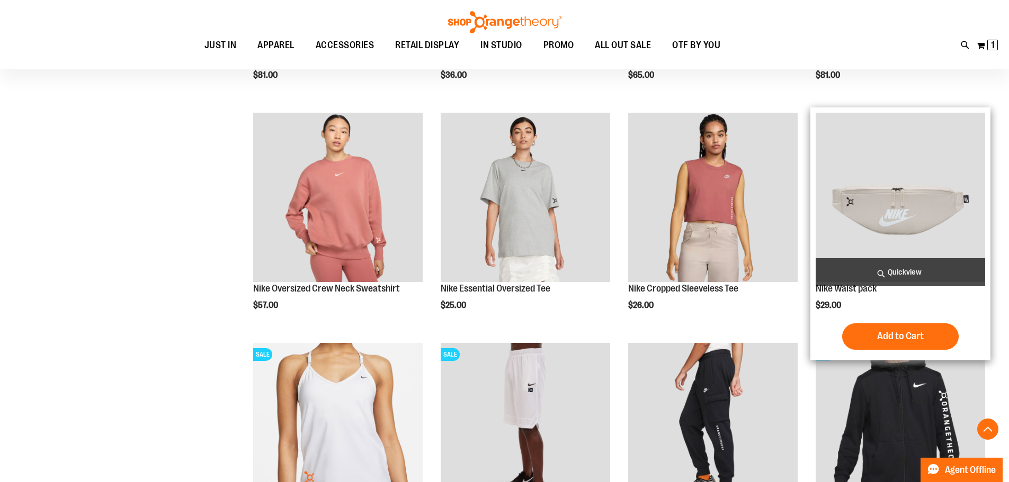
click at [893, 263] on span "Quickview" at bounding box center [900, 272] width 169 height 28
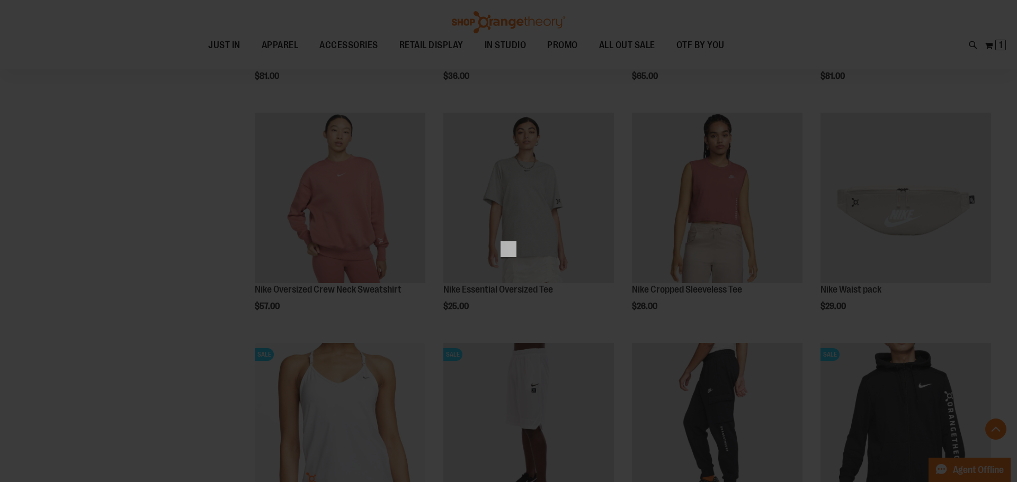
scroll to position [0, 0]
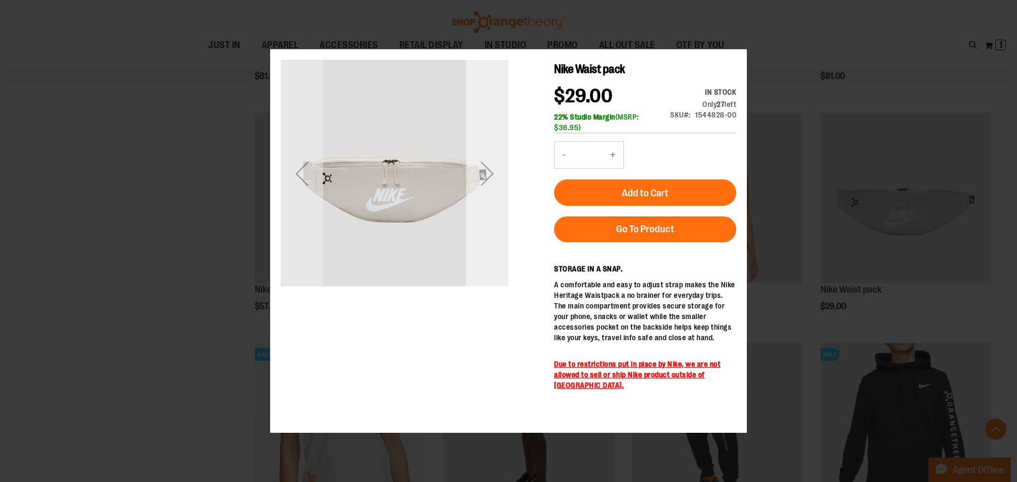
click at [493, 190] on div "Next" at bounding box center [487, 173] width 42 height 42
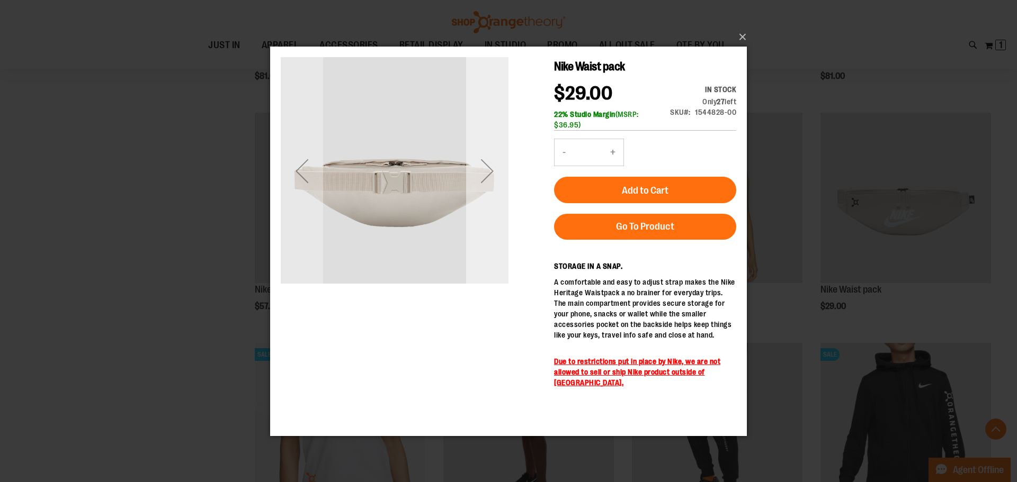
click at [493, 188] on div "Next" at bounding box center [487, 170] width 42 height 42
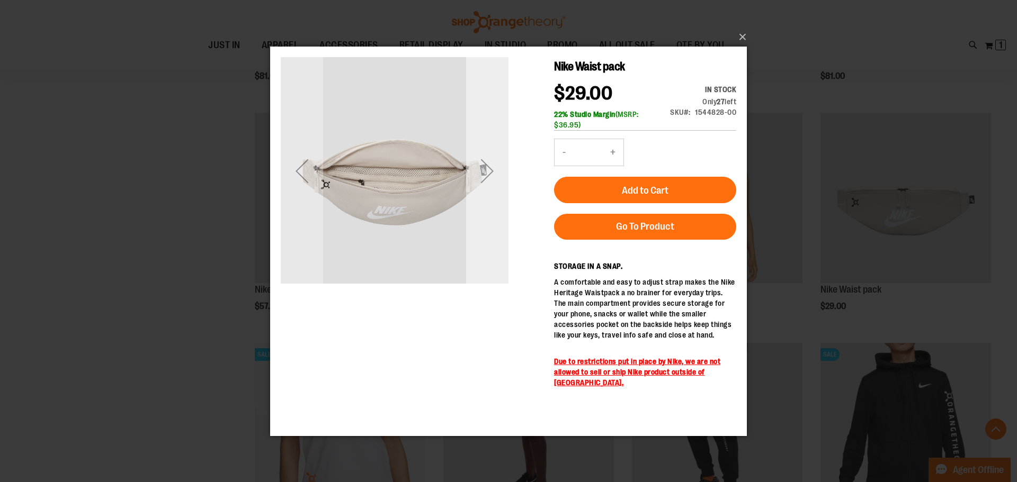
click at [493, 188] on div "Next" at bounding box center [487, 170] width 42 height 42
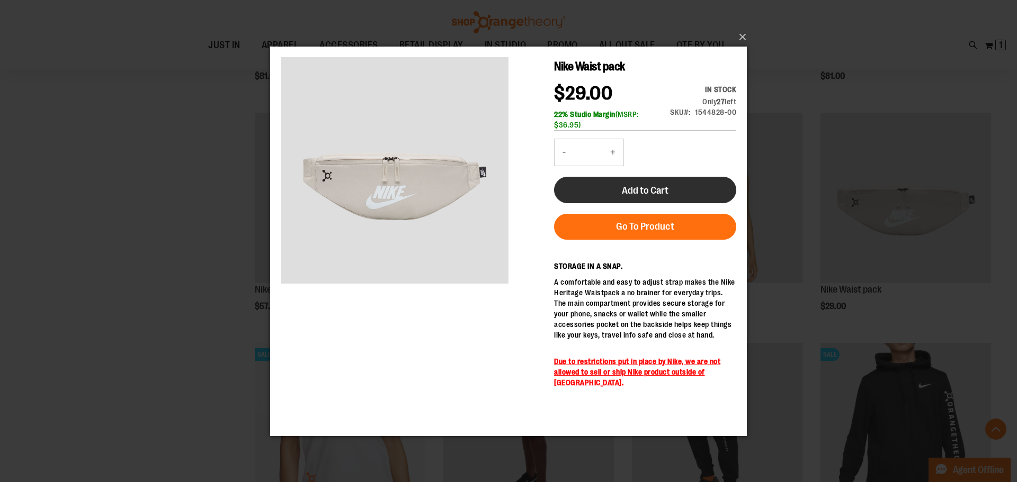
click at [629, 181] on button "Add to Cart" at bounding box center [645, 189] width 182 height 26
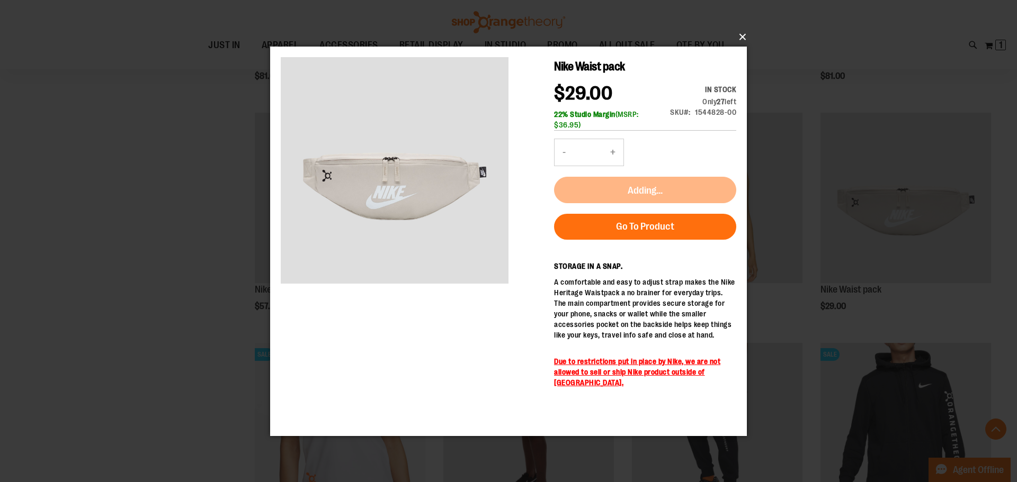
click at [732, 38] on button "×" at bounding box center [511, 36] width 477 height 23
click at [746, 37] on button "×" at bounding box center [511, 36] width 477 height 23
click at [188, 345] on div "×" at bounding box center [508, 241] width 1017 height 482
click at [567, 321] on p "A comfortable and easy to adjust strap makes the Nike Heritage Waistpack a no b…" at bounding box center [645, 308] width 182 height 64
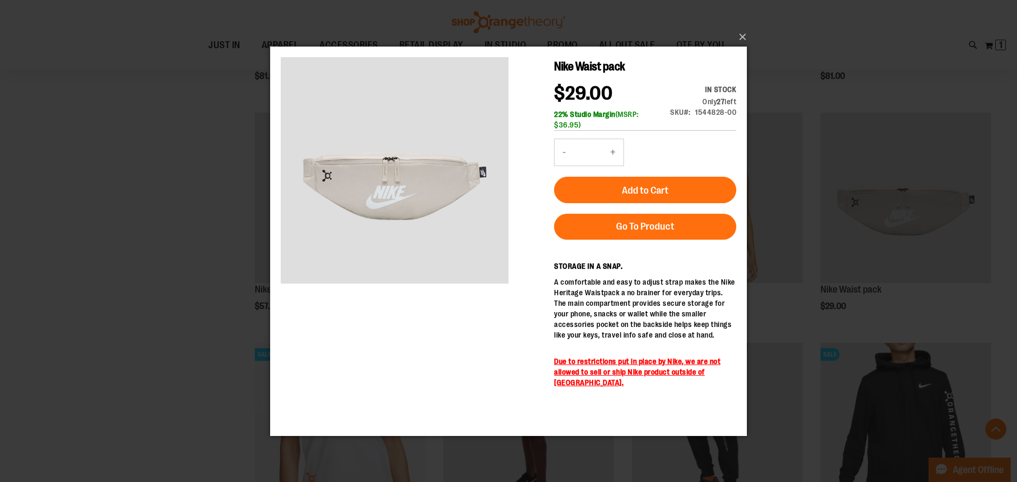
click at [446, 347] on div "Nike Waist pack $29.00 In stock Only 27 left SKU 1544828-00 22% Studio Margin (…" at bounding box center [508, 235] width 455 height 357
click at [750, 38] on div "×" at bounding box center [508, 241] width 1017 height 482
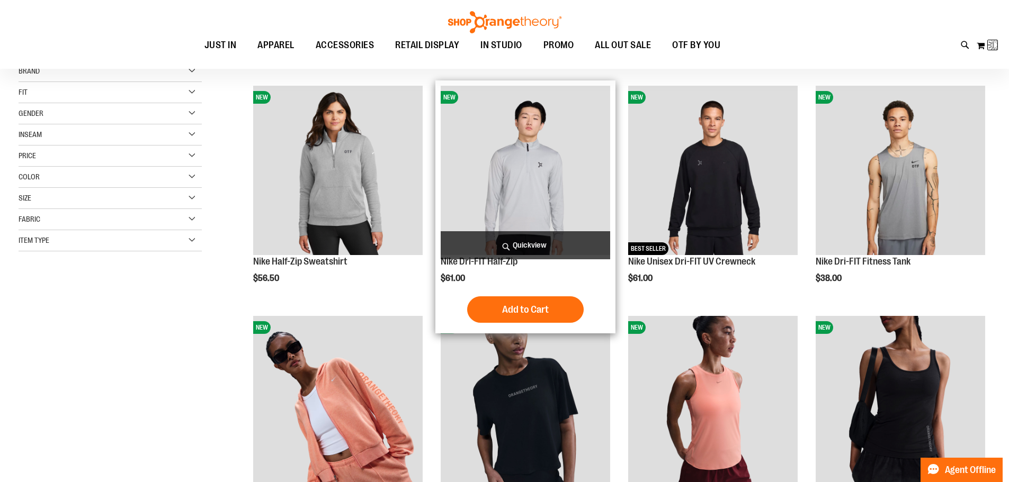
scroll to position [500, 0]
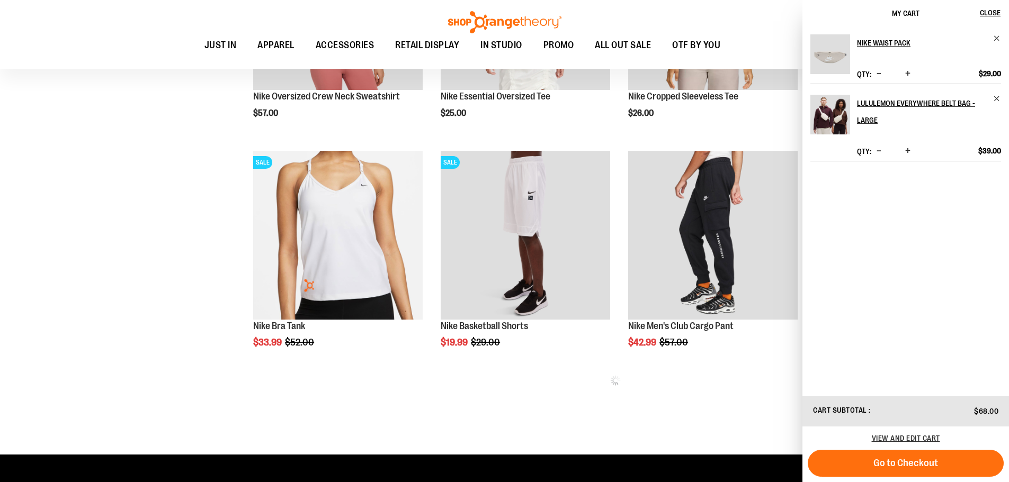
scroll to position [1210, 0]
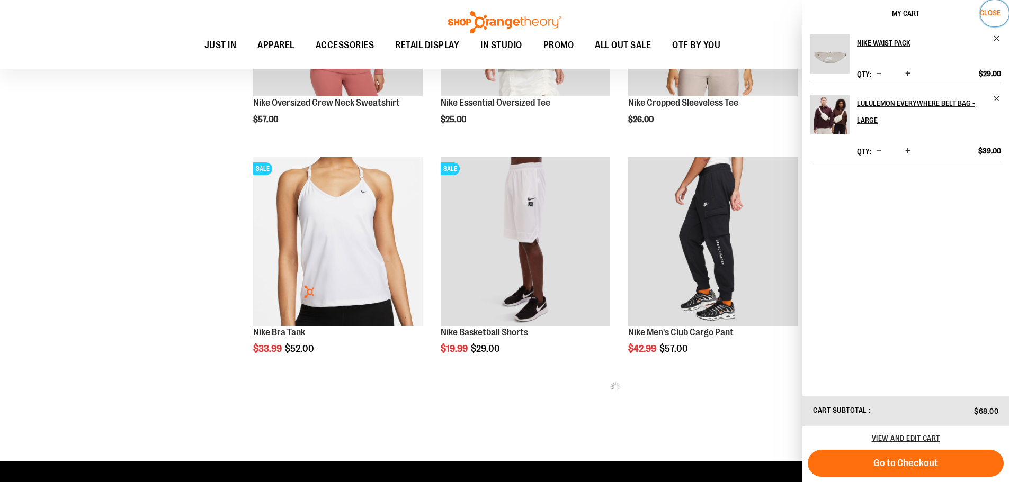
click at [995, 10] on span "Close" at bounding box center [990, 12] width 21 height 8
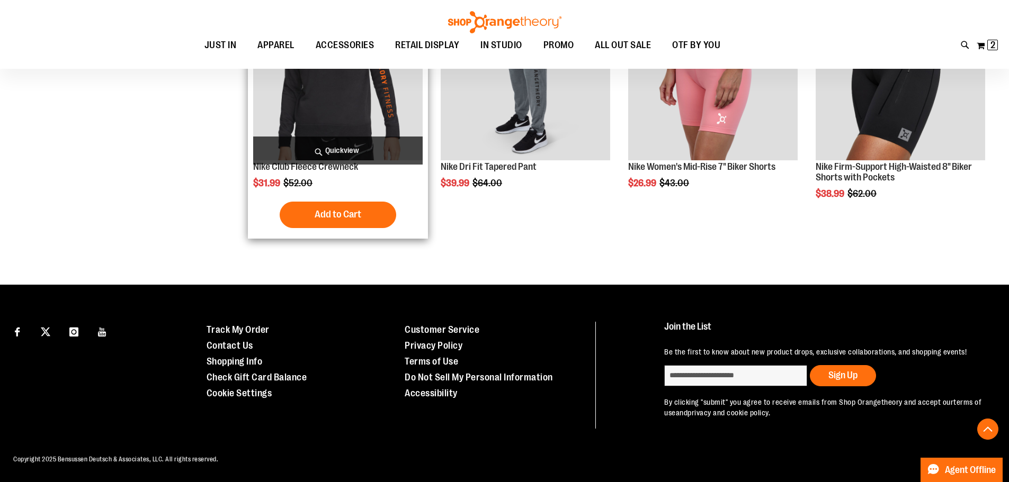
scroll to position [1616, 0]
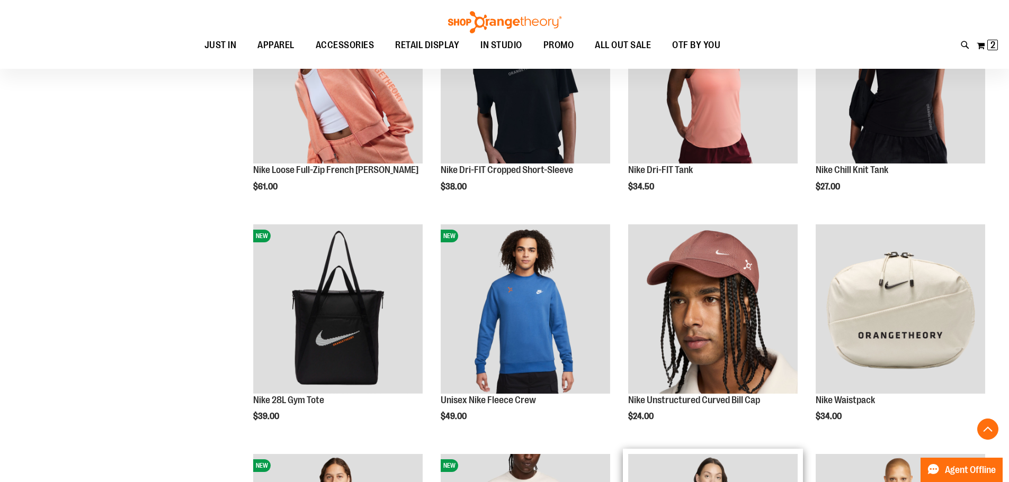
scroll to position [451, 0]
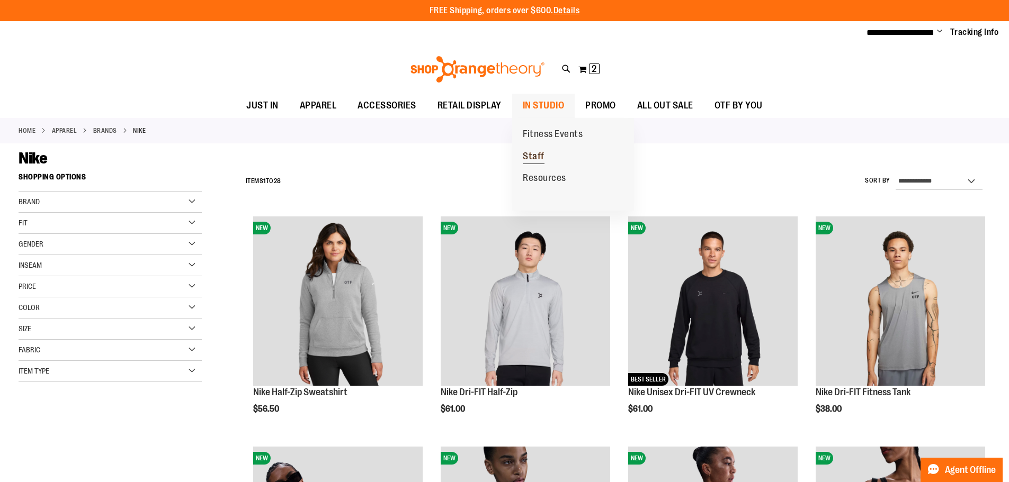
click at [545, 152] on link "Staff" at bounding box center [533, 157] width 43 height 22
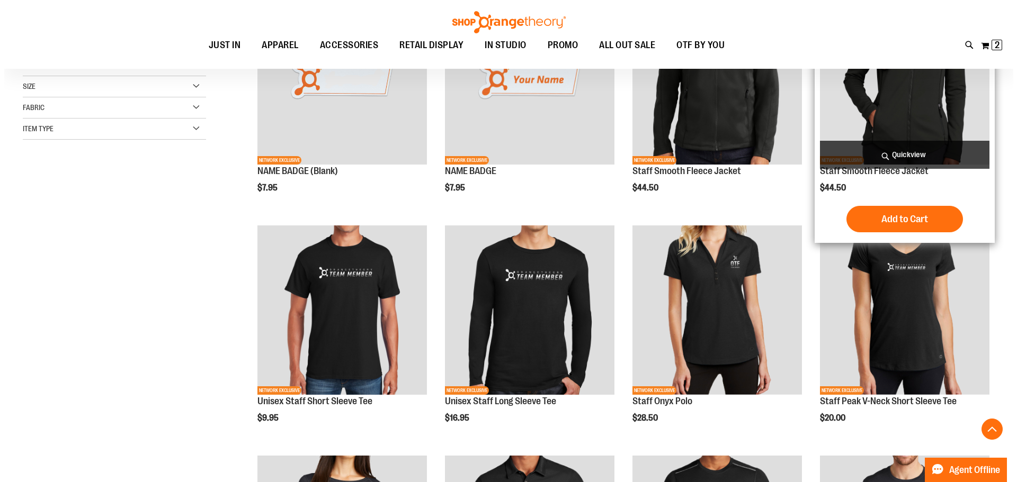
scroll to position [159, 0]
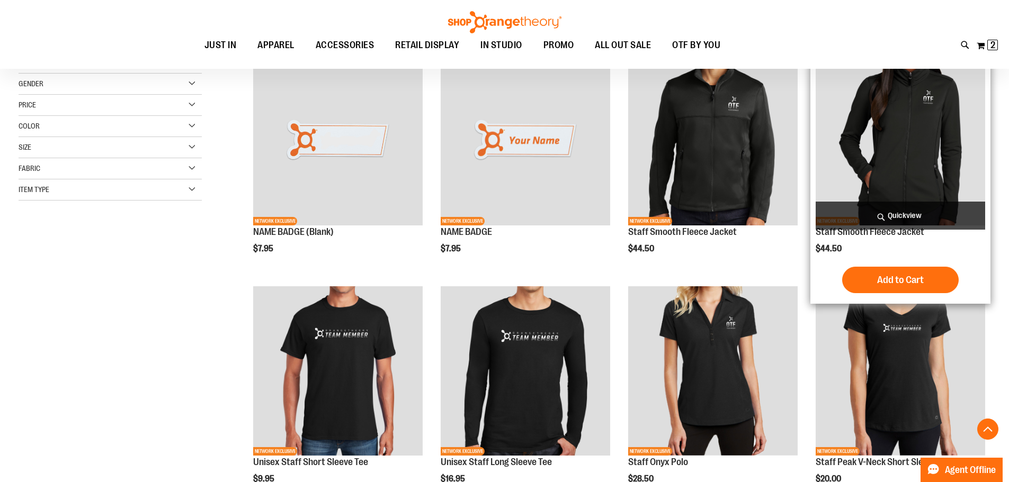
click at [896, 219] on span "Quickview" at bounding box center [900, 216] width 169 height 28
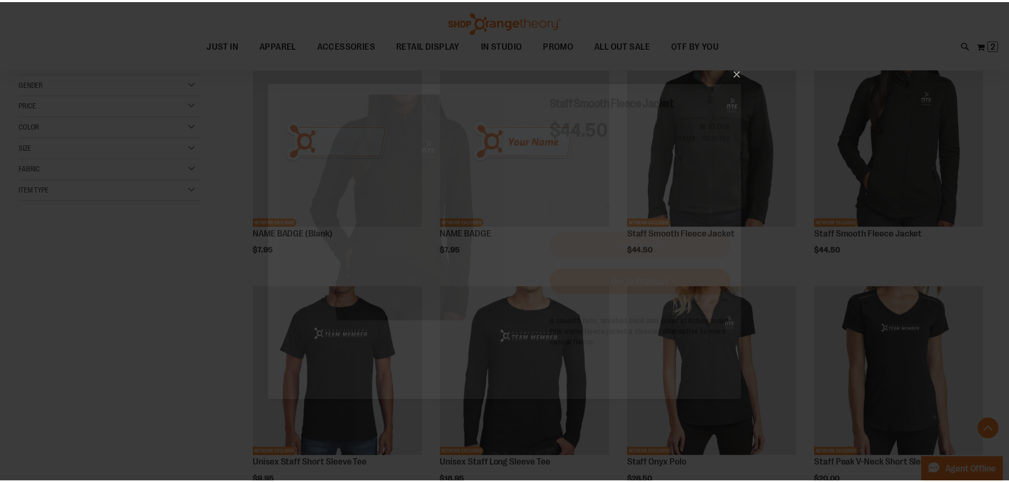
scroll to position [0, 0]
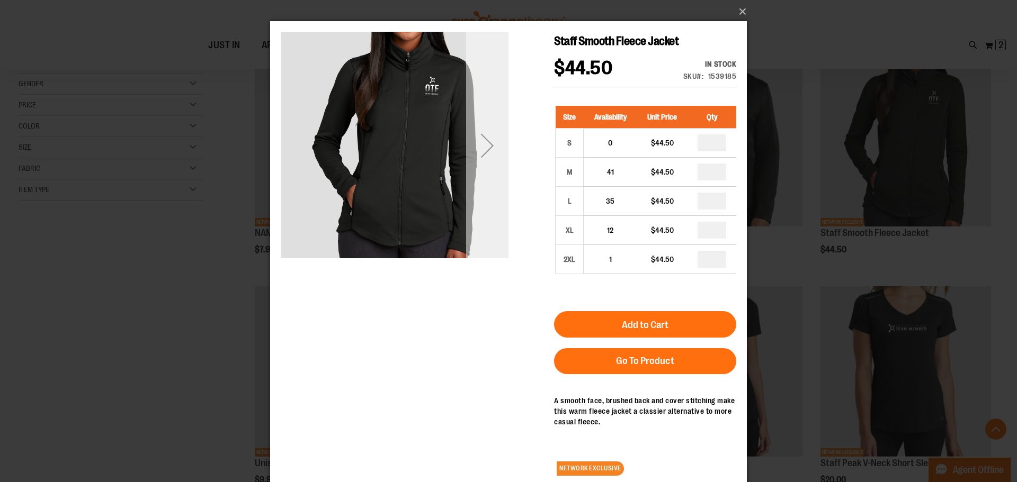
click at [500, 141] on div "Next" at bounding box center [487, 145] width 42 height 42
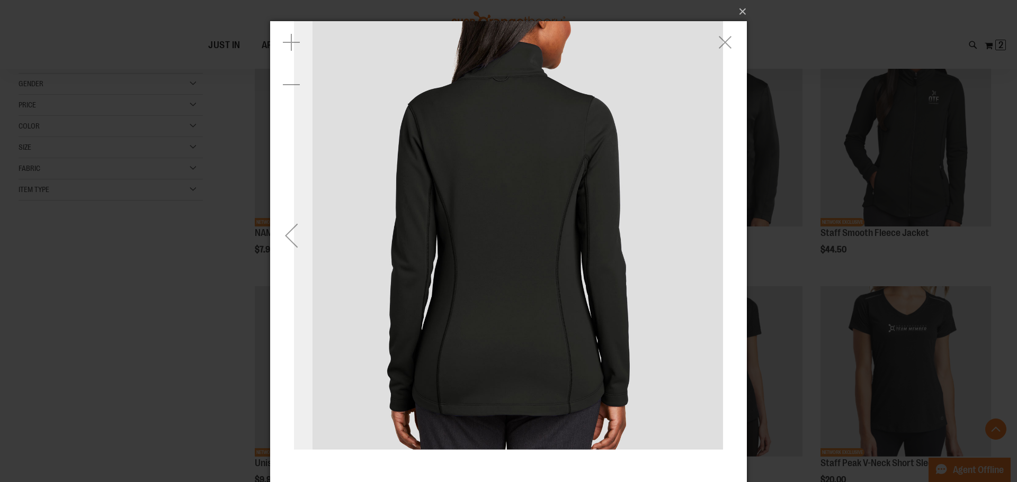
click at [273, 239] on div "Previous" at bounding box center [291, 235] width 42 height 42
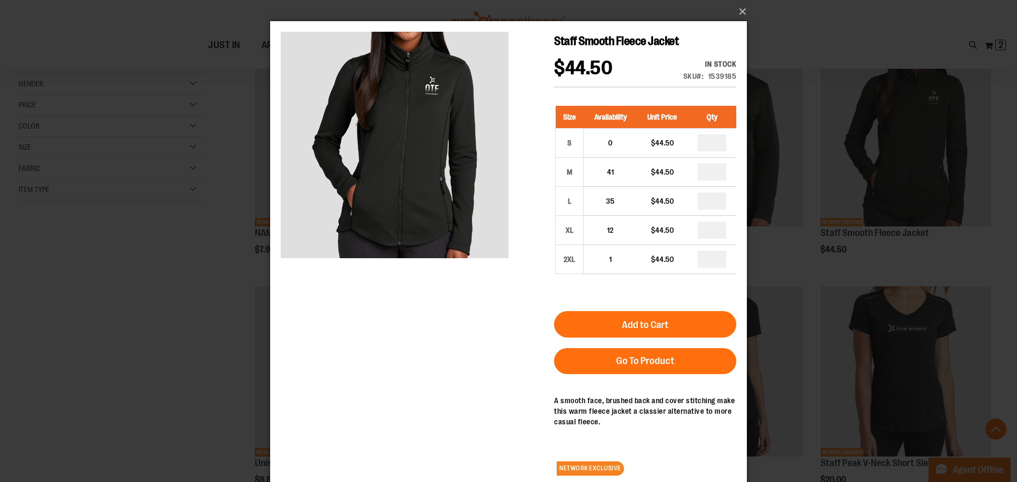
click at [749, 6] on div "×" at bounding box center [508, 241] width 1017 height 482
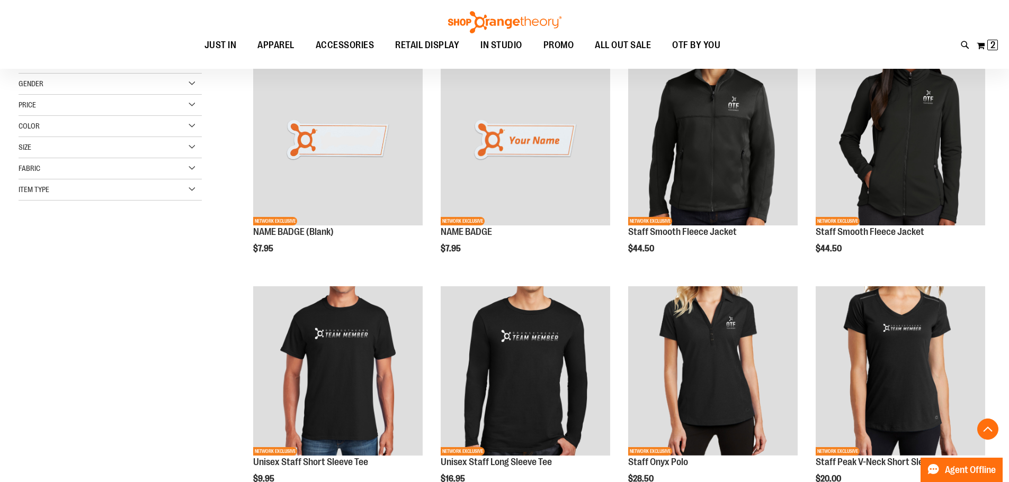
click at [744, 4] on div "Toggle Nav Search Popular Suggestions Advanced Search" at bounding box center [504, 34] width 1009 height 69
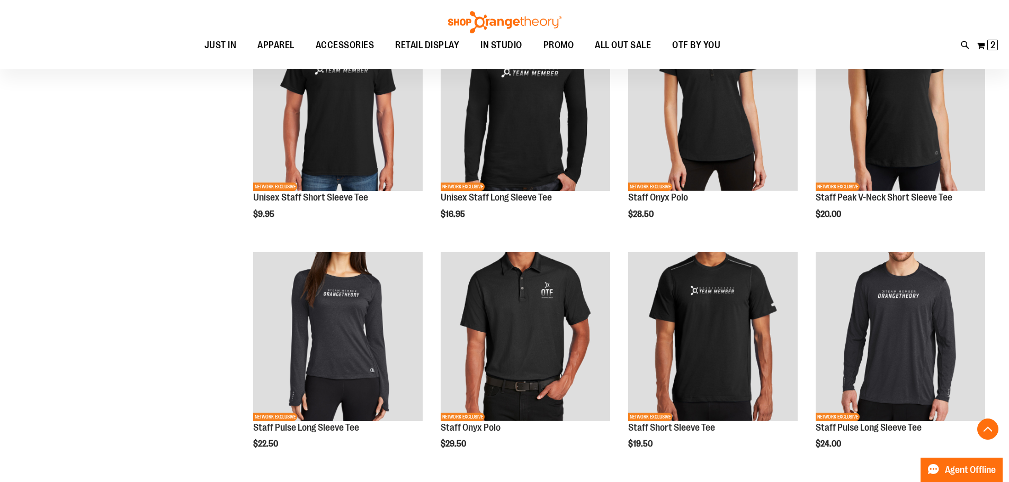
scroll to position [424, 0]
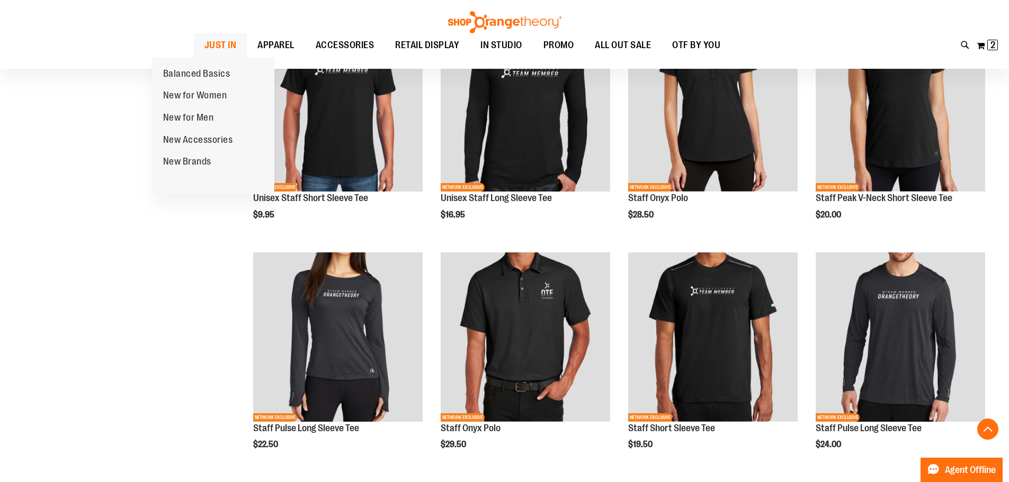
click at [204, 48] on span "JUST IN" at bounding box center [220, 45] width 32 height 24
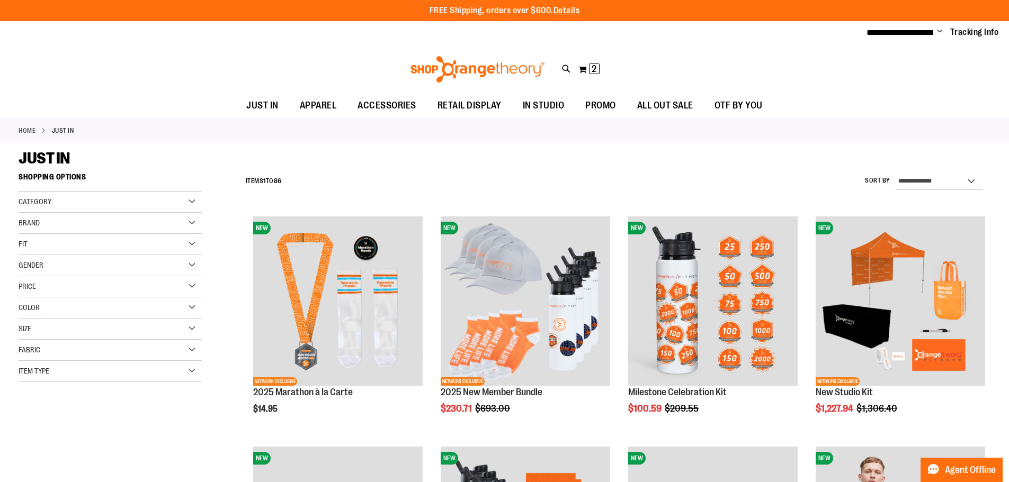
click at [945, 31] on ul "**********" at bounding box center [928, 32] width 140 height 13
click at [942, 31] on ul "**********" at bounding box center [928, 32] width 140 height 13
click at [939, 30] on ul "**********" at bounding box center [928, 32] width 140 height 13
click at [937, 30] on span "Change" at bounding box center [939, 32] width 5 height 10
click at [886, 73] on link "Sign Out" at bounding box center [901, 71] width 93 height 20
